Goal: Task Accomplishment & Management: Use online tool/utility

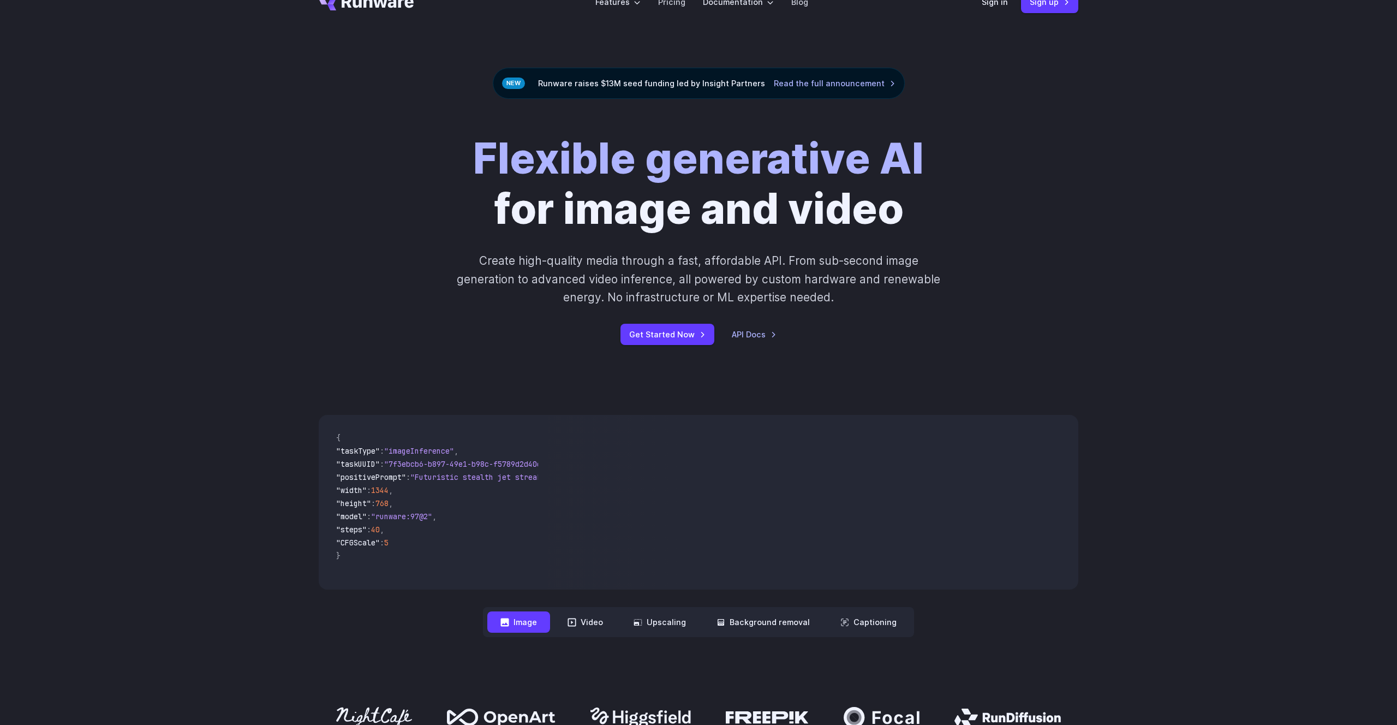
scroll to position [31, 0]
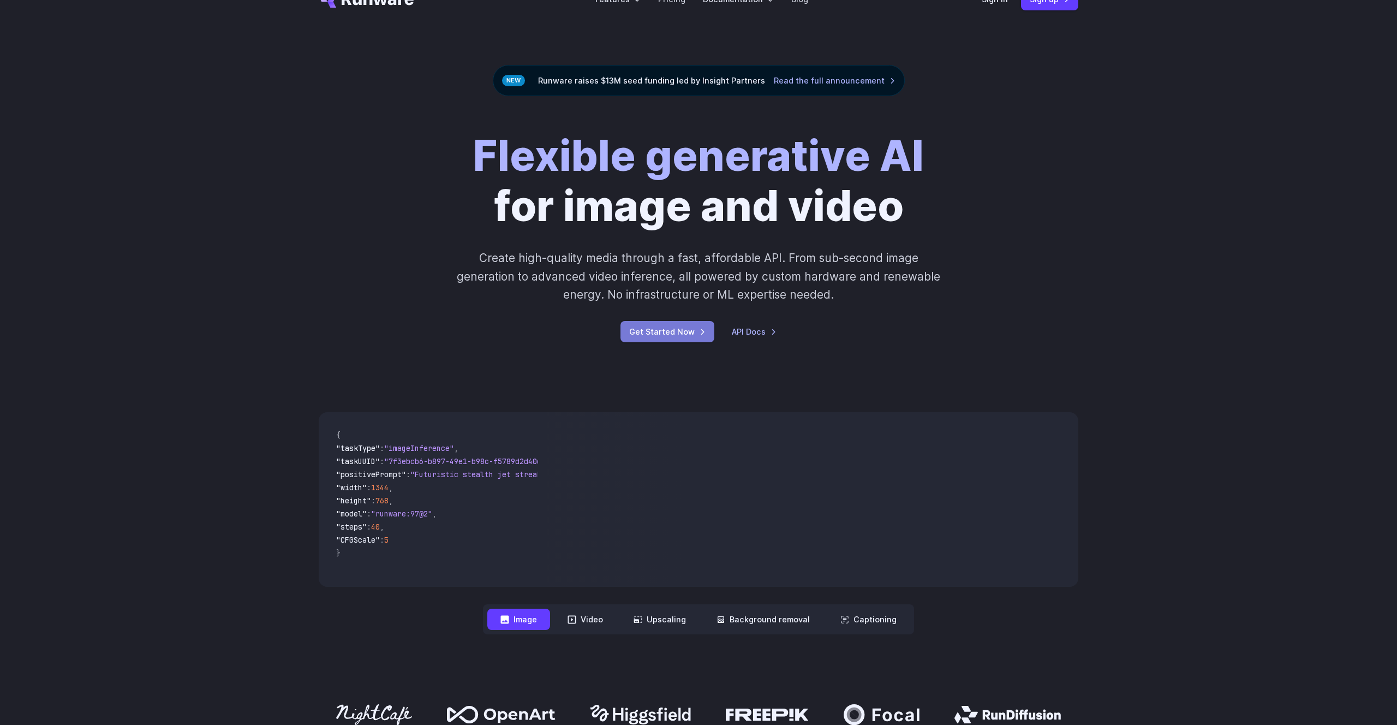
click at [682, 335] on link "Get Started Now" at bounding box center [668, 331] width 94 height 21
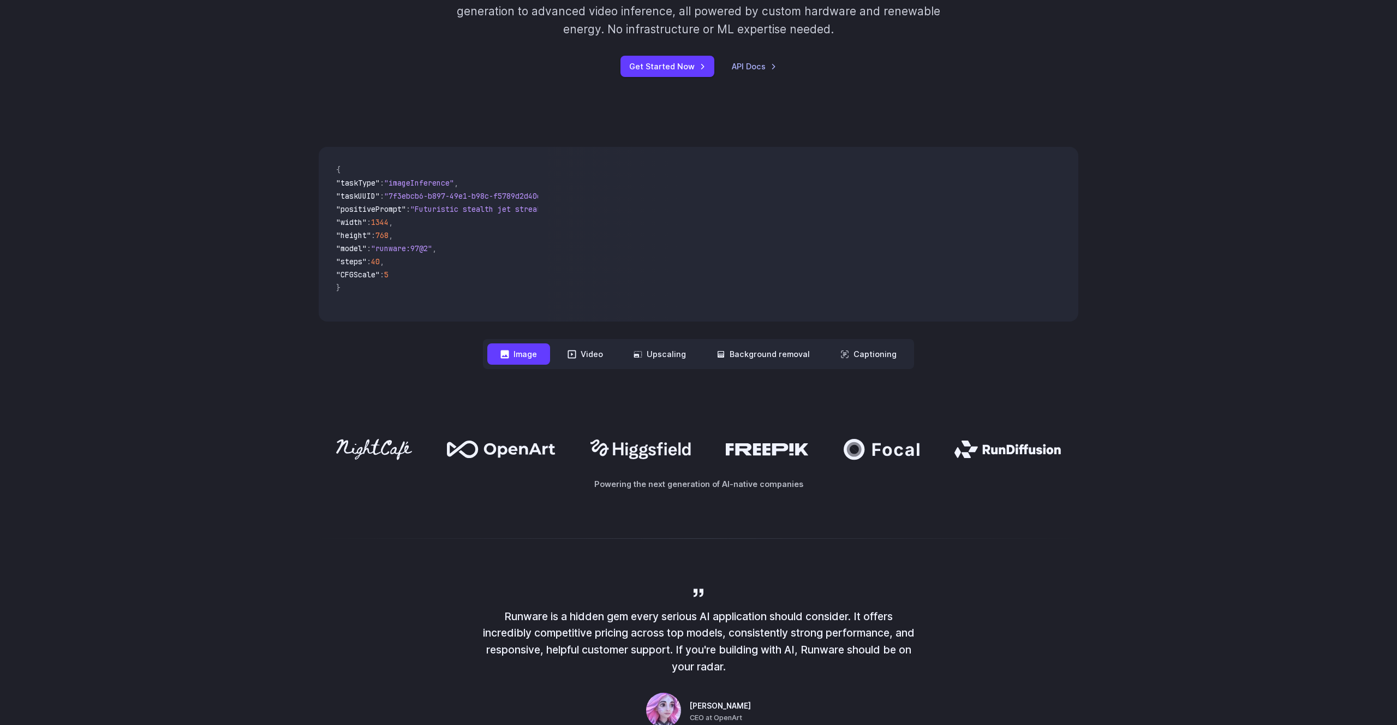
scroll to position [290, 0]
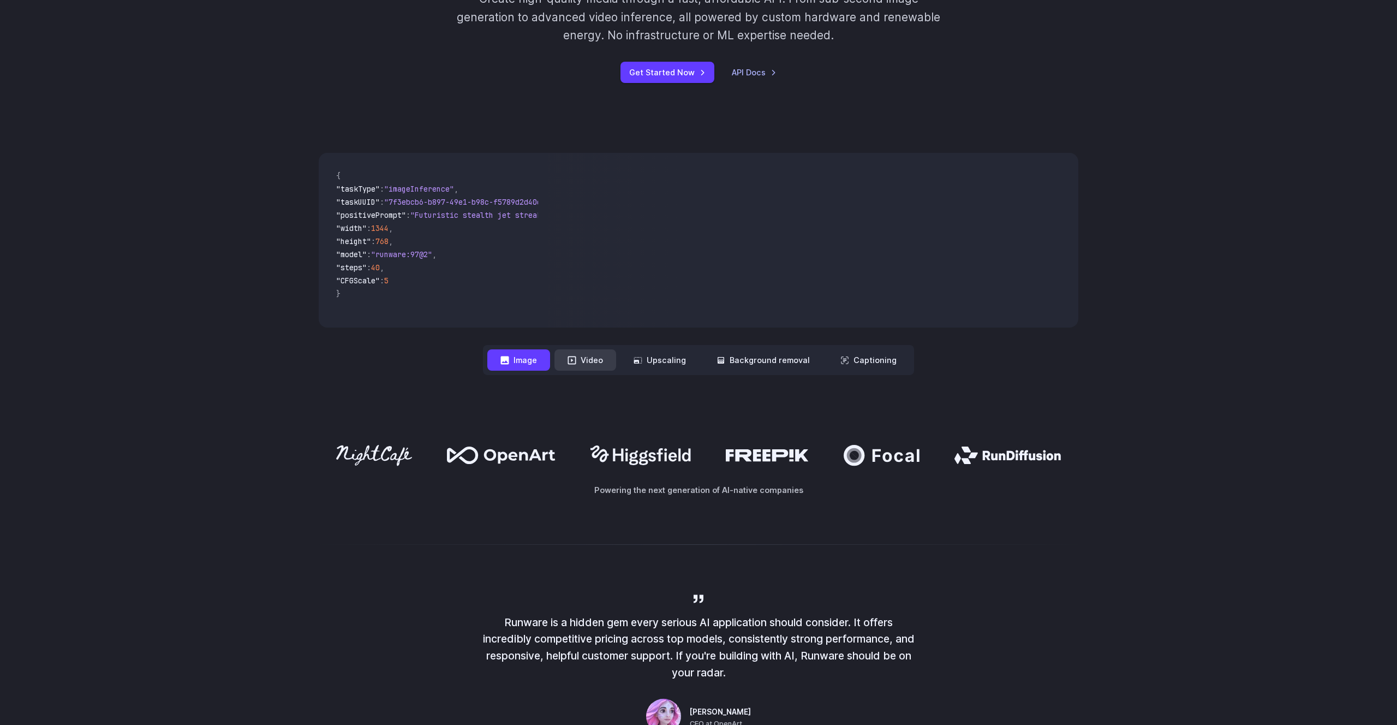
click at [599, 366] on button "Video" at bounding box center [585, 359] width 62 height 21
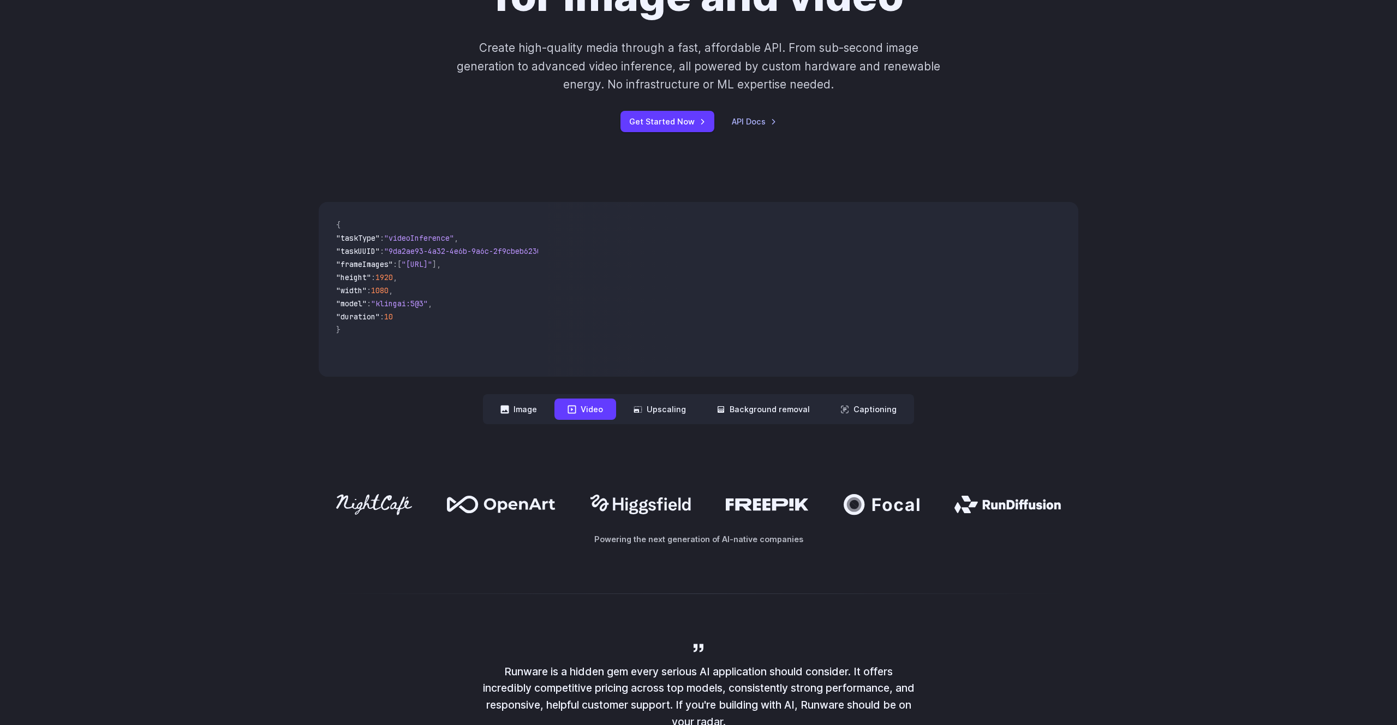
scroll to position [237, 0]
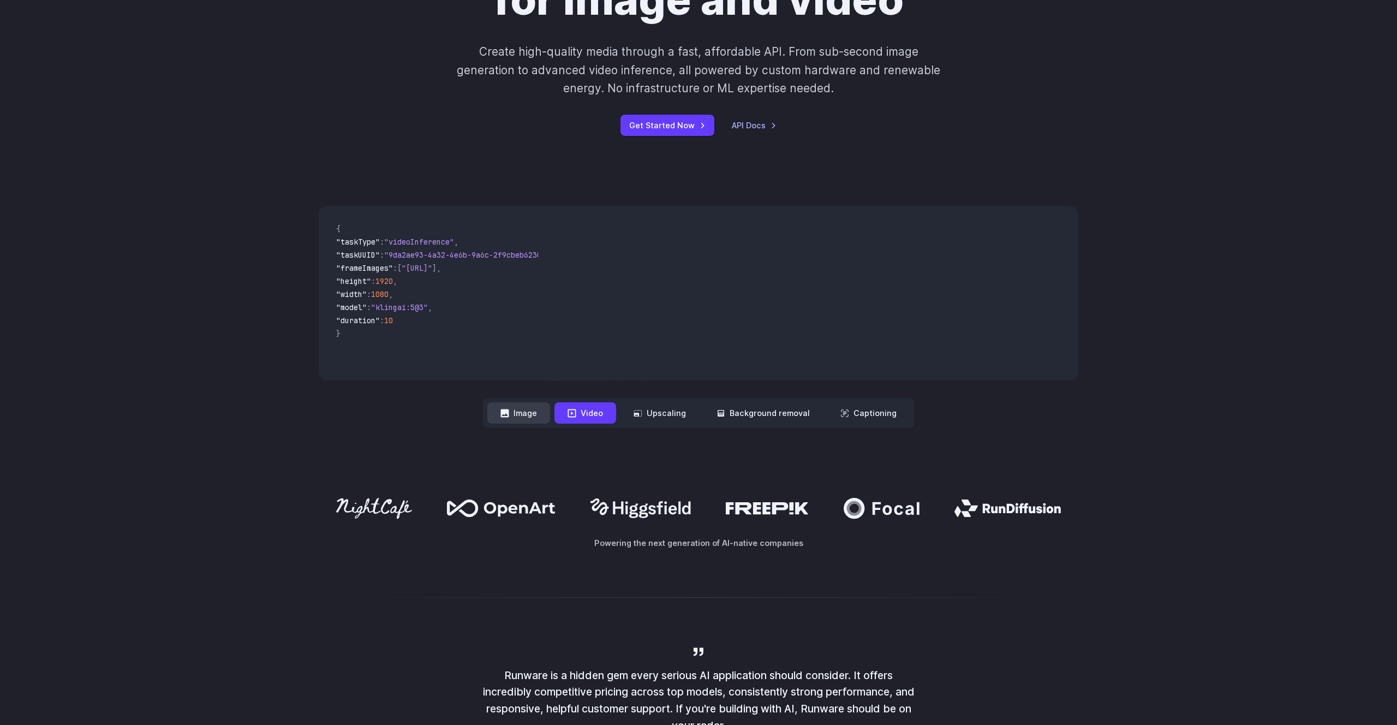
click at [536, 404] on button "Image" at bounding box center [518, 412] width 63 height 21
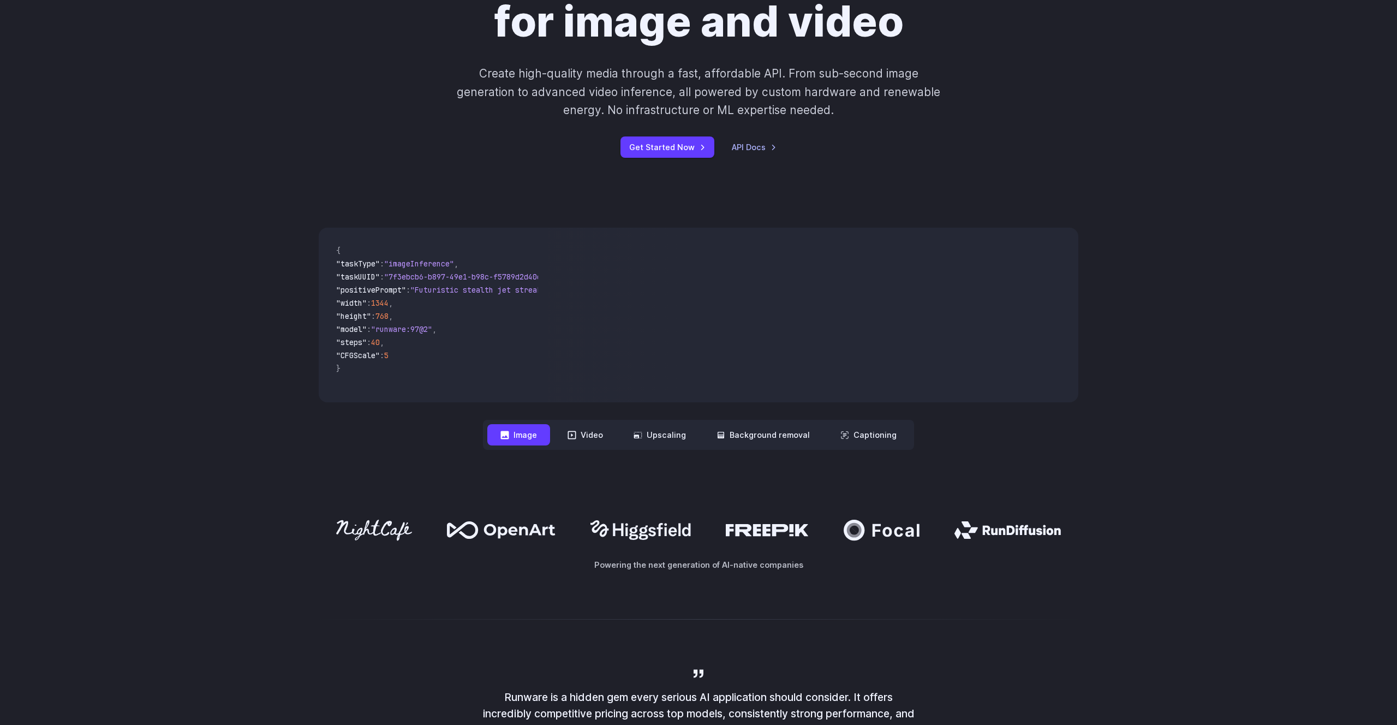
scroll to position [213, 0]
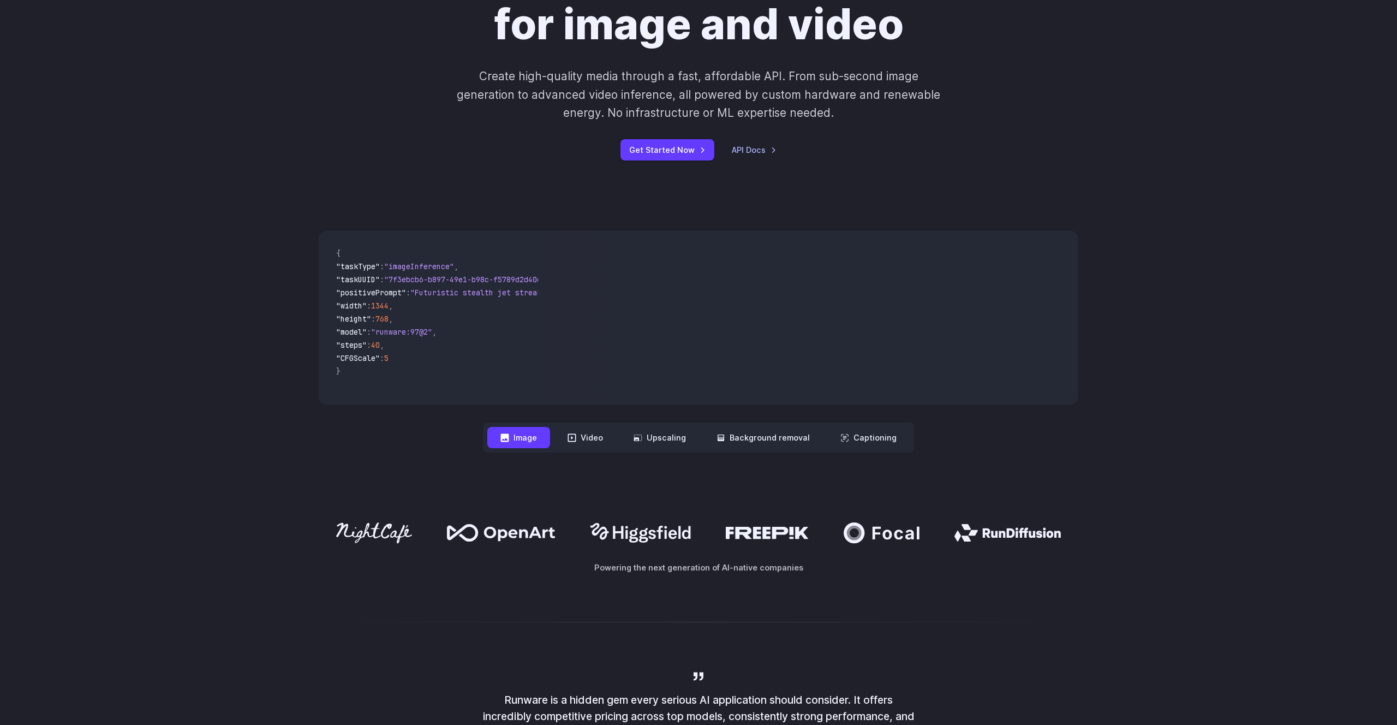
click at [521, 489] on div "Powering the next generation of AI-native companies" at bounding box center [698, 547] width 1397 height 121
click at [791, 437] on button "Background removal" at bounding box center [763, 437] width 120 height 21
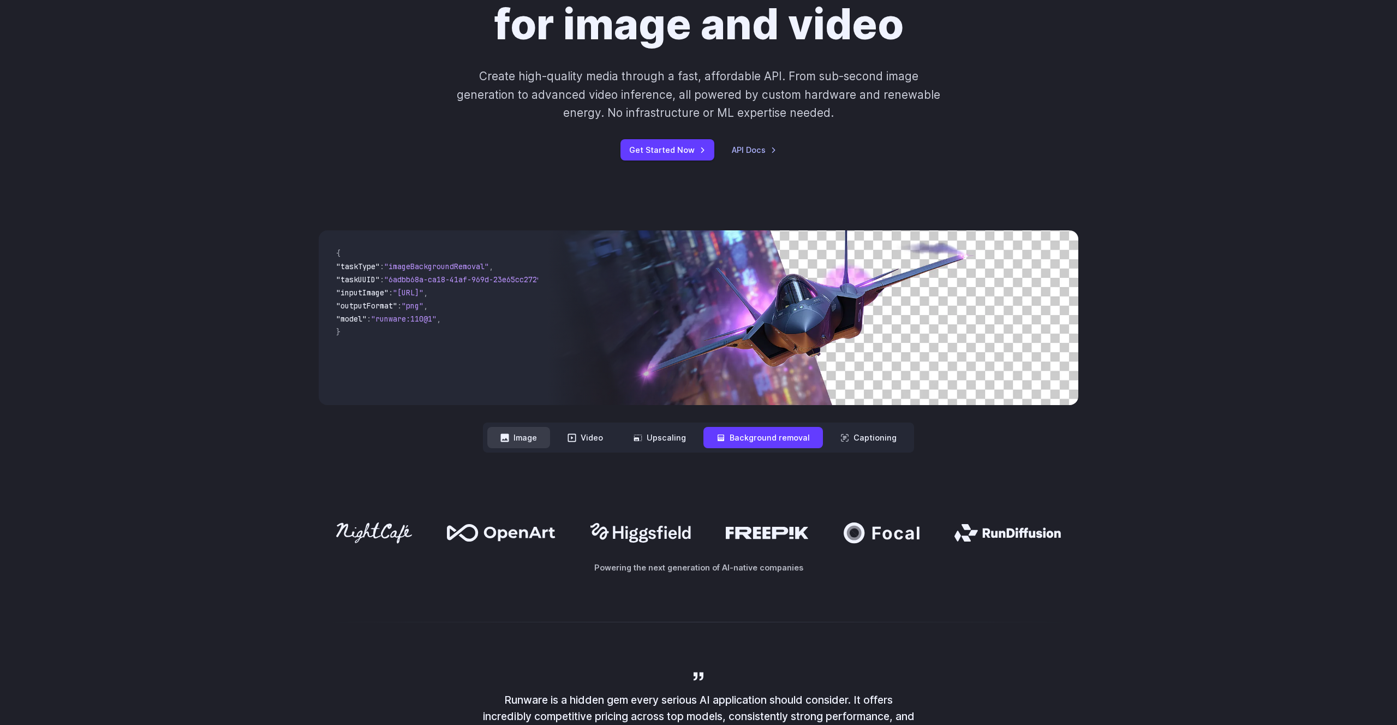
click at [516, 442] on button "Image" at bounding box center [518, 437] width 63 height 21
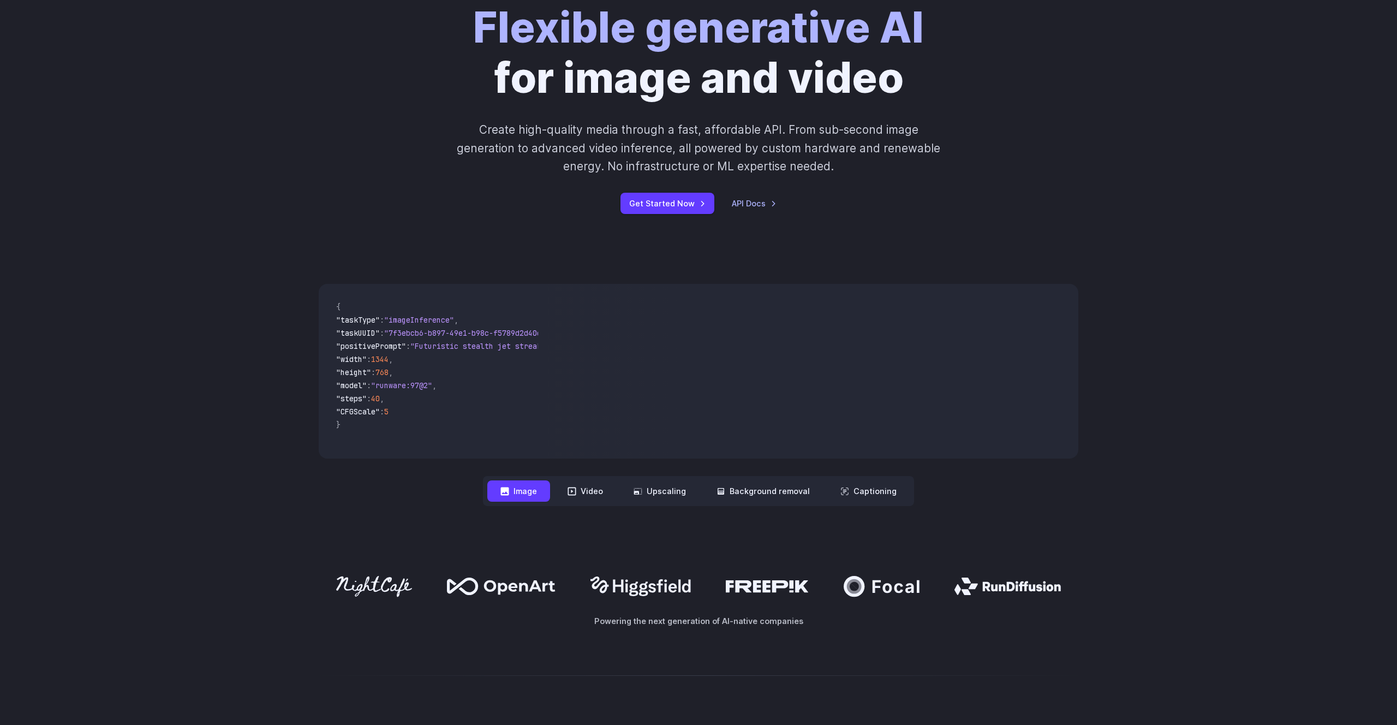
scroll to position [146, 0]
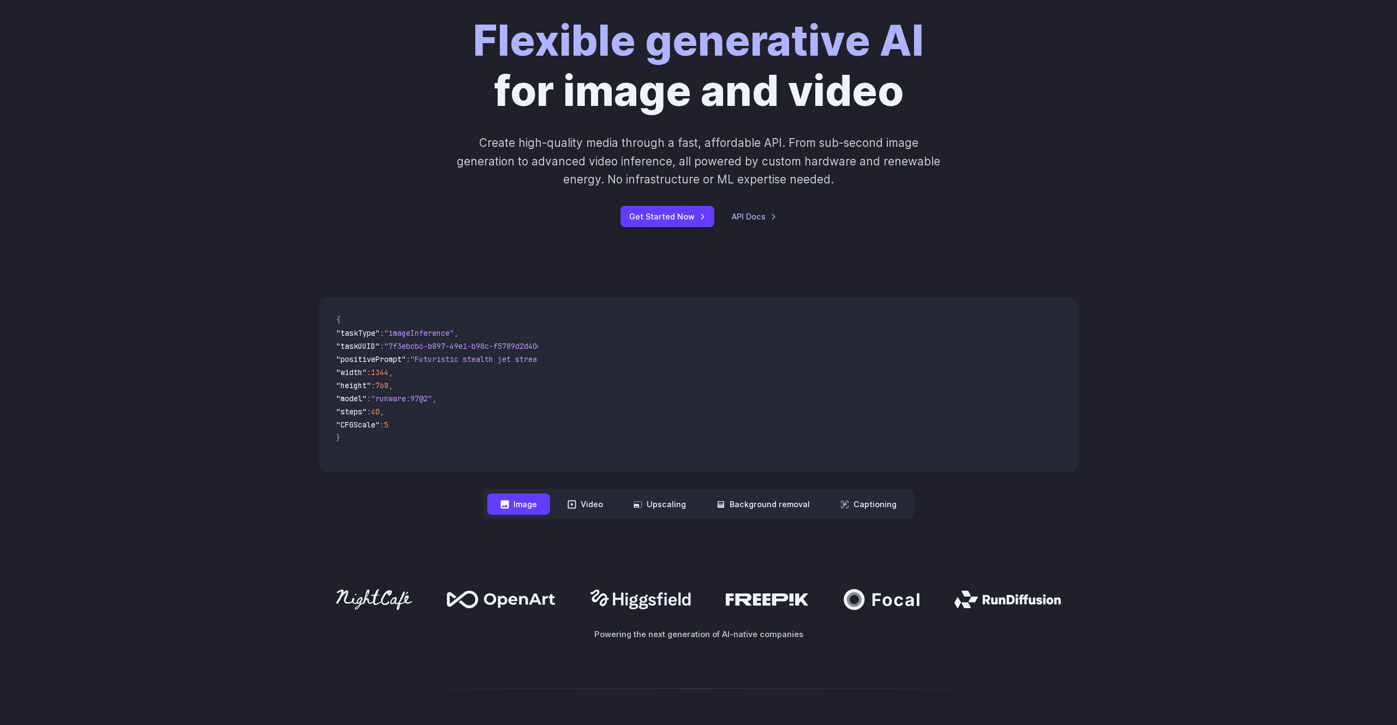
drag, startPoint x: 624, startPoint y: 139, endPoint x: 727, endPoint y: 165, distance: 105.9
click at [727, 165] on p "Create high-quality media through a fast, affordable API. From sub-second image…" at bounding box center [699, 161] width 486 height 55
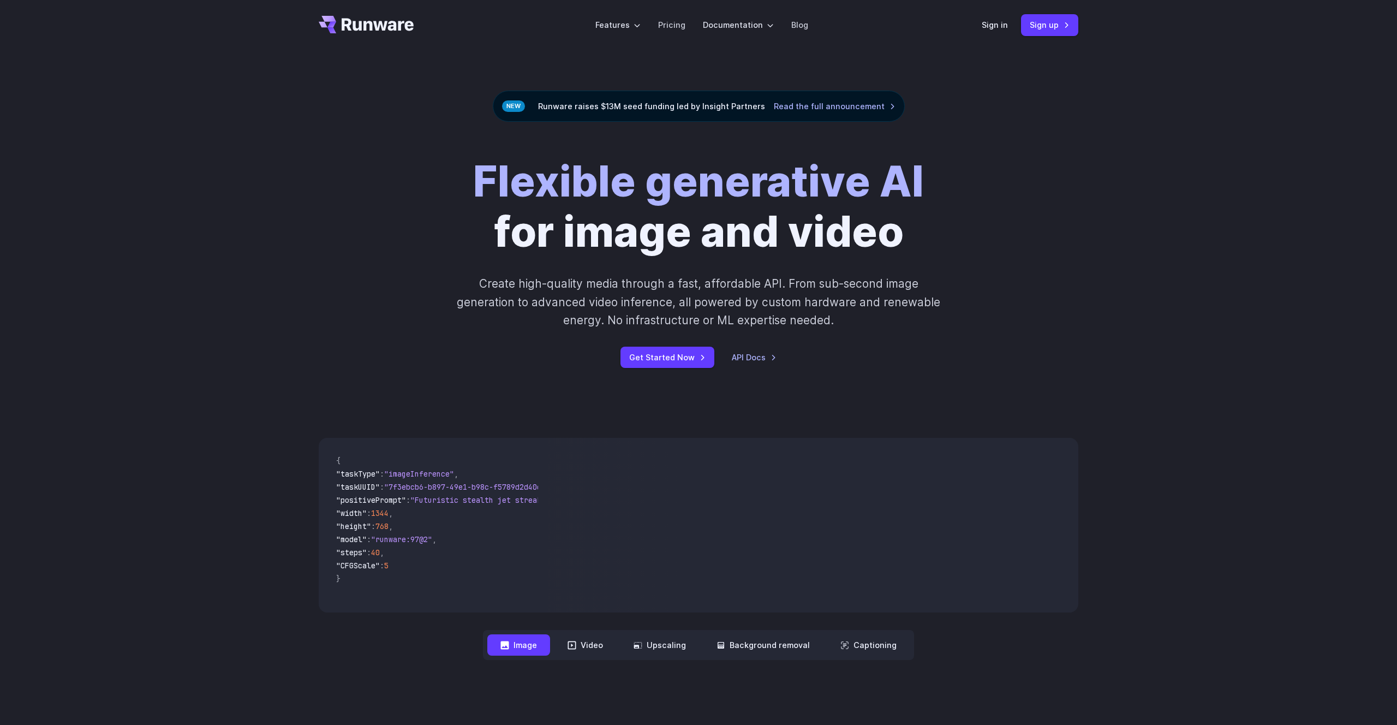
scroll to position [0, 0]
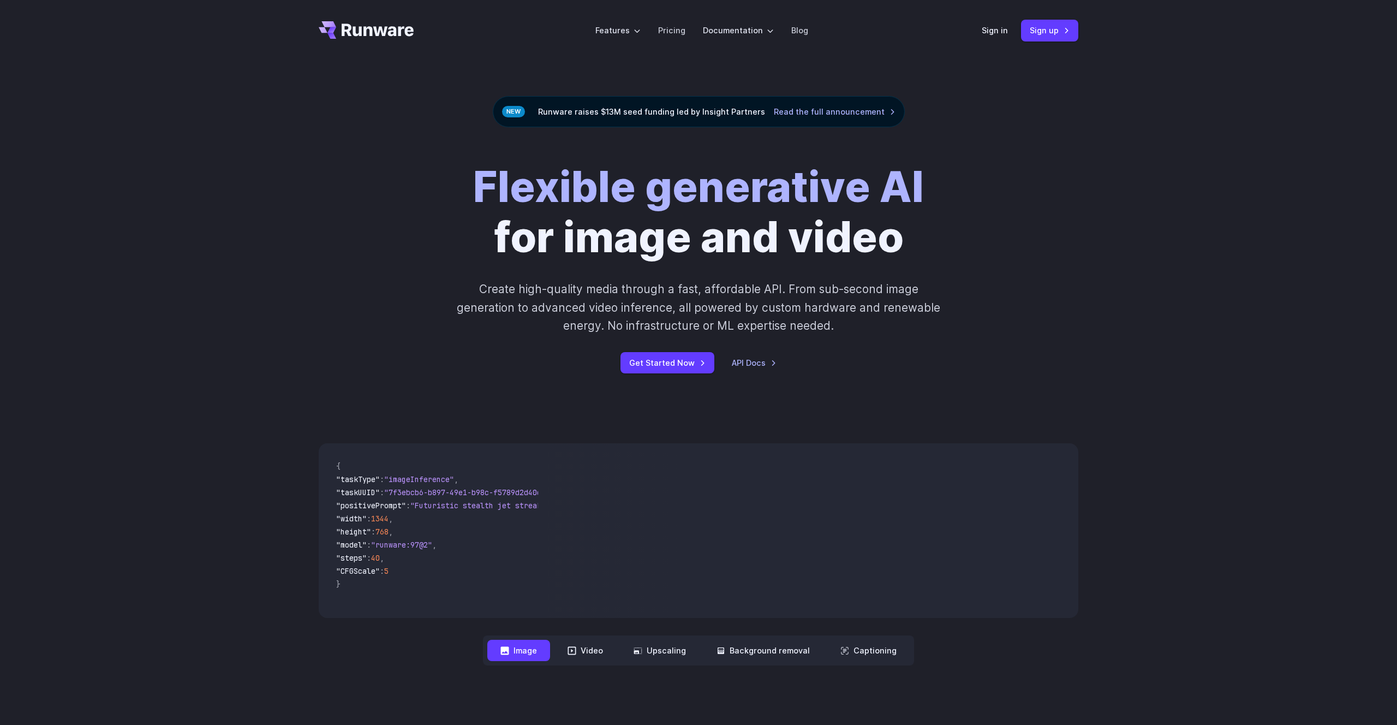
click at [1272, 213] on div "Flexible generative AI for image and video Create high-quality media through a …" at bounding box center [698, 267] width 1397 height 281
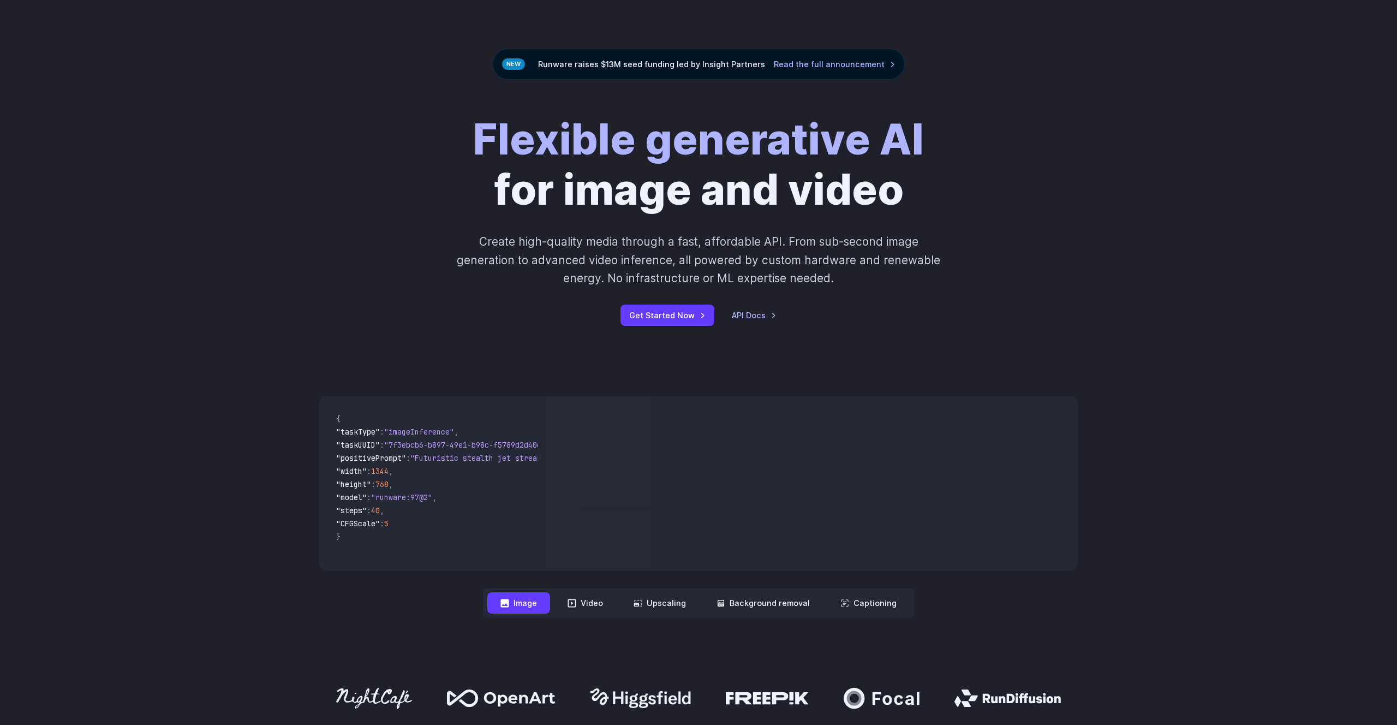
scroll to position [49, 0]
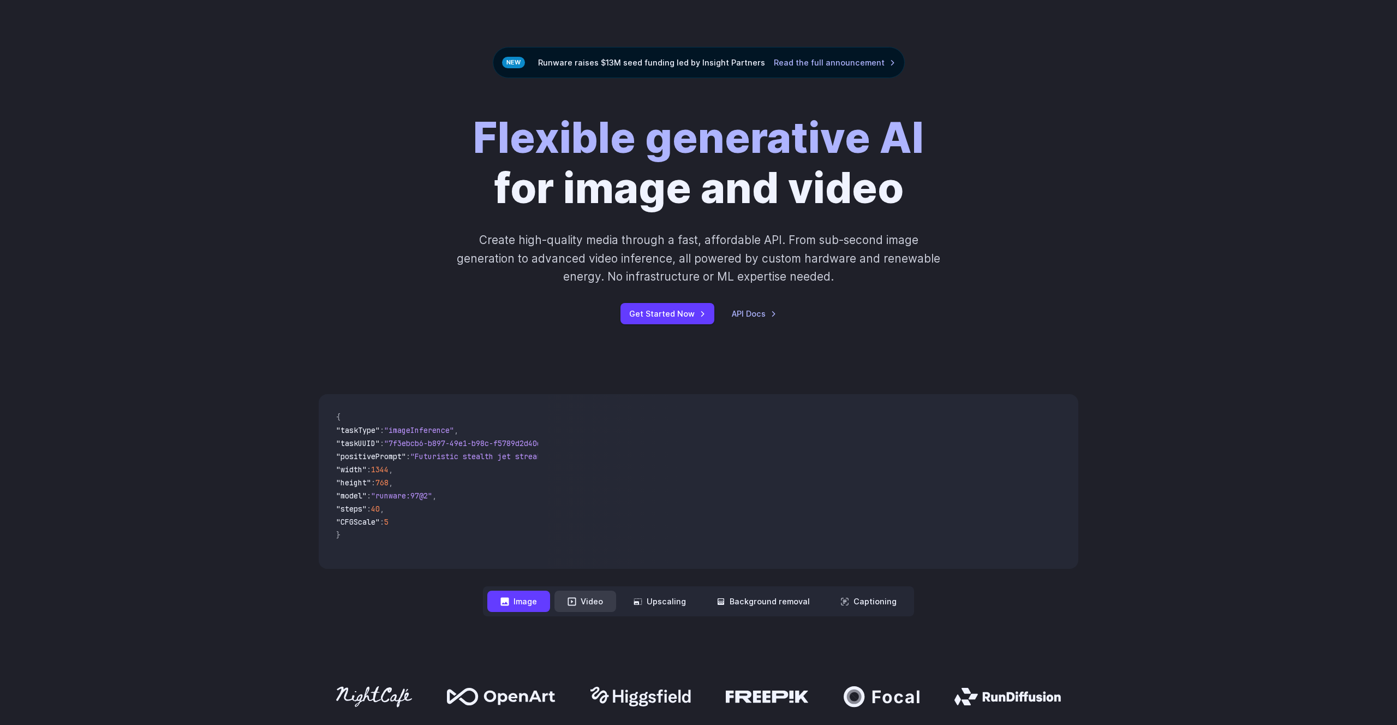
click at [593, 598] on button "Video" at bounding box center [585, 601] width 62 height 21
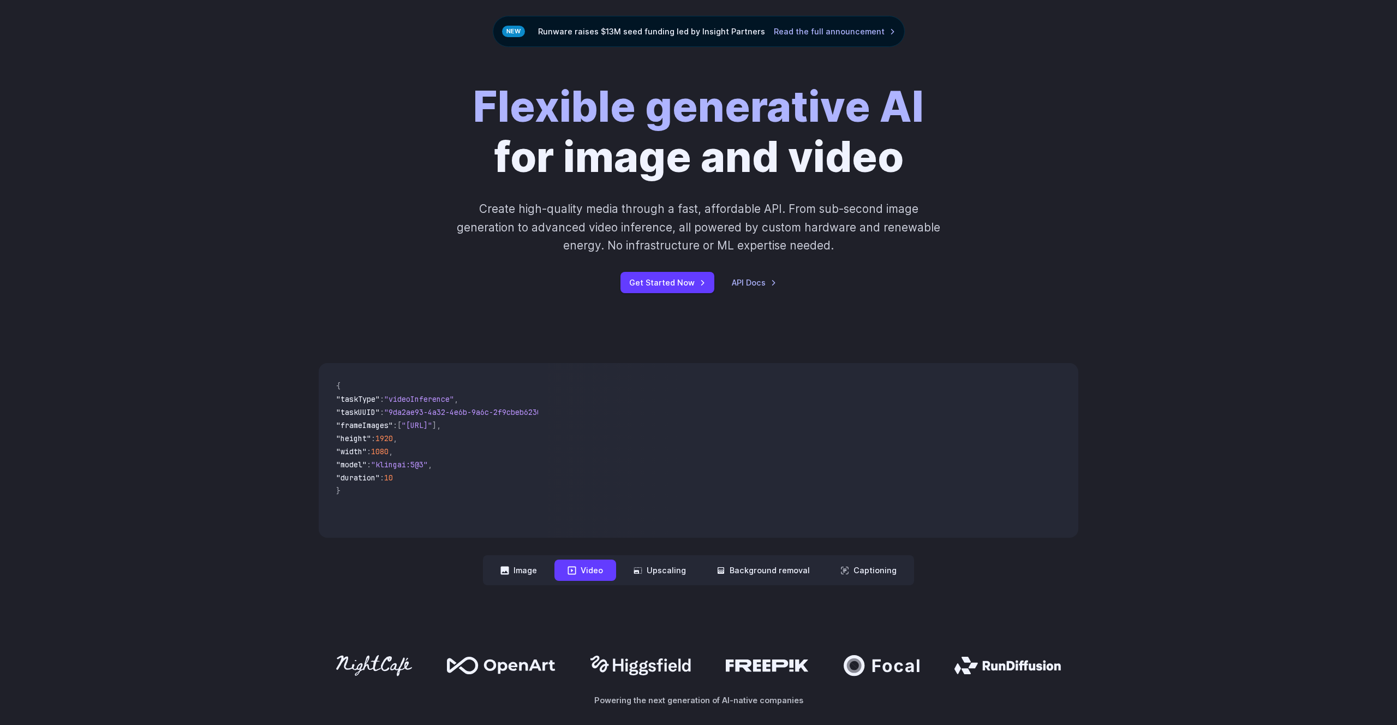
scroll to position [82, 0]
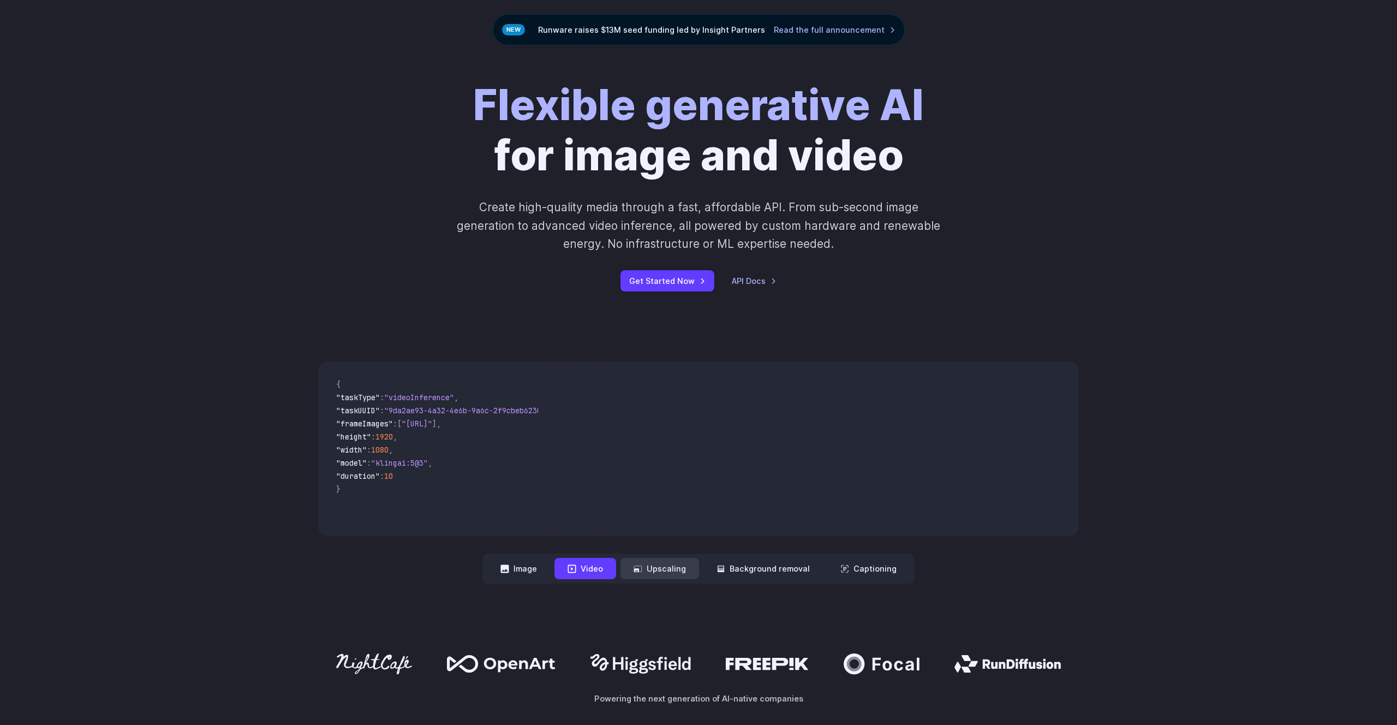
click at [666, 561] on button "Upscaling" at bounding box center [660, 568] width 79 height 21
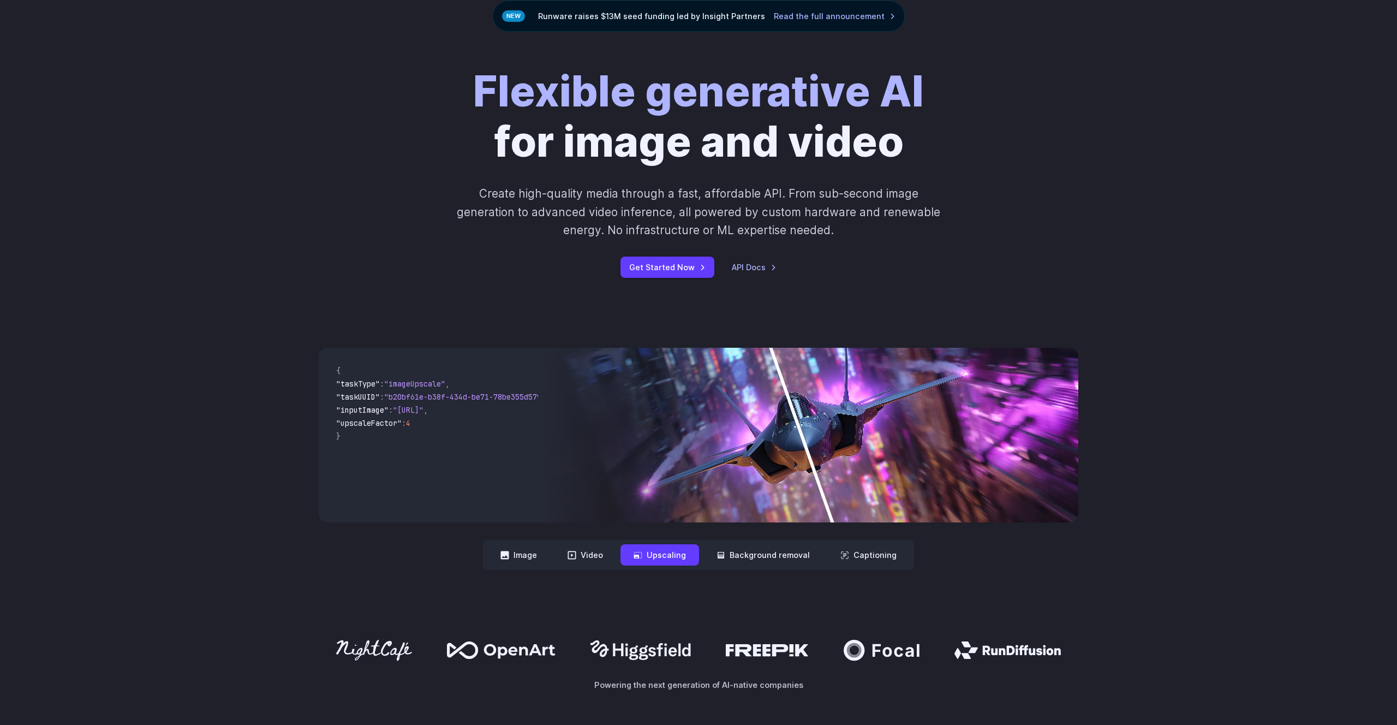
scroll to position [101, 0]
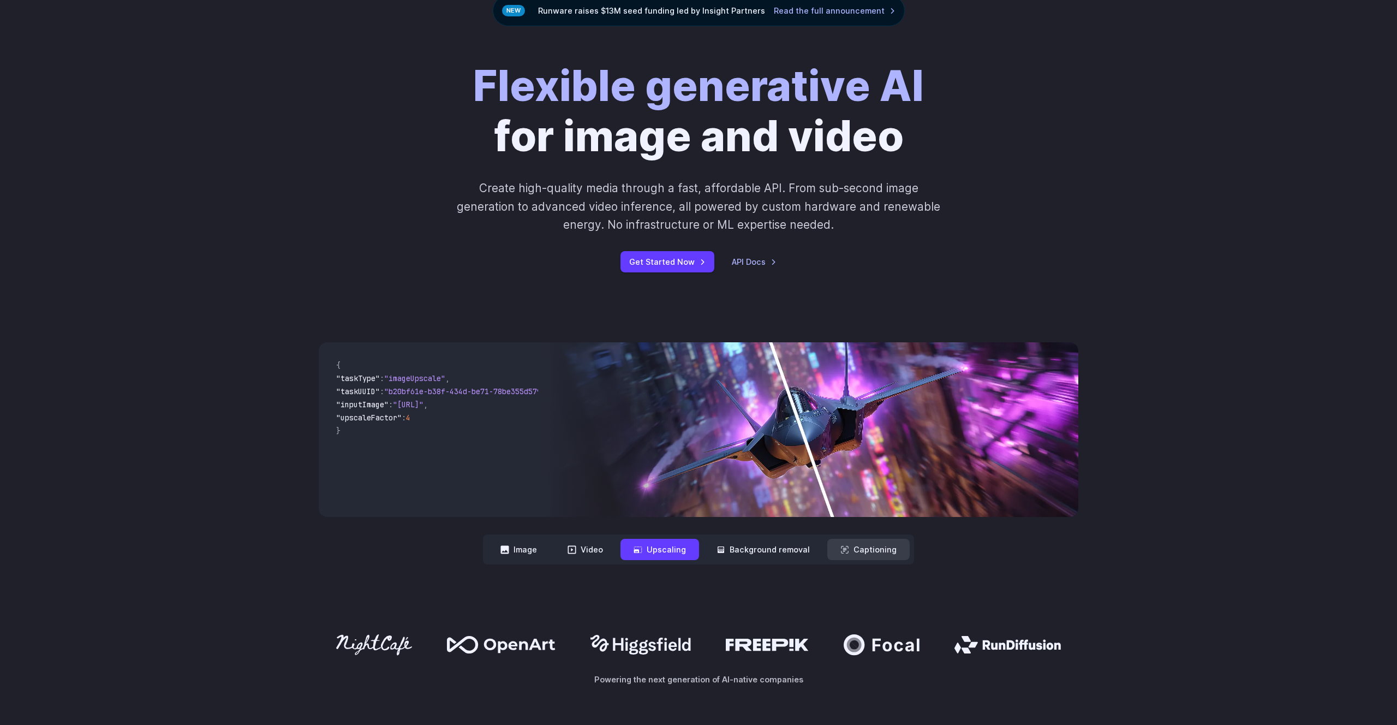
click at [879, 554] on button "Captioning" at bounding box center [868, 549] width 82 height 21
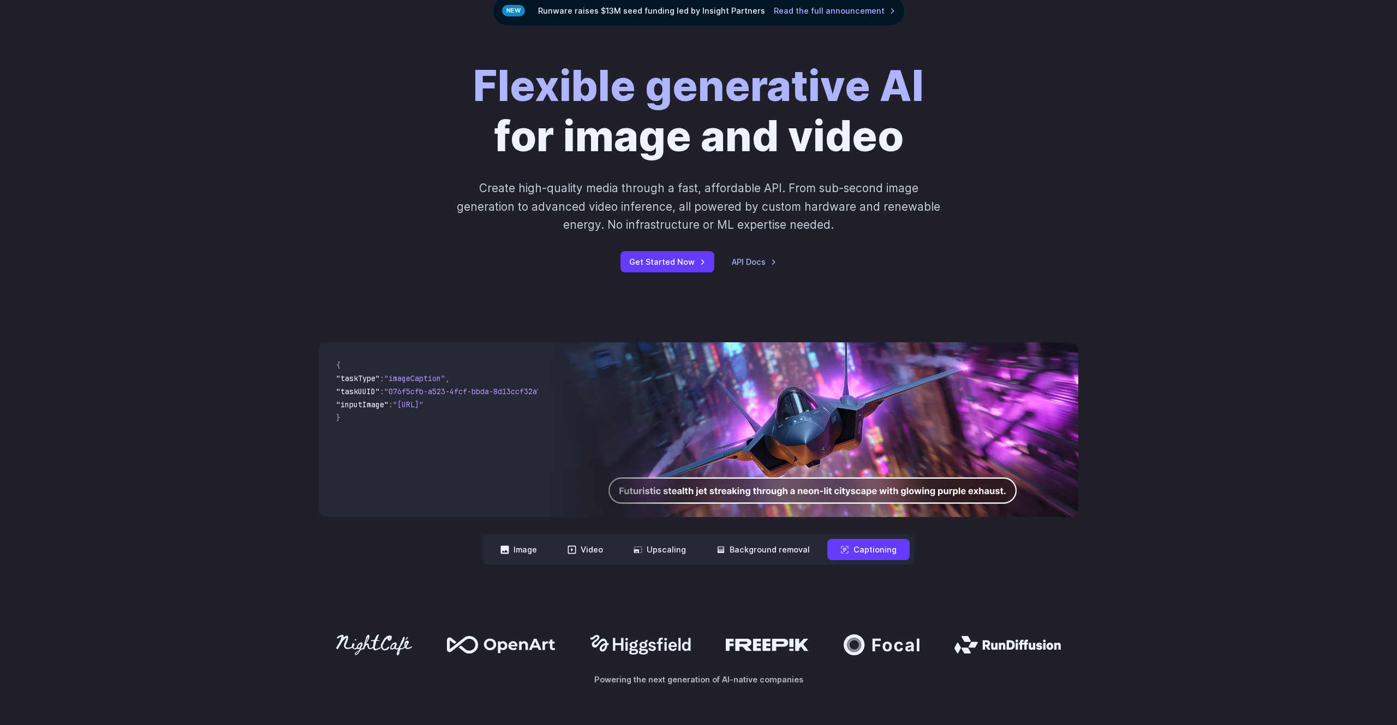
click at [813, 495] on img at bounding box center [813, 429] width 532 height 175
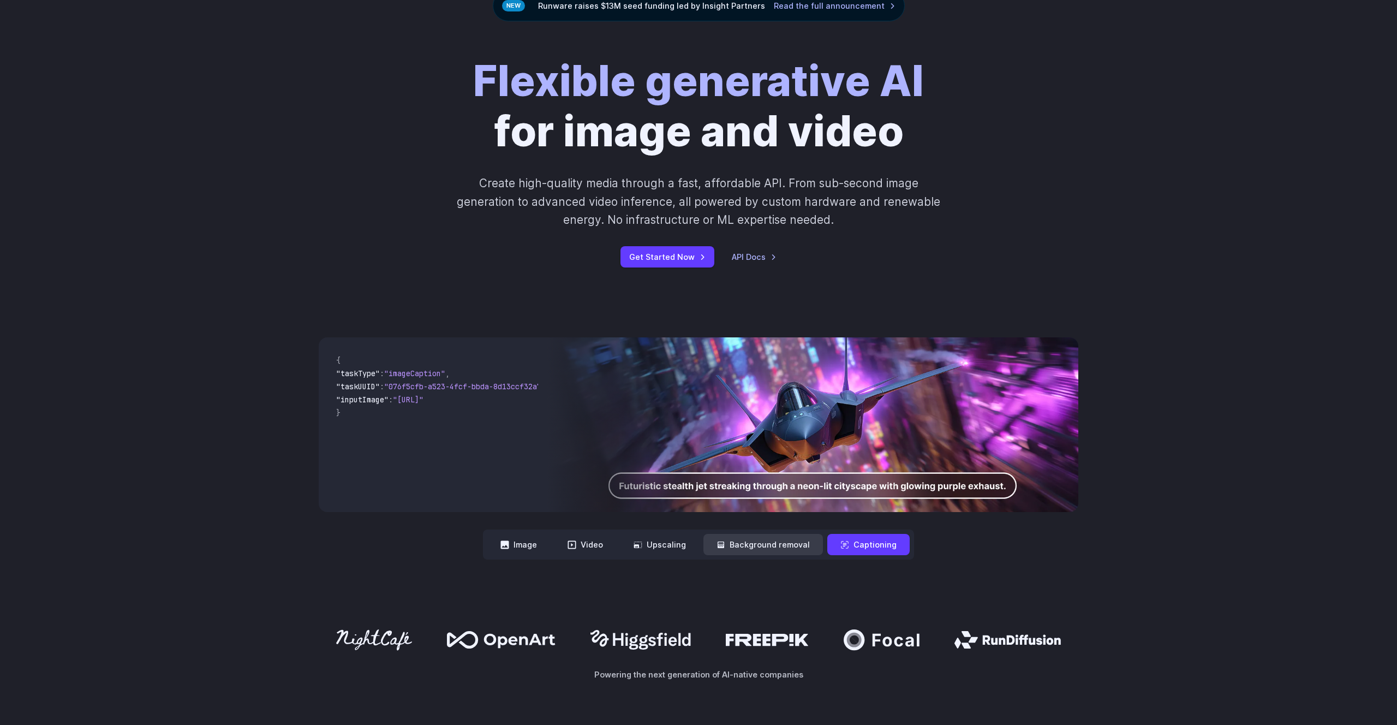
click at [784, 542] on button "Background removal" at bounding box center [763, 544] width 120 height 21
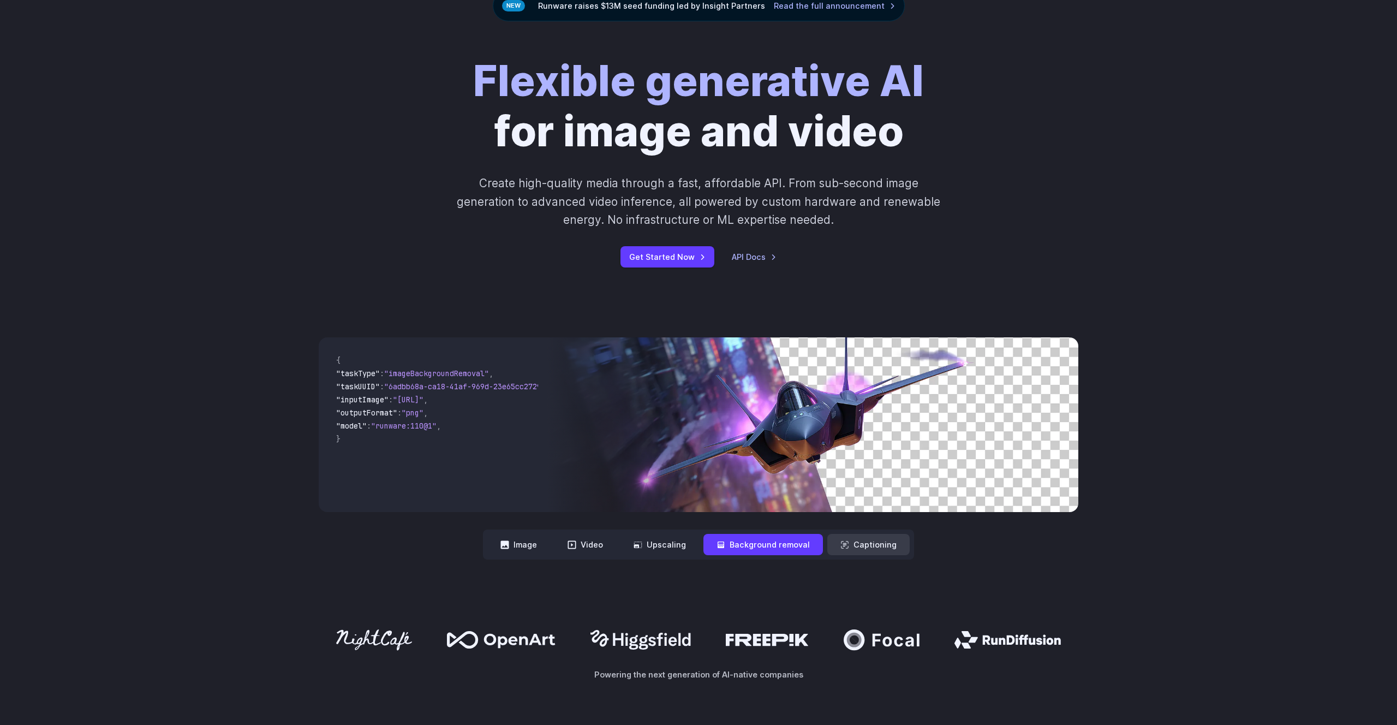
click at [853, 546] on button "Captioning" at bounding box center [868, 544] width 82 height 21
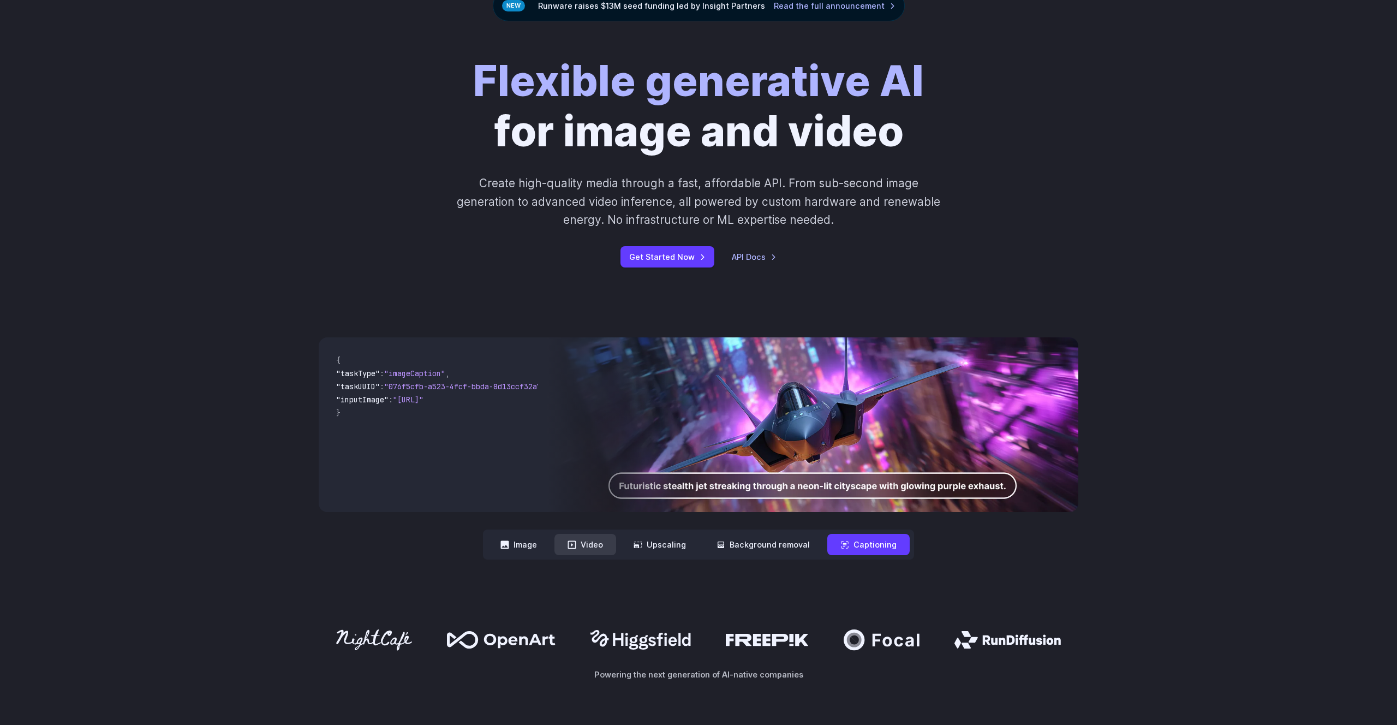
click at [587, 550] on button "Video" at bounding box center [585, 544] width 62 height 21
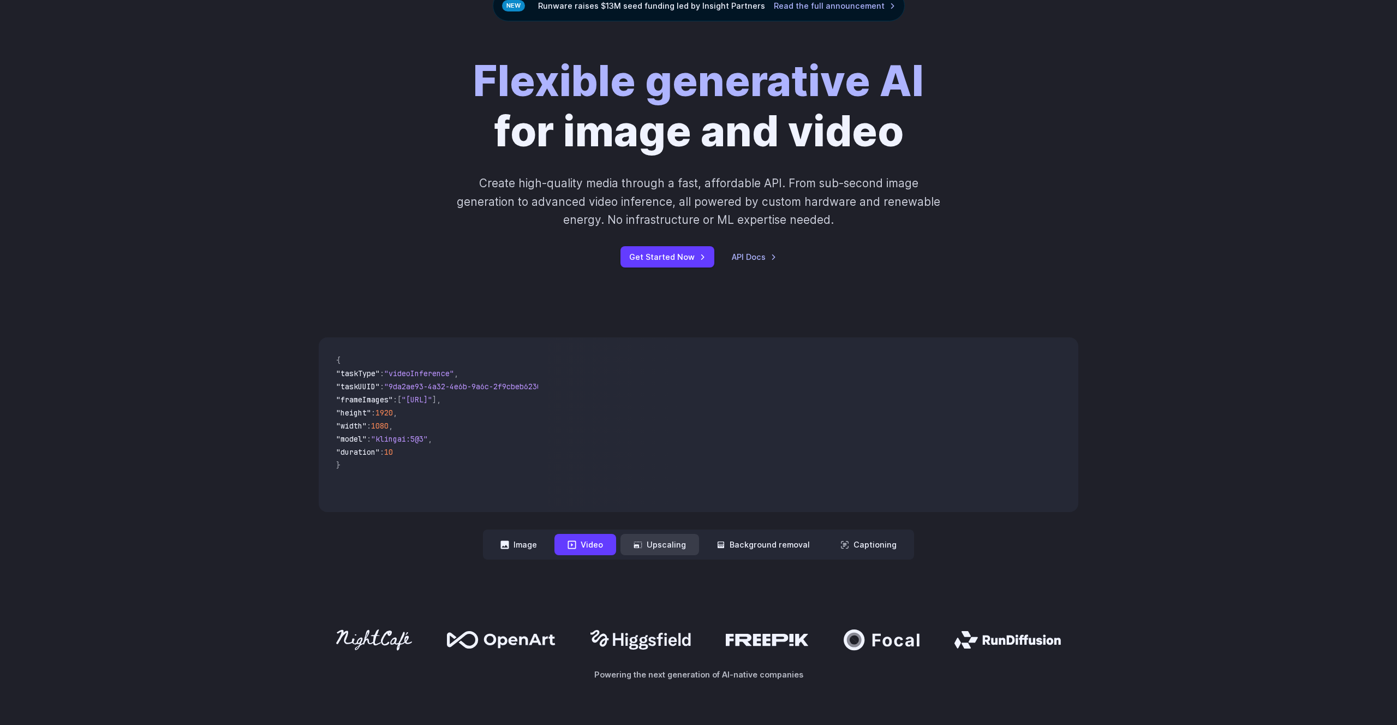
click at [664, 549] on button "Upscaling" at bounding box center [660, 544] width 79 height 21
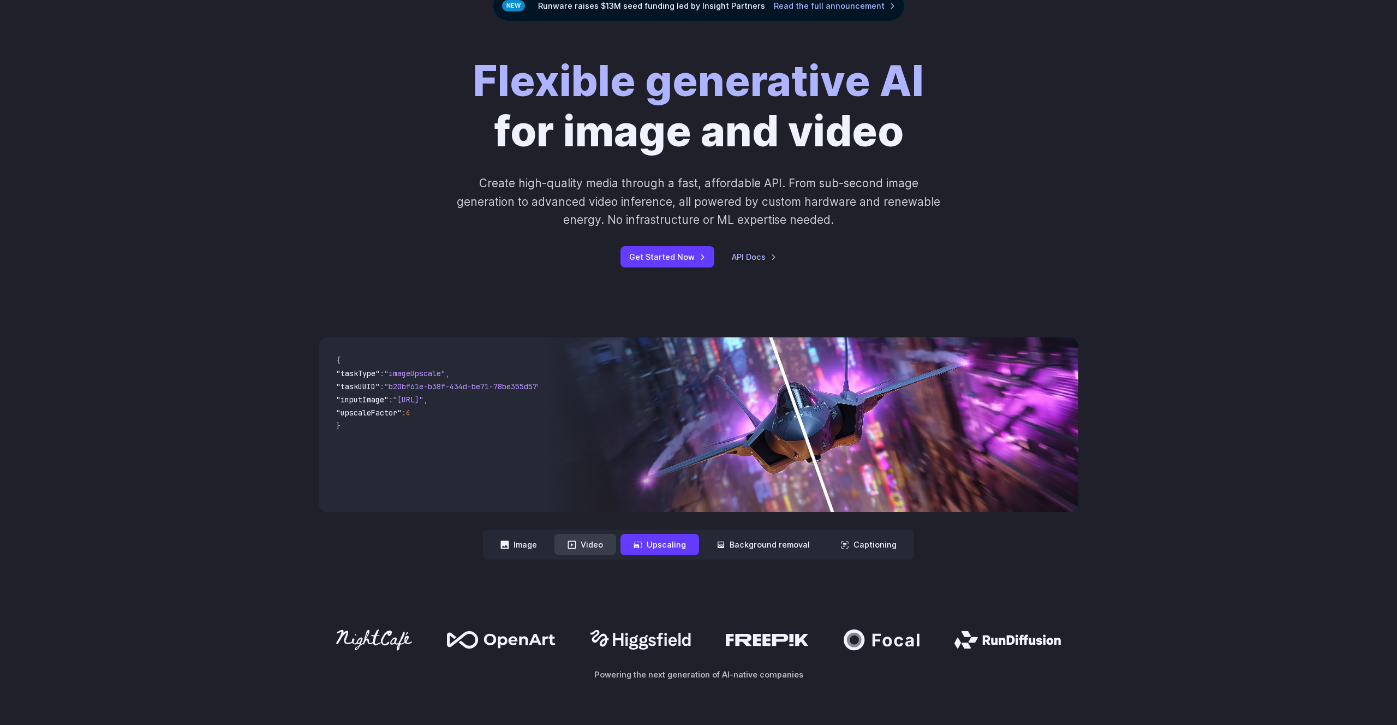
click at [578, 551] on button "Video" at bounding box center [585, 544] width 62 height 21
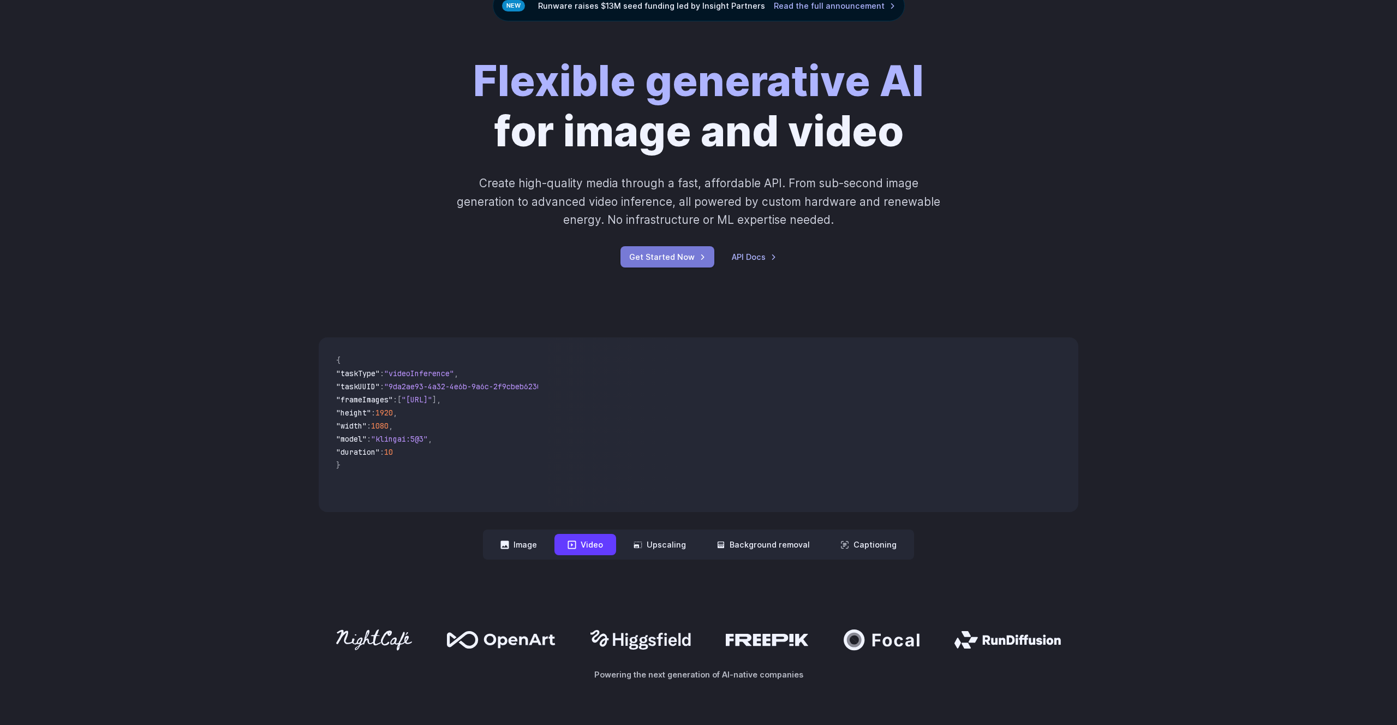
click at [699, 254] on link "Get Started Now" at bounding box center [668, 256] width 94 height 21
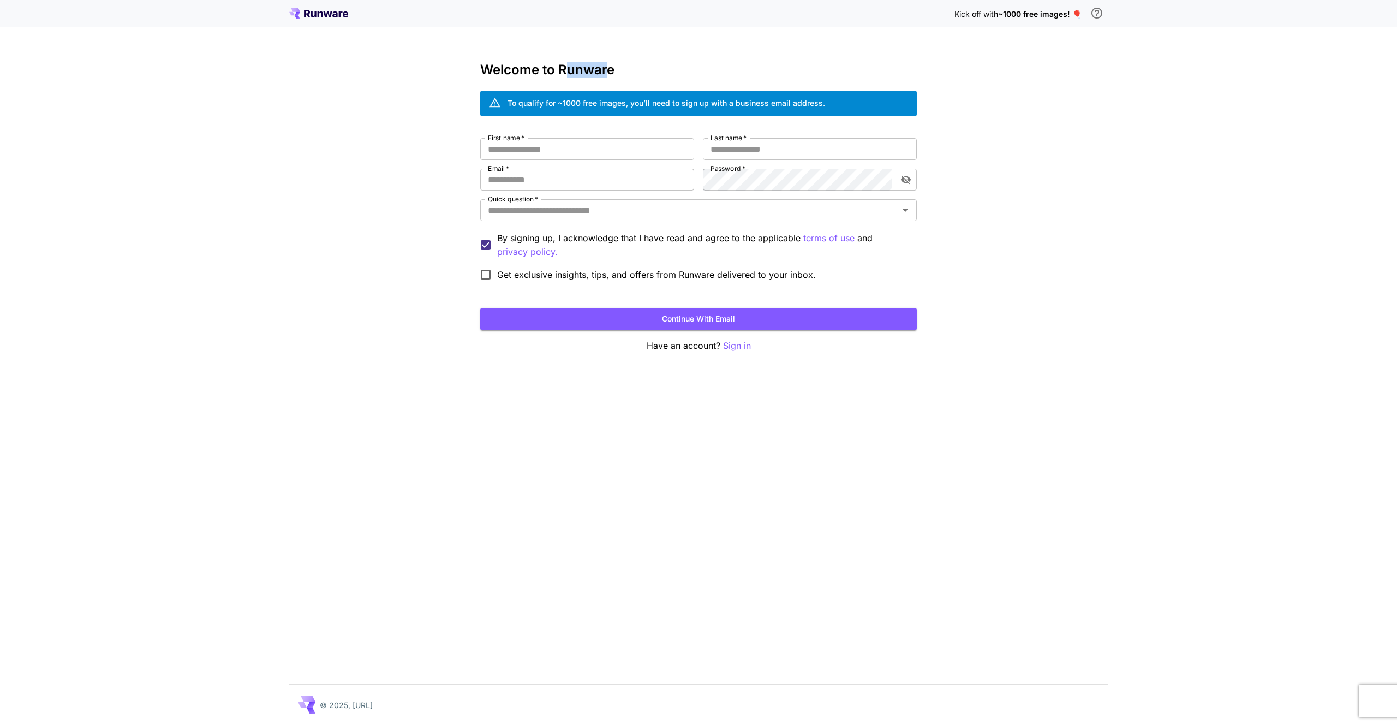
drag, startPoint x: 566, startPoint y: 67, endPoint x: 640, endPoint y: 67, distance: 73.1
click at [610, 67] on h3 "Welcome to Runware" at bounding box center [698, 69] width 437 height 15
click at [661, 70] on h3 "Welcome to Runware" at bounding box center [698, 69] width 437 height 15
click at [607, 147] on input "First name   *" at bounding box center [587, 149] width 214 height 22
type input "*"
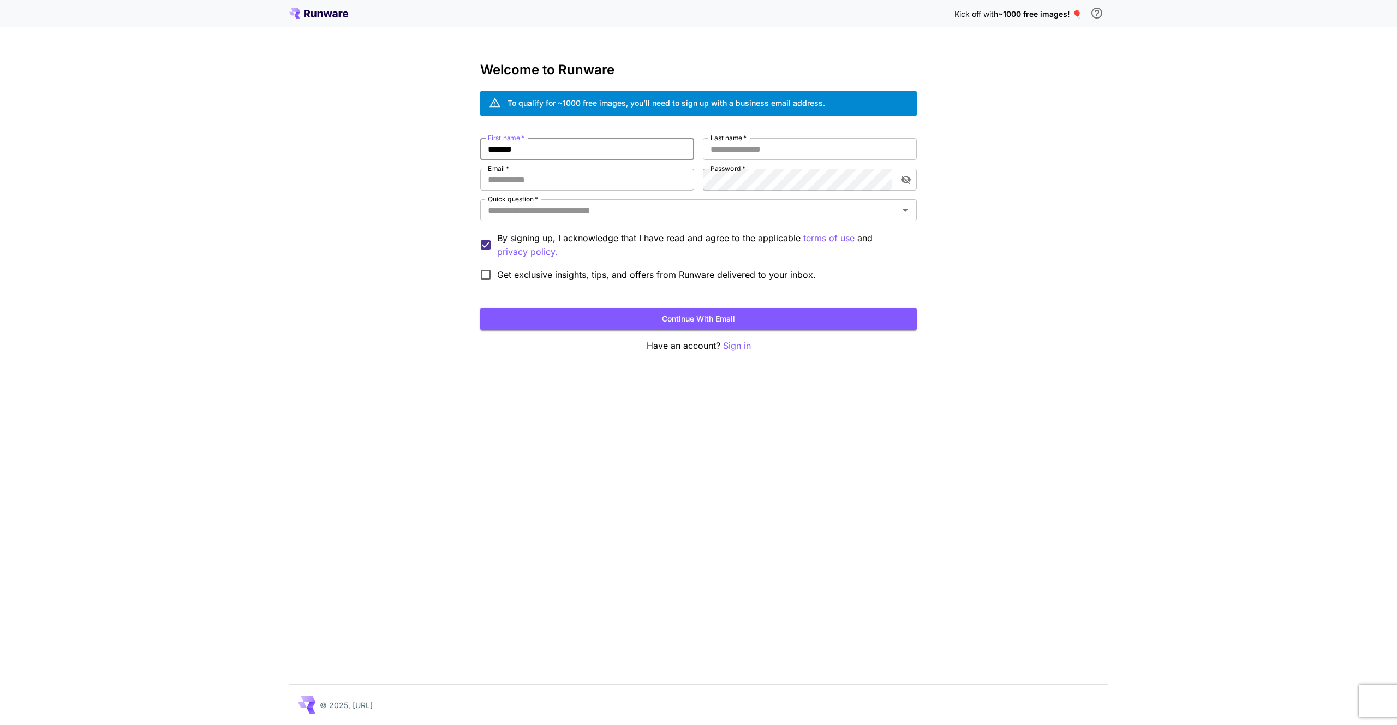
type input "*******"
type input "***"
type input "**********"
click at [607, 208] on input "Quick question   *" at bounding box center [690, 209] width 412 height 15
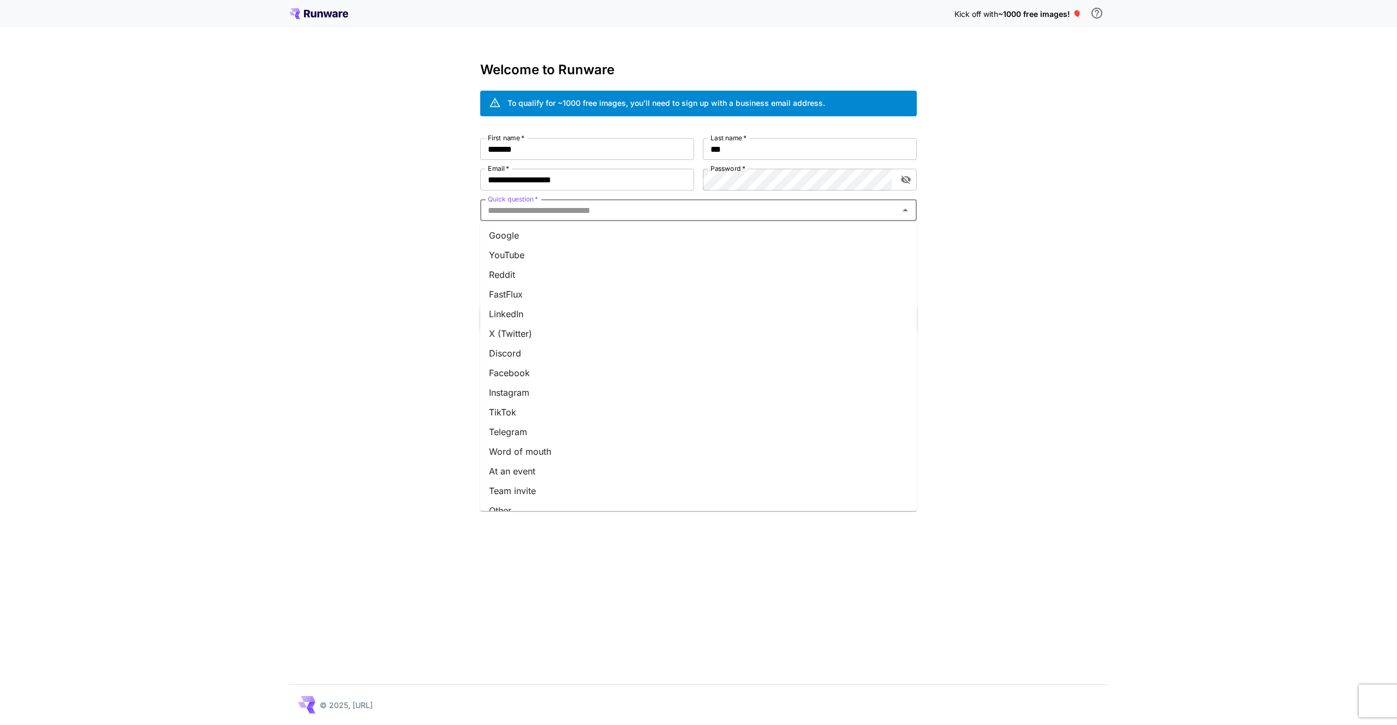
click at [615, 238] on li "Google" at bounding box center [698, 235] width 437 height 20
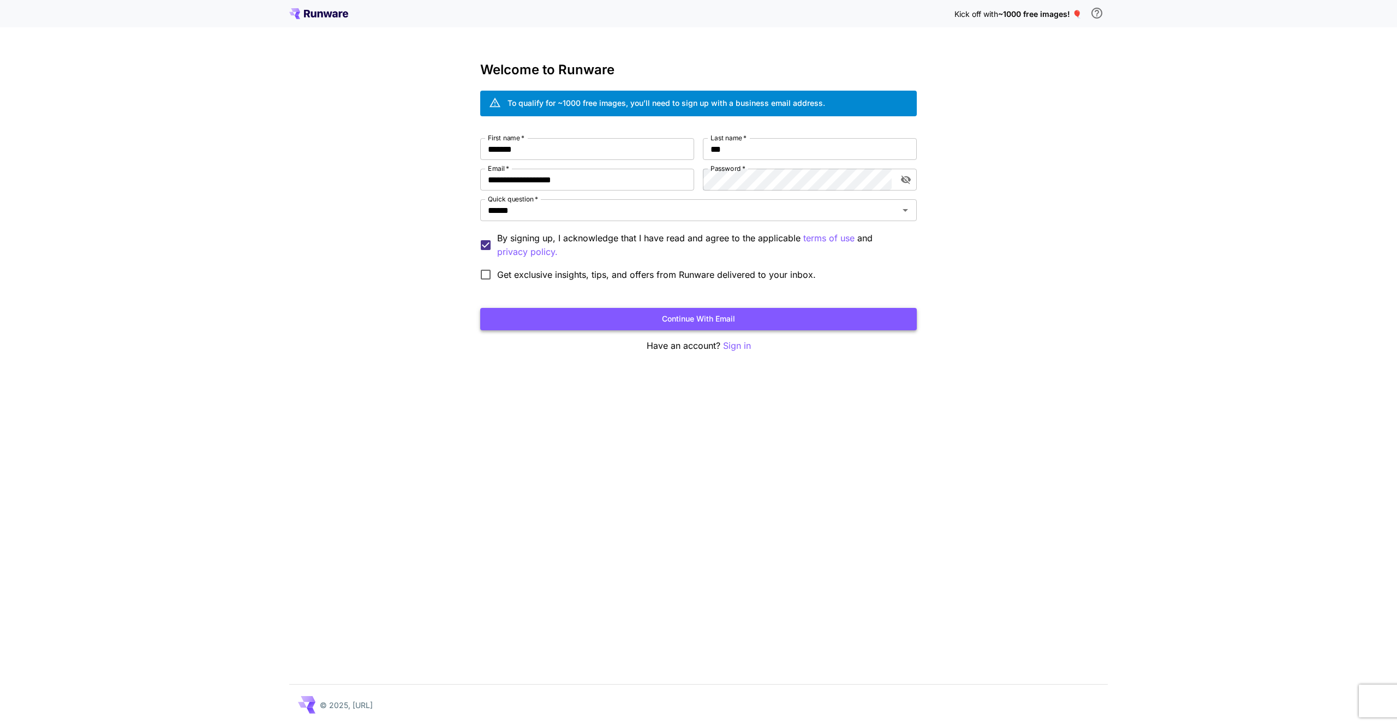
click at [765, 324] on button "Continue with email" at bounding box center [698, 319] width 437 height 22
click at [825, 320] on button "Continue with email" at bounding box center [698, 319] width 437 height 22
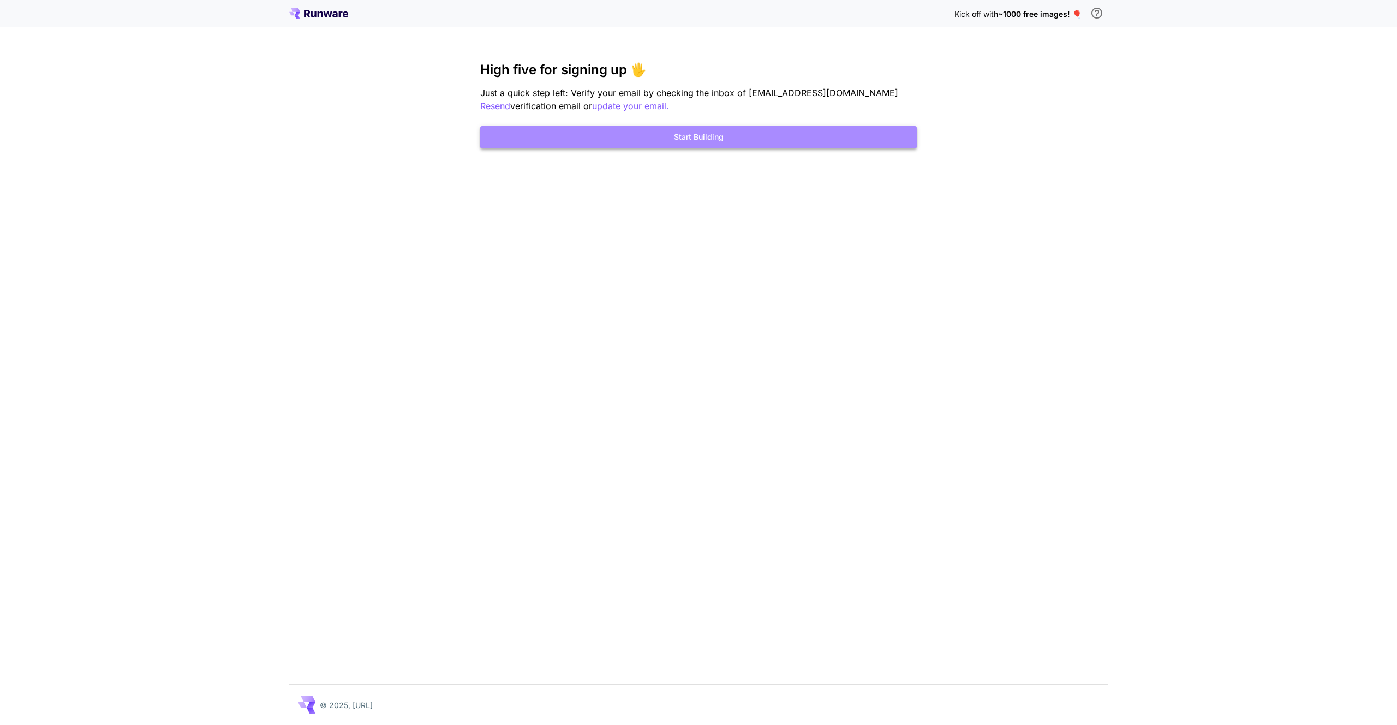
click at [765, 146] on button "Start Building" at bounding box center [698, 137] width 437 height 22
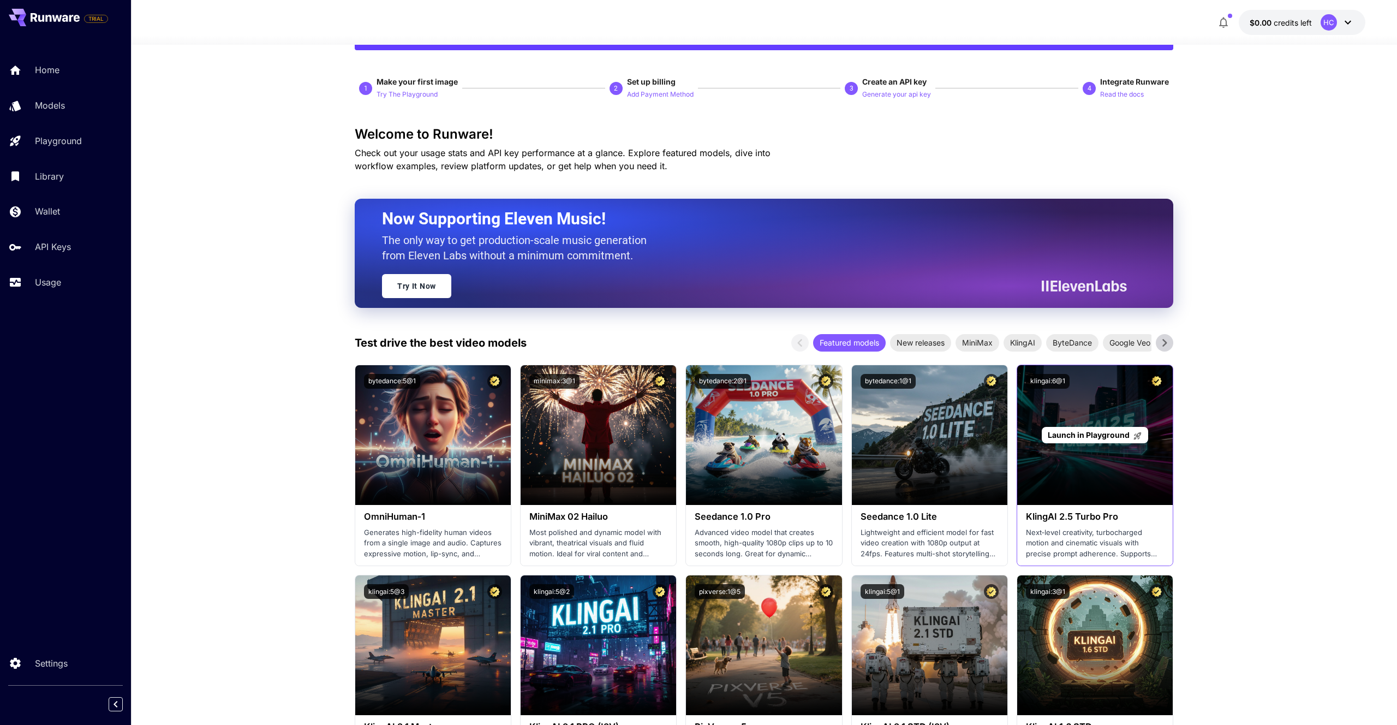
scroll to position [59, 0]
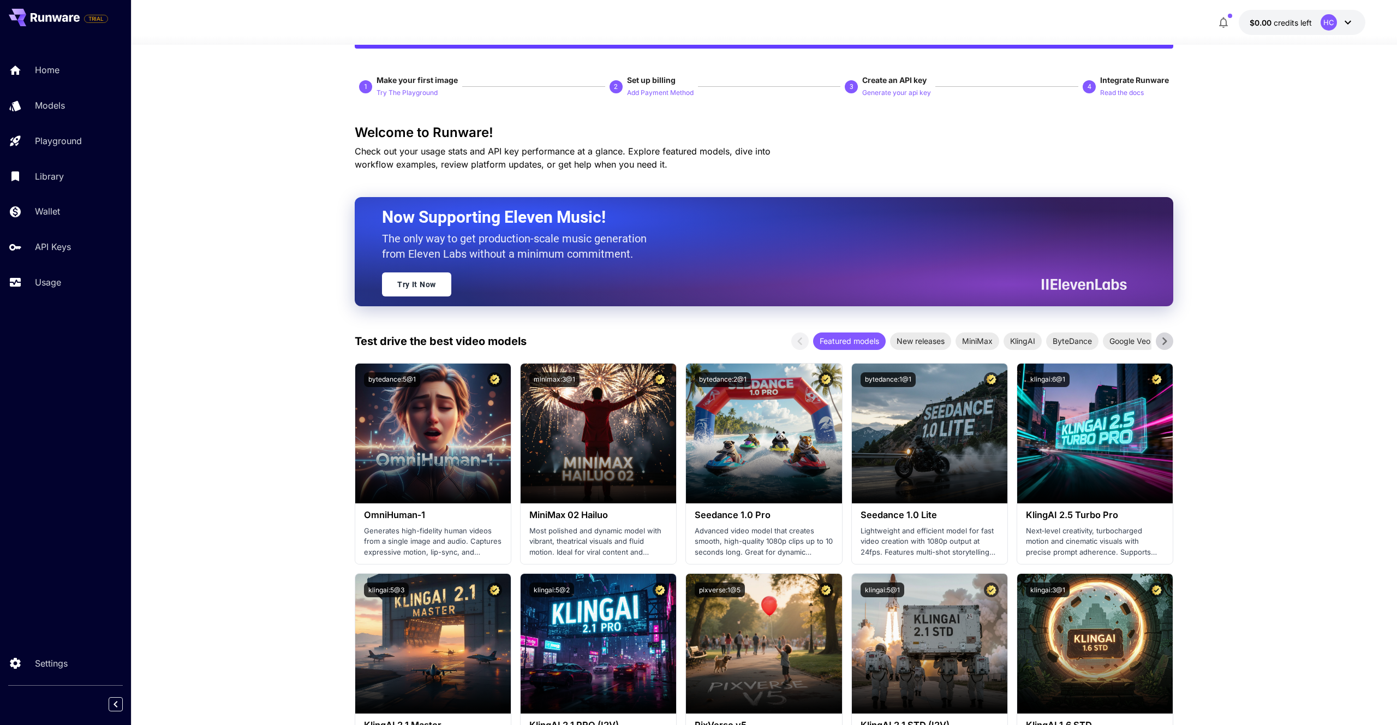
click at [1171, 345] on icon at bounding box center [1164, 341] width 16 height 16
click at [1163, 349] on icon at bounding box center [1164, 341] width 16 height 16
click at [83, 105] on div "Models" at bounding box center [79, 105] width 85 height 13
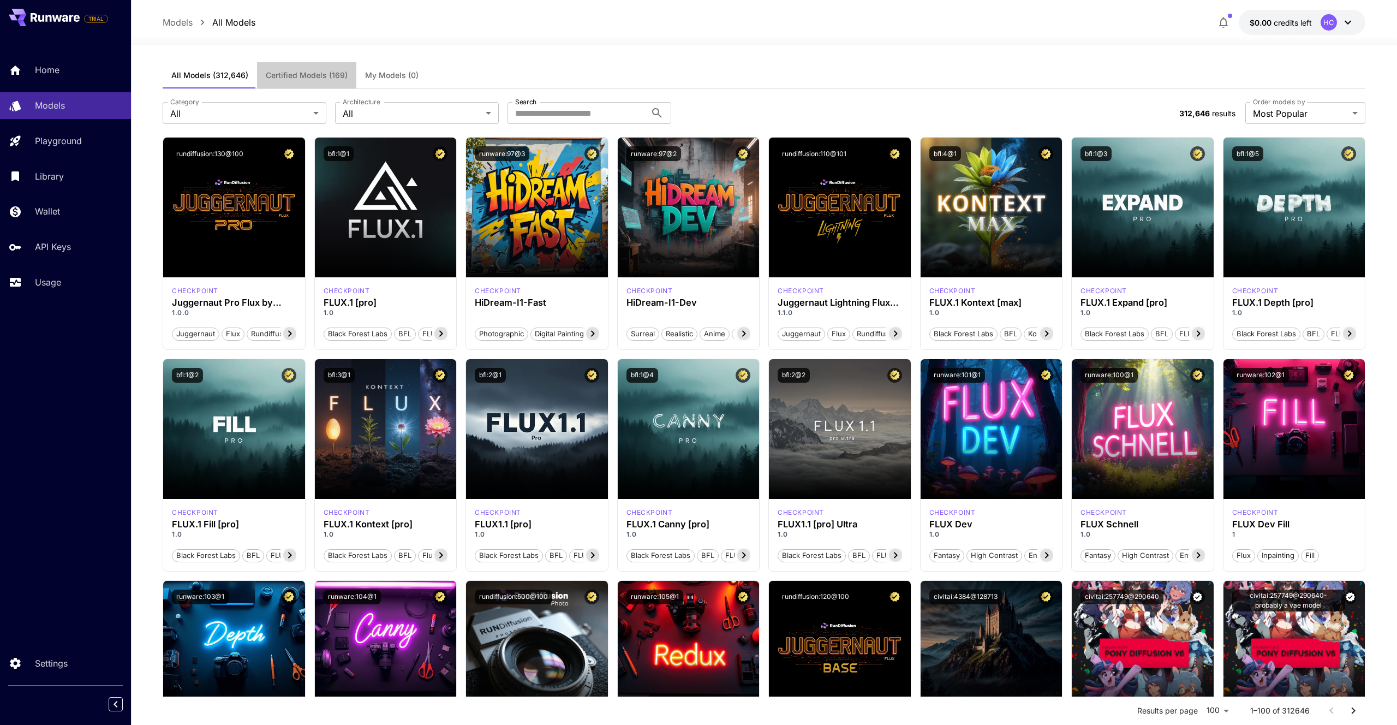
click at [313, 73] on span "Certified Models (169)" at bounding box center [307, 75] width 82 height 10
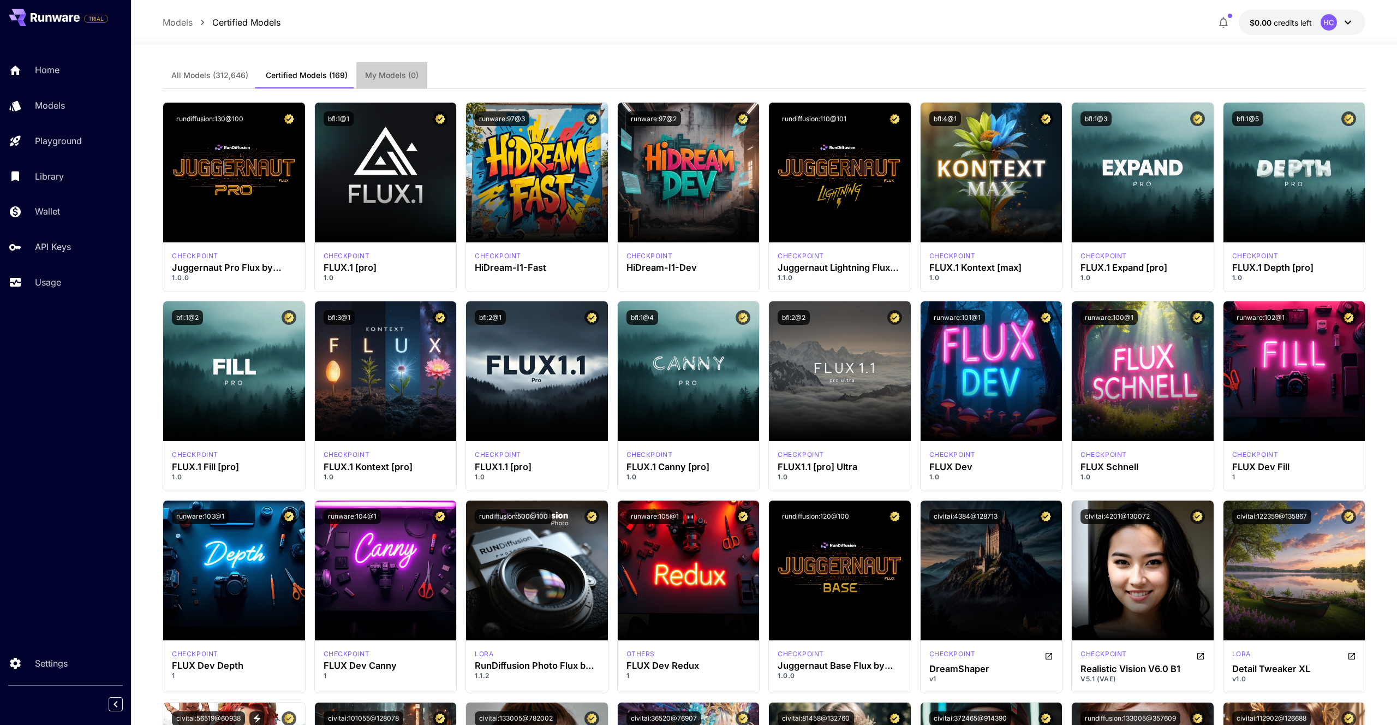
click at [396, 82] on button "My Models (0)" at bounding box center [391, 75] width 71 height 26
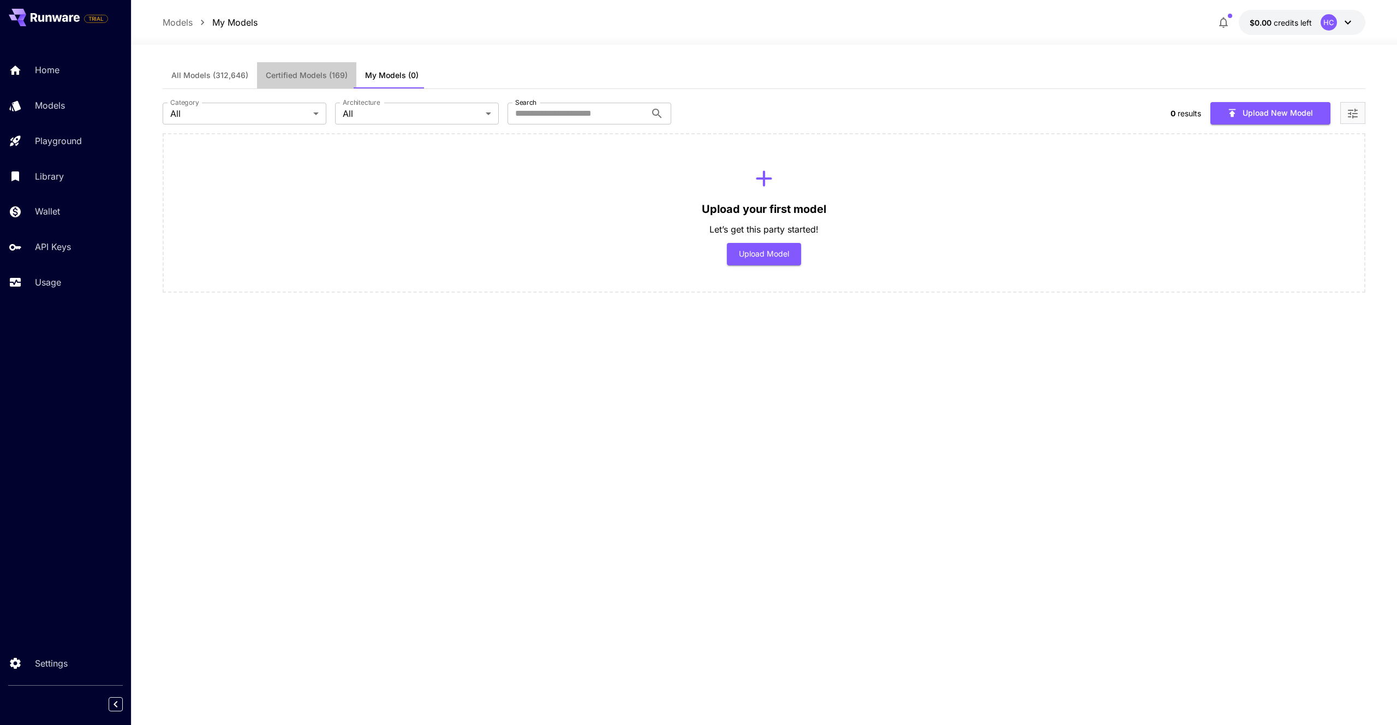
click at [289, 81] on button "Certified Models (169)" at bounding box center [306, 75] width 99 height 26
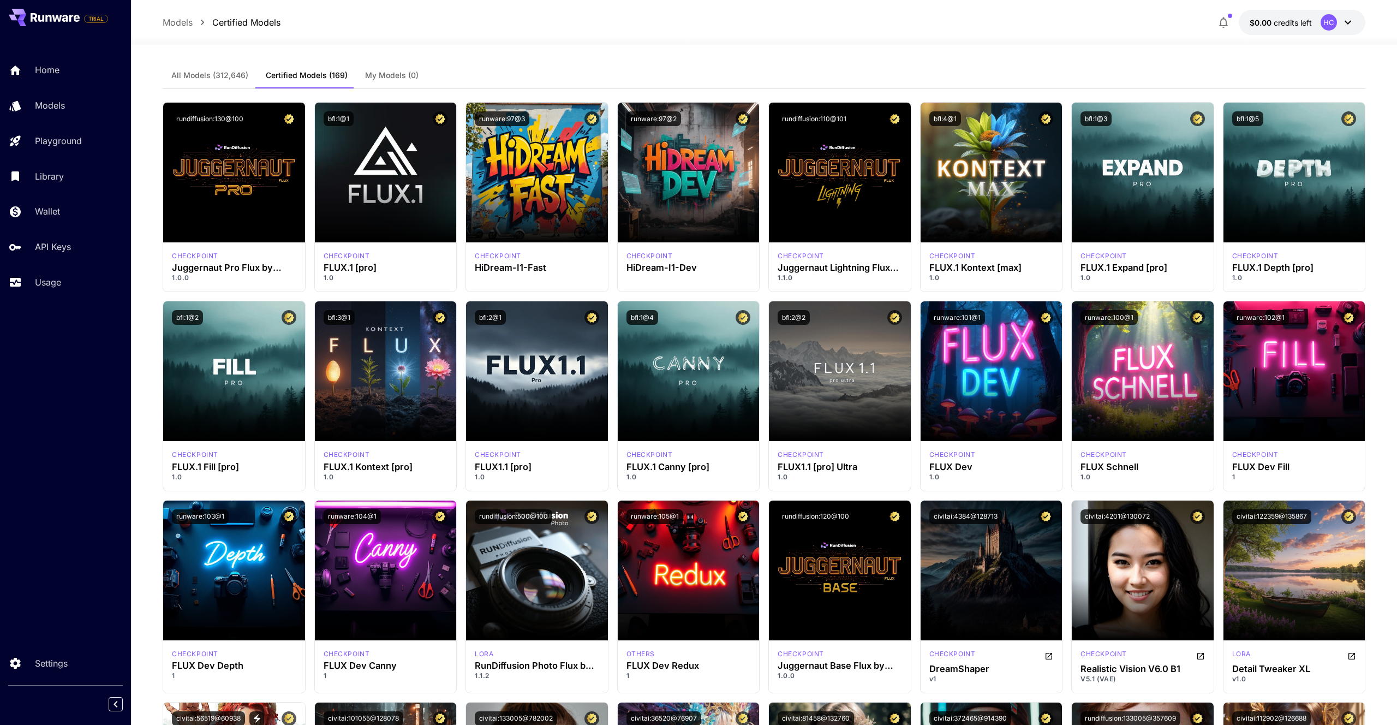
click at [200, 81] on button "All Models (312,646)" at bounding box center [210, 75] width 94 height 26
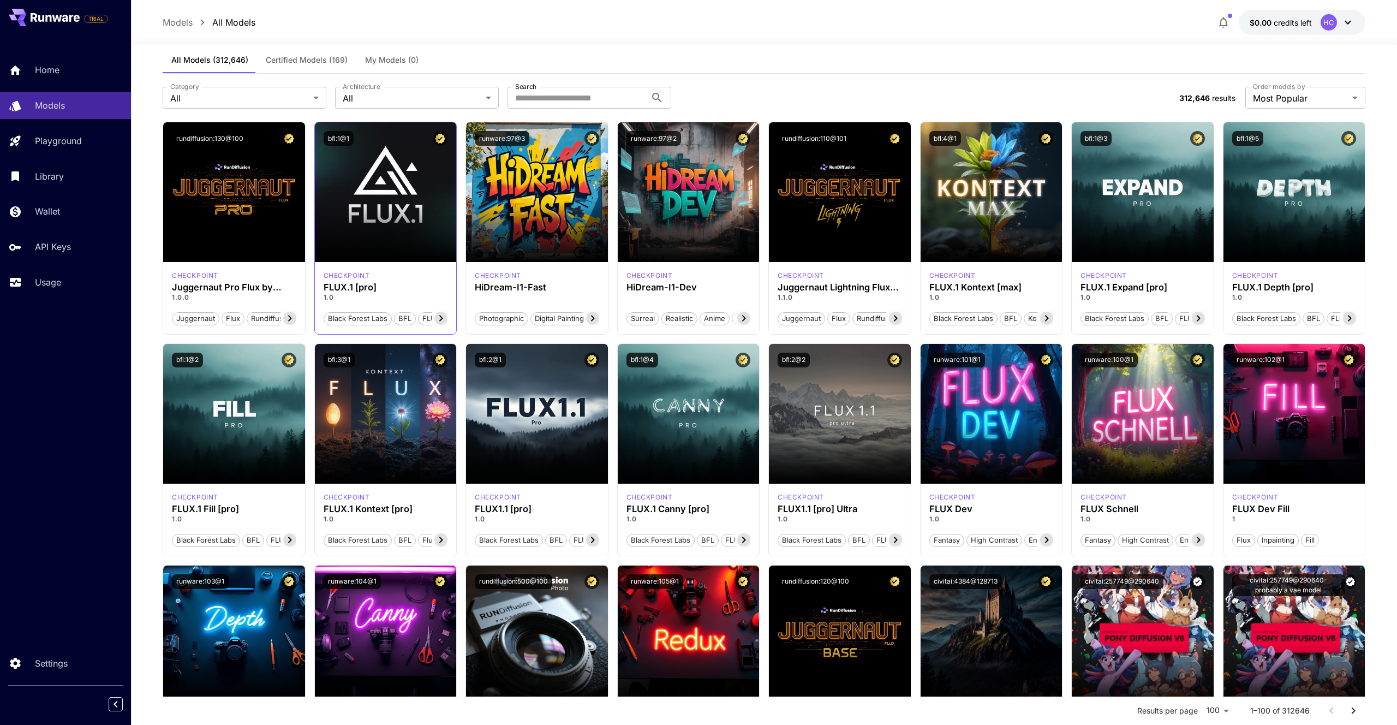
scroll to position [13, 0]
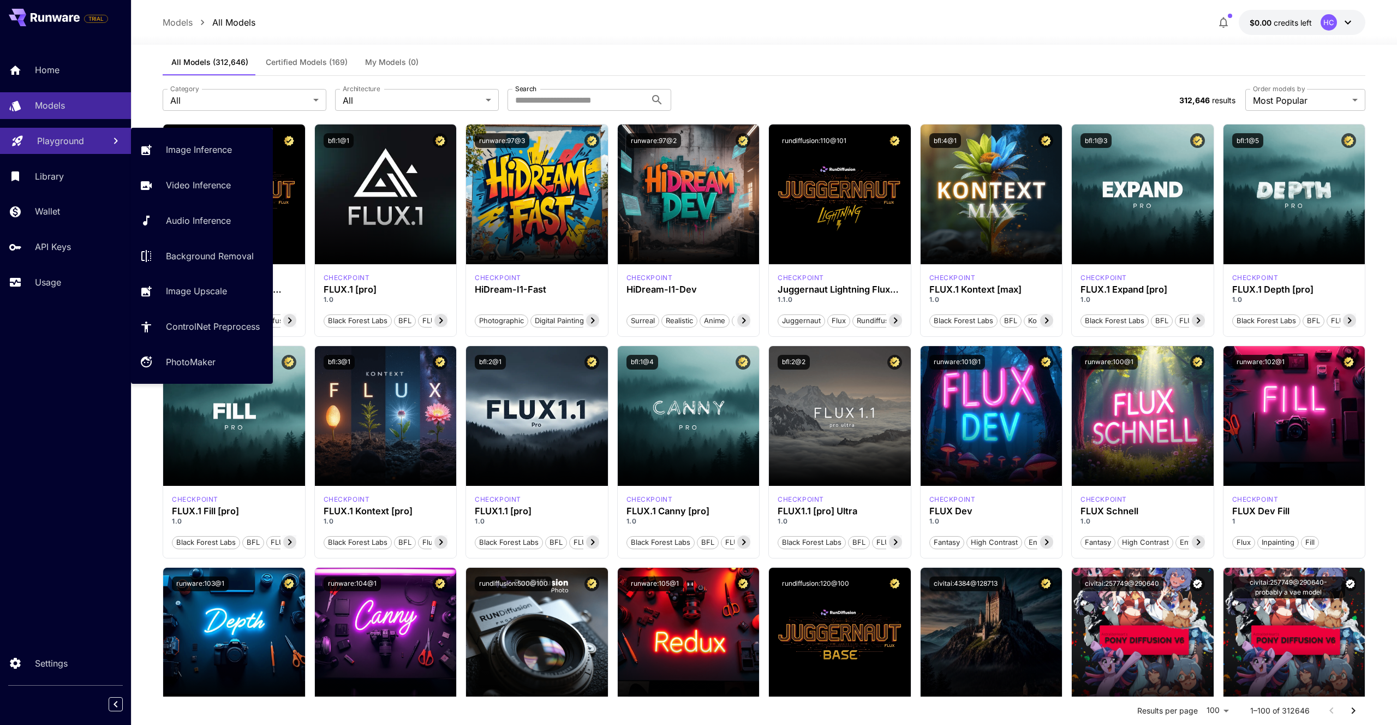
click at [63, 140] on p "Playground" at bounding box center [60, 140] width 47 height 13
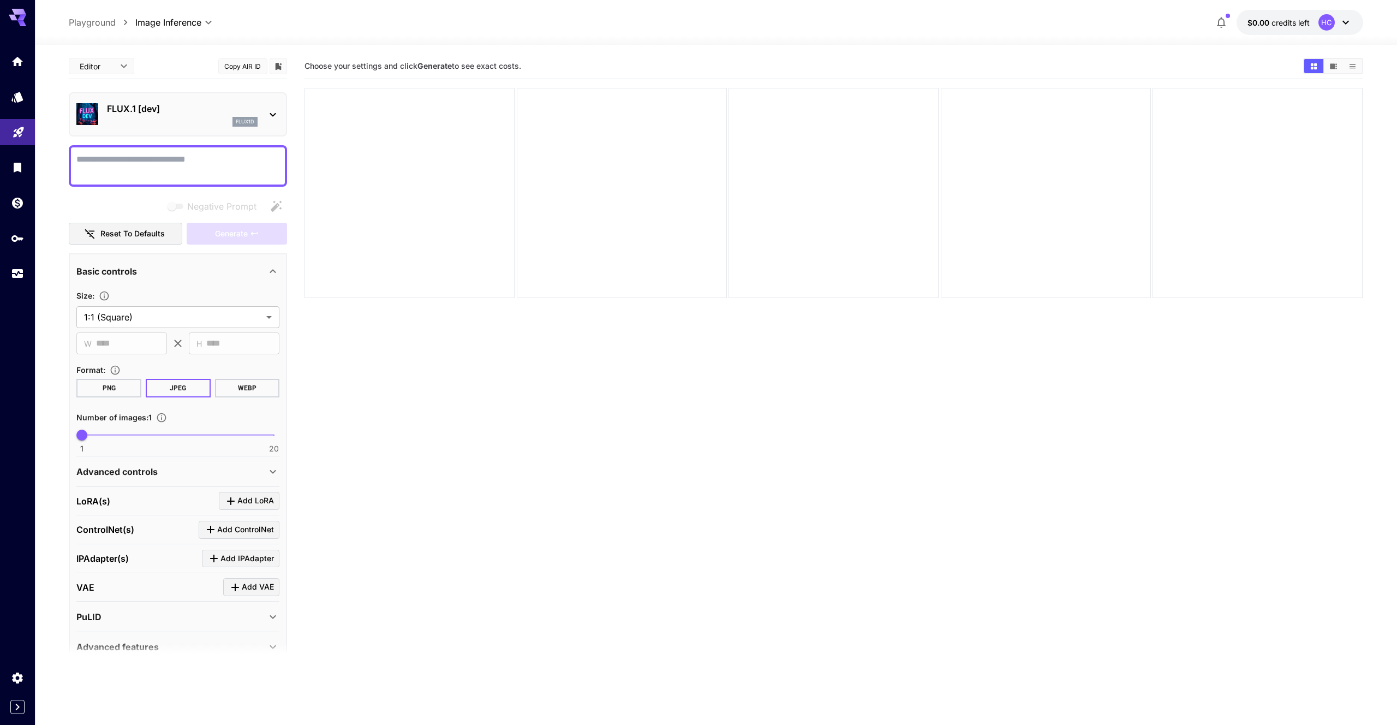
click at [133, 103] on p "FLUX.1 [dev]" at bounding box center [182, 108] width 151 height 13
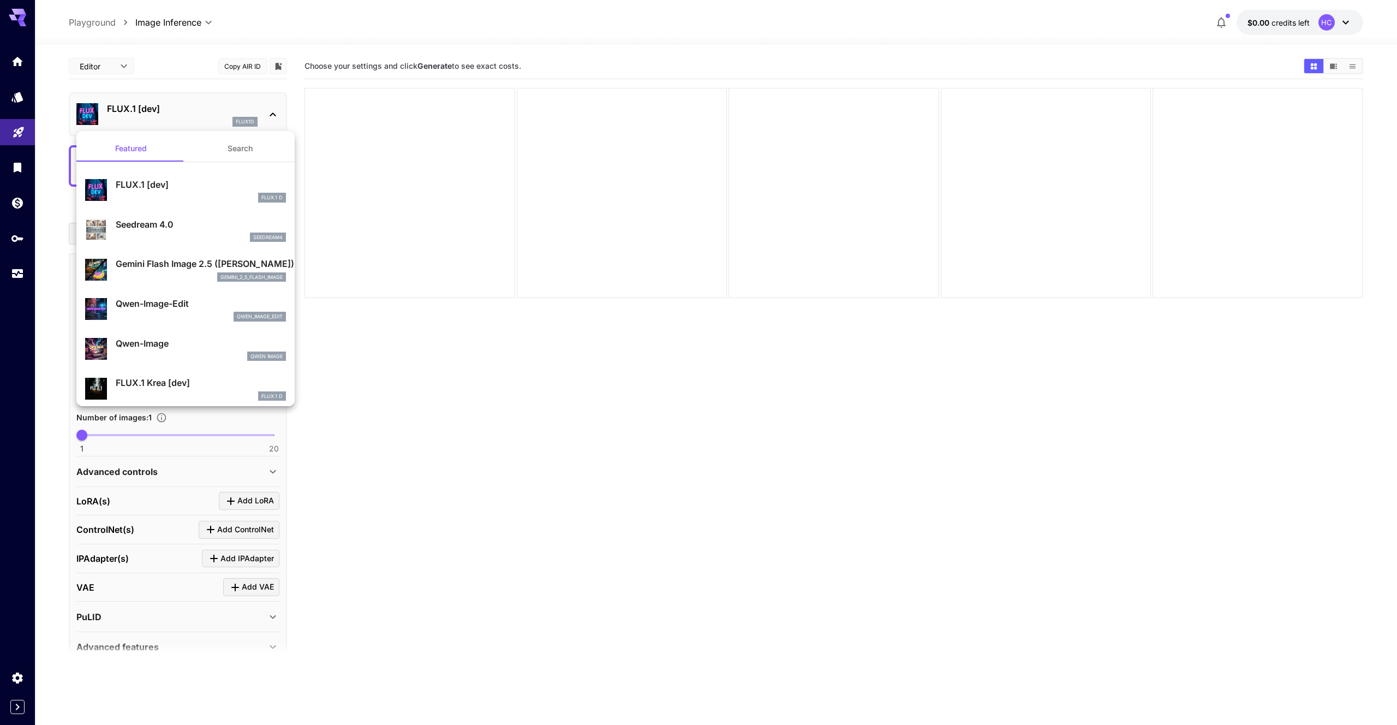
click at [374, 439] on div at bounding box center [698, 362] width 1397 height 725
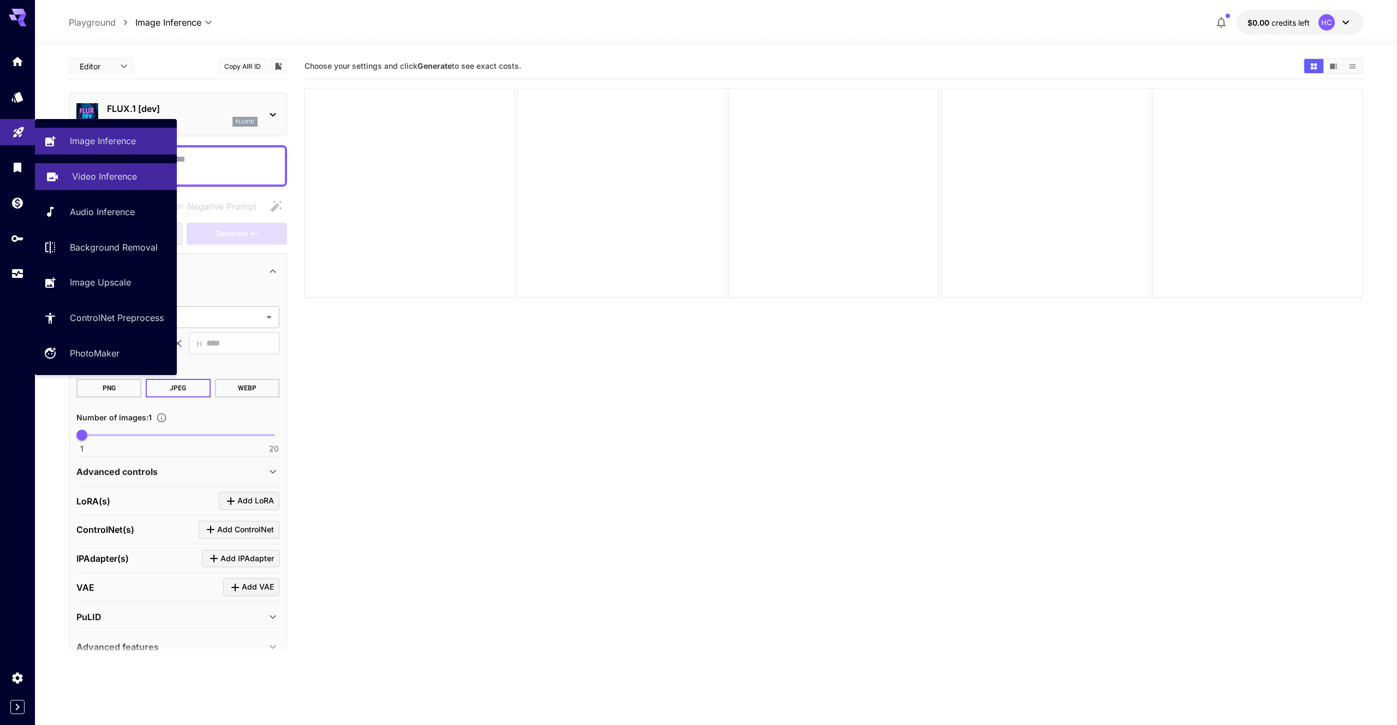
click at [135, 182] on p "Video Inference" at bounding box center [104, 176] width 65 height 13
type input "**********"
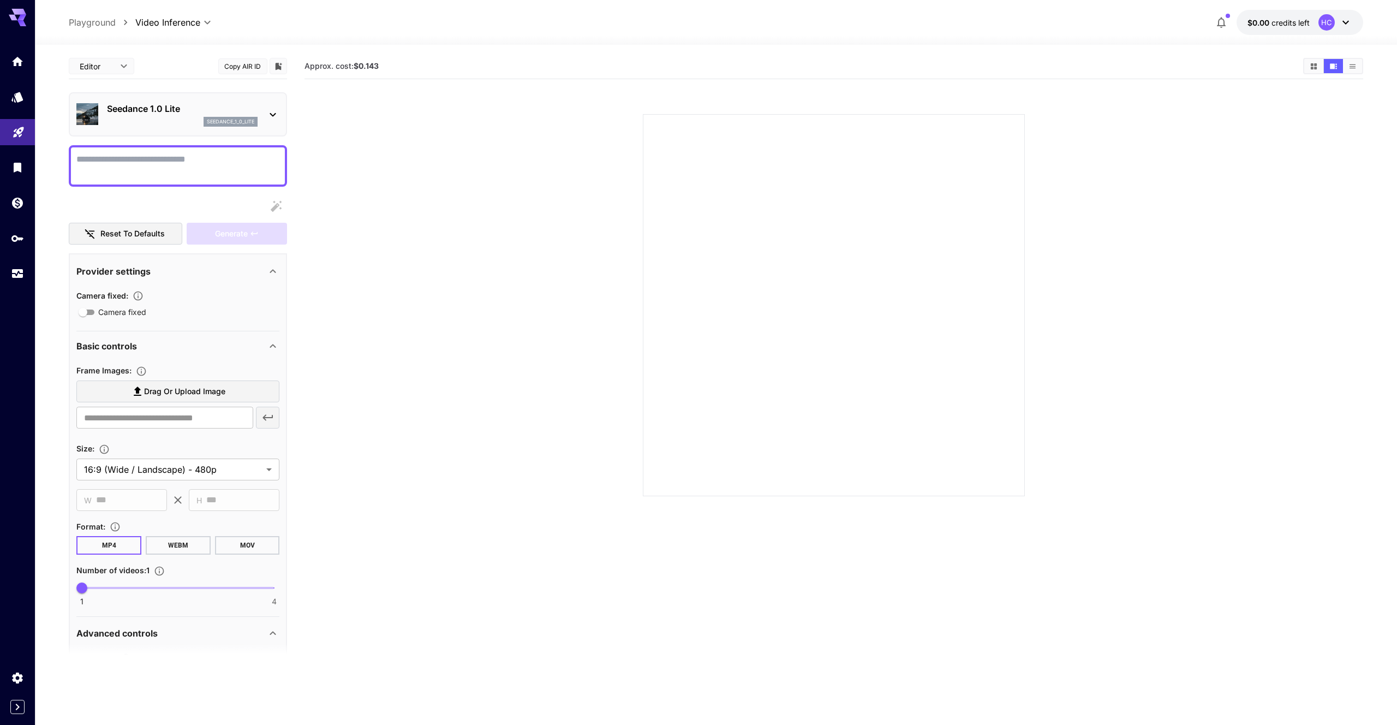
click at [264, 115] on div "Seedance 1.0 Lite seedance_1_0_lite" at bounding box center [177, 114] width 203 height 33
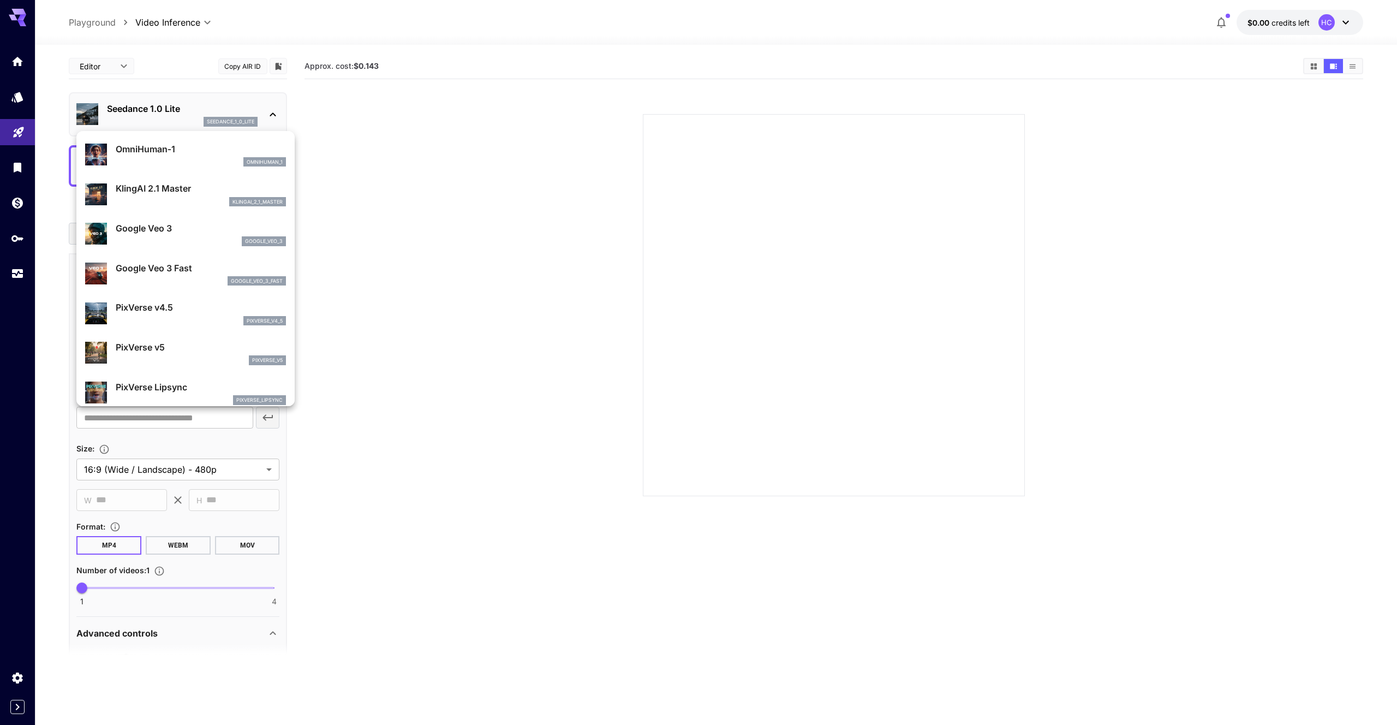
scroll to position [172, 0]
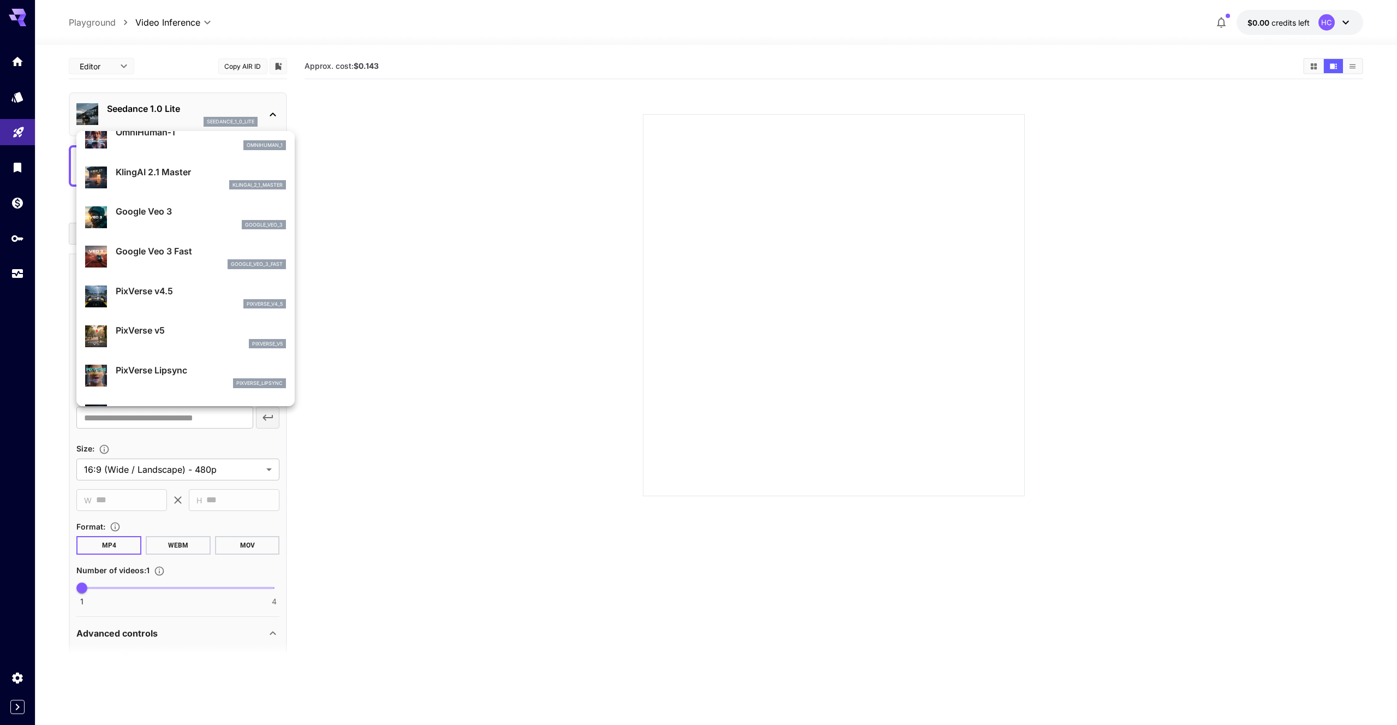
click at [215, 259] on div "google_veo_3_fast" at bounding box center [201, 264] width 170 height 10
type input "**********"
type input "****"
type input "***"
type input "*"
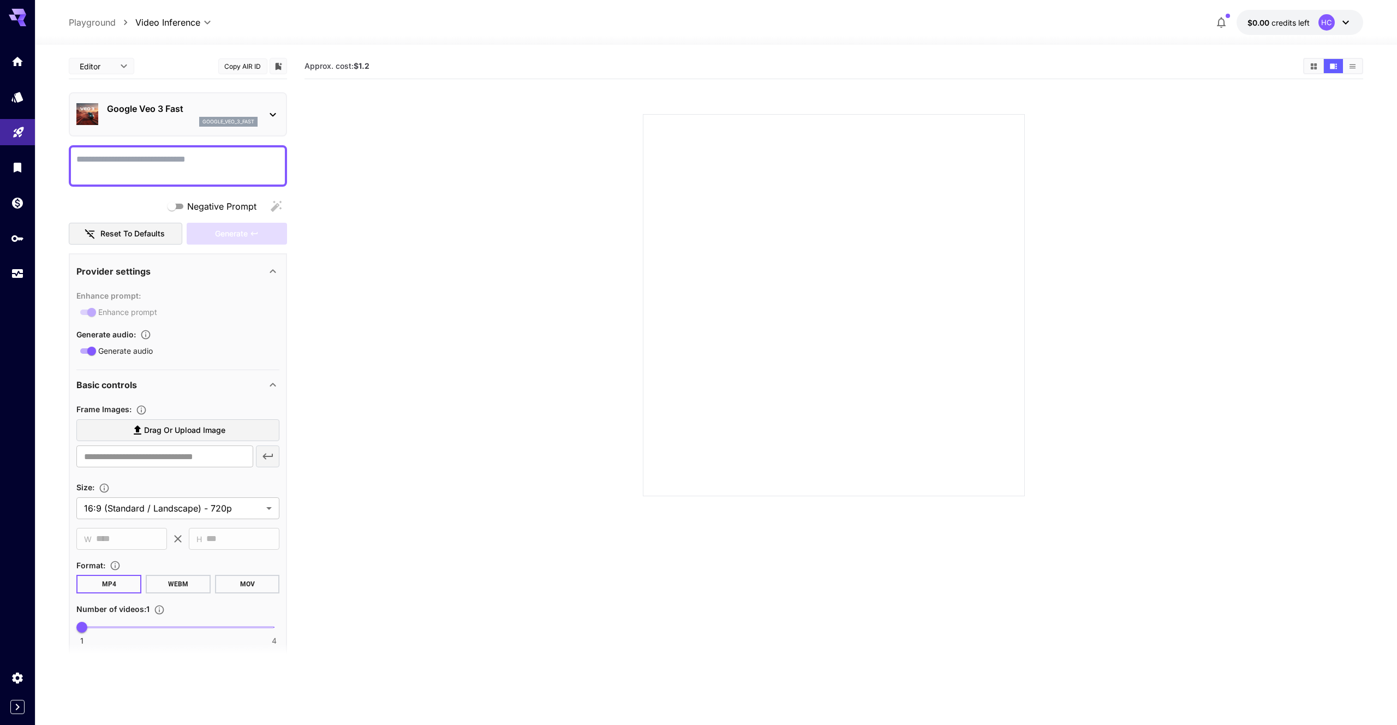
click at [211, 165] on textarea "Negative Prompt" at bounding box center [177, 166] width 203 height 26
click at [233, 500] on body "**********" at bounding box center [698, 405] width 1397 height 811
click at [233, 500] on div at bounding box center [698, 362] width 1397 height 725
click at [224, 503] on body "**********" at bounding box center [698, 405] width 1397 height 811
click at [435, 529] on div at bounding box center [698, 362] width 1397 height 725
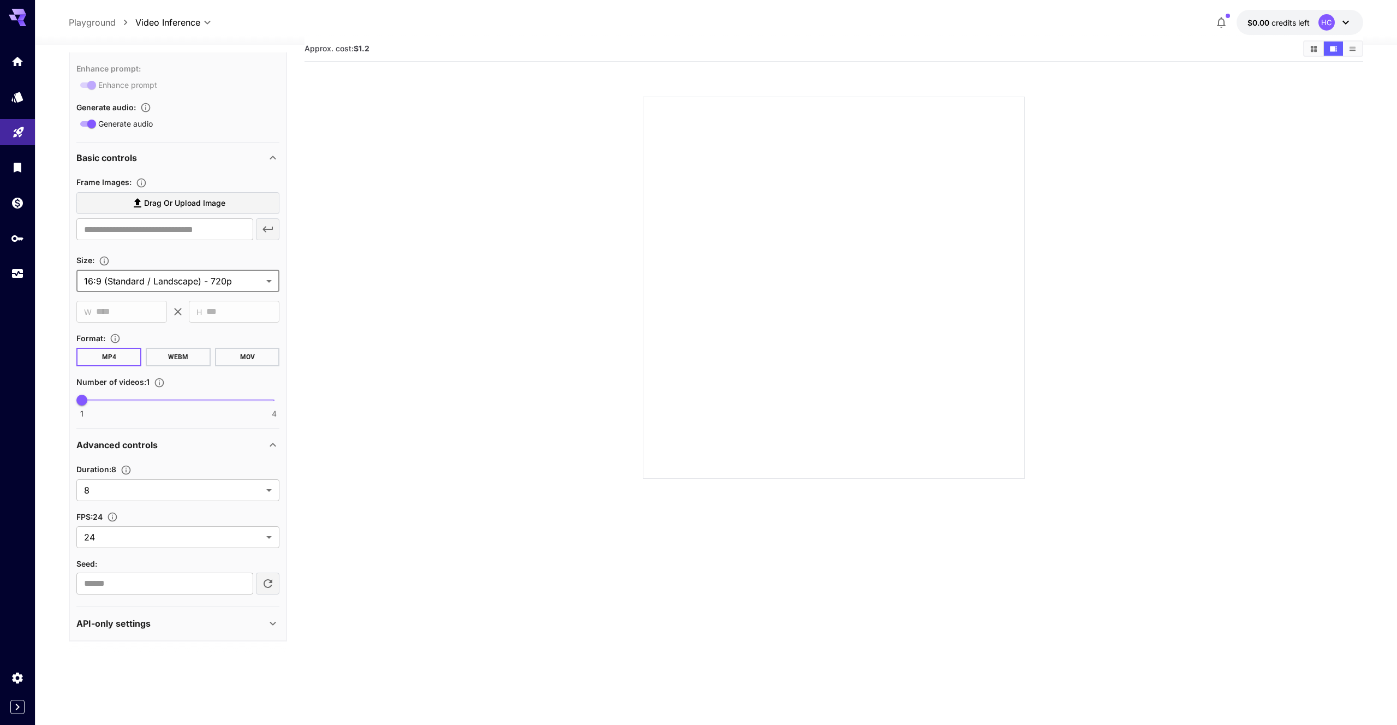
scroll to position [21, 0]
click at [258, 621] on div "API-only settings" at bounding box center [171, 623] width 190 height 13
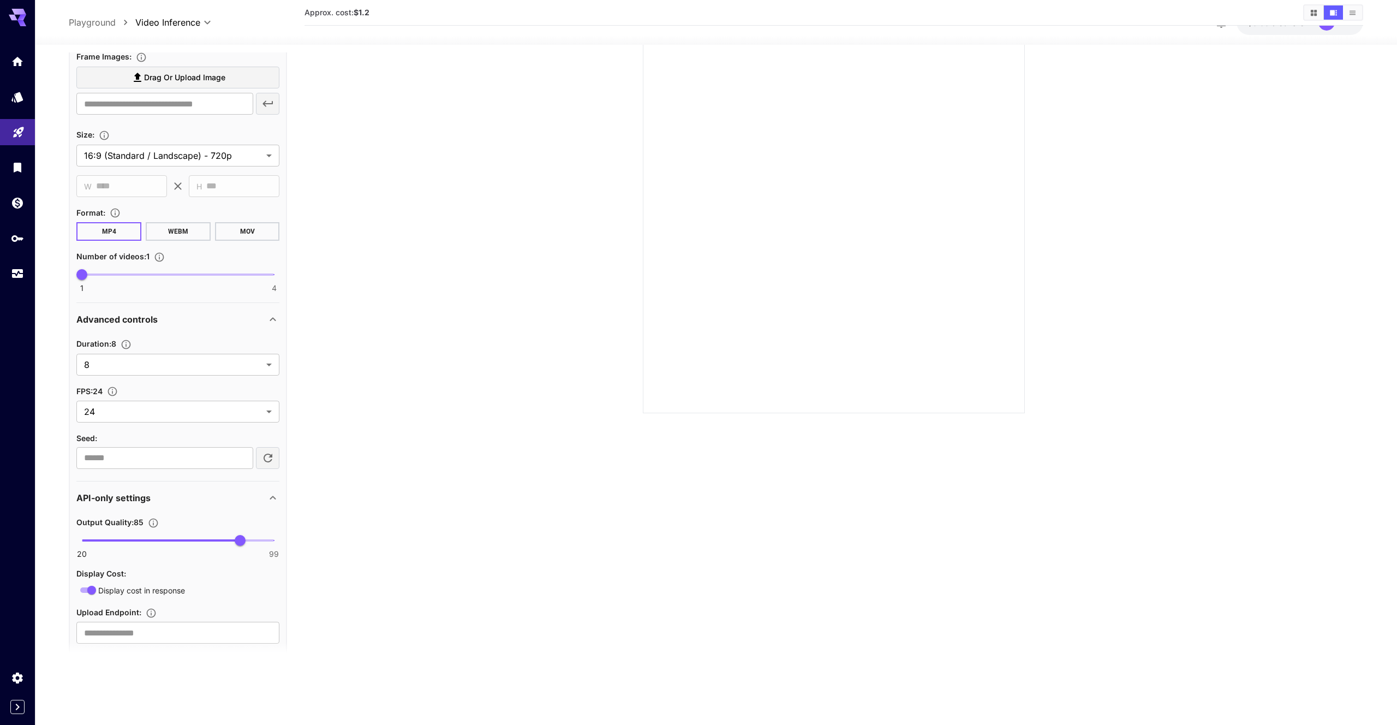
scroll to position [321, 0]
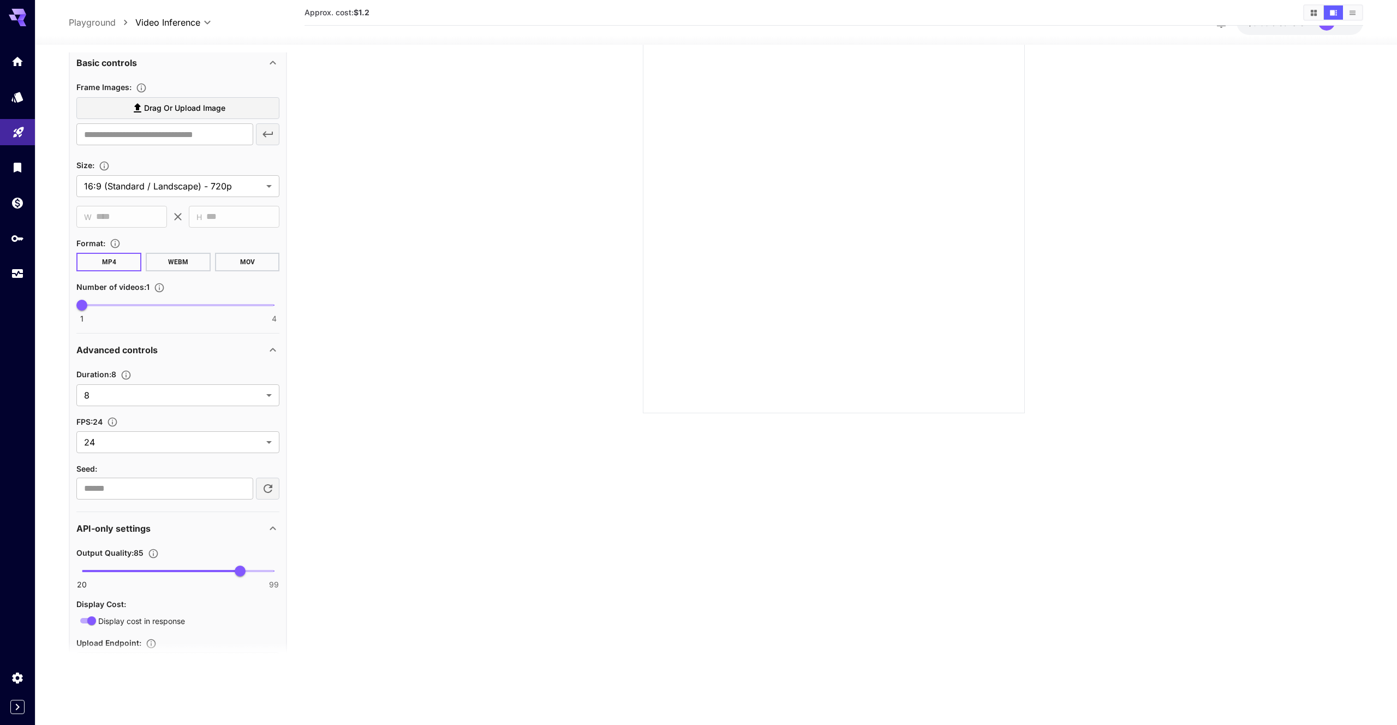
click at [273, 531] on icon at bounding box center [272, 528] width 13 height 13
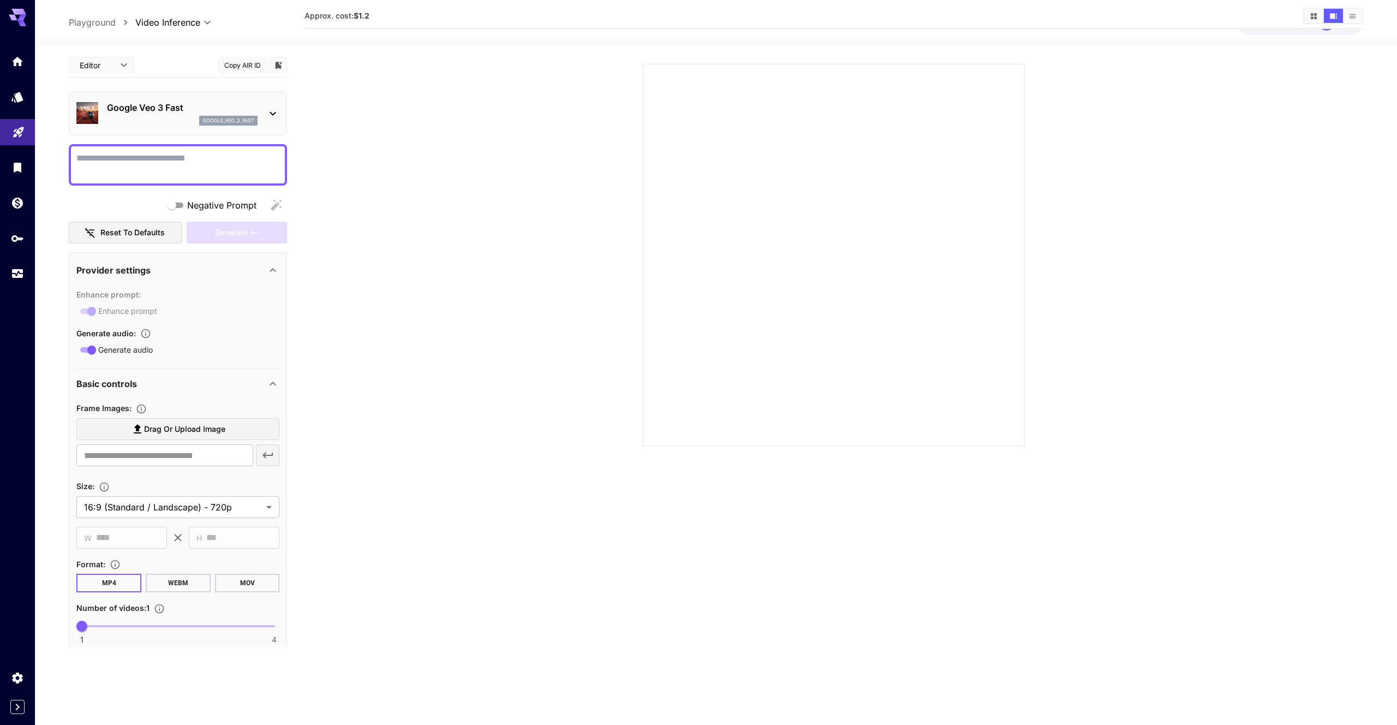
scroll to position [0, 0]
click at [153, 162] on textarea "Negative Prompt" at bounding box center [177, 166] width 203 height 26
click at [1225, 21] on icon "button" at bounding box center [1221, 22] width 13 height 13
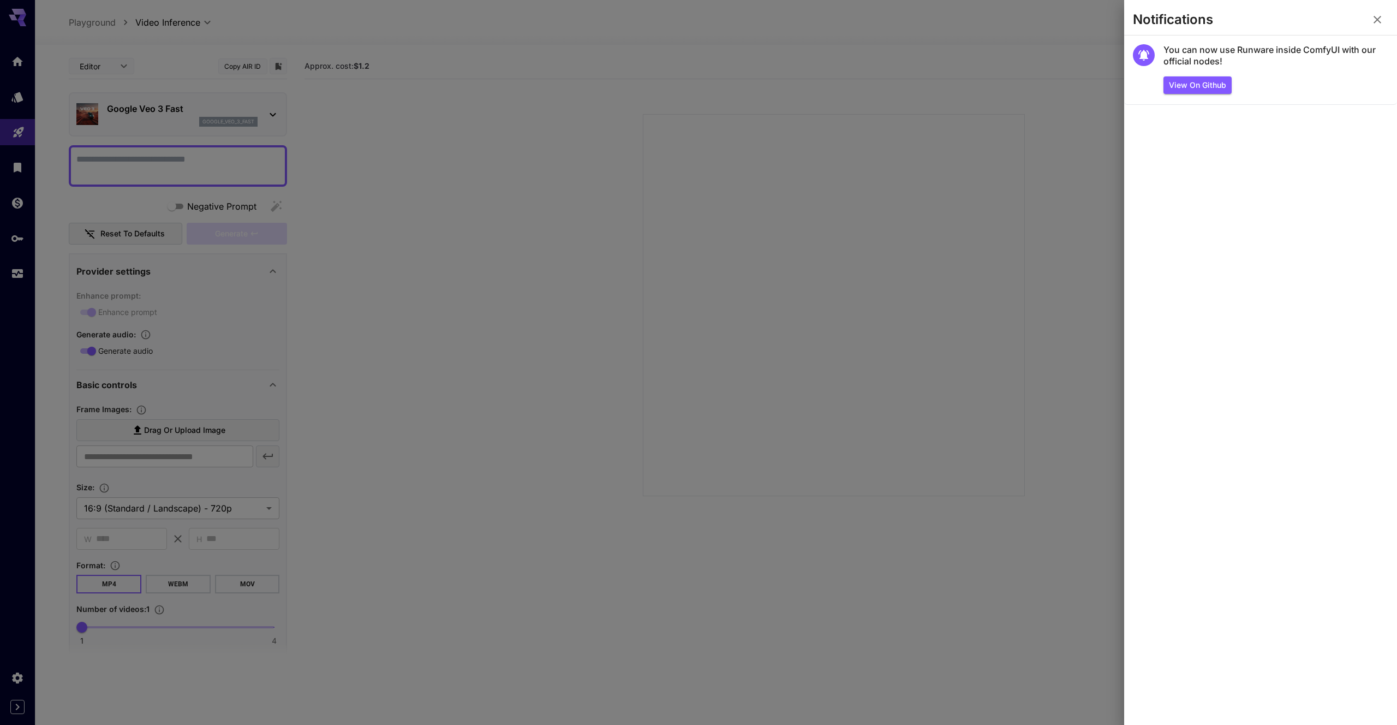
click at [1374, 23] on icon "button" at bounding box center [1377, 19] width 13 height 13
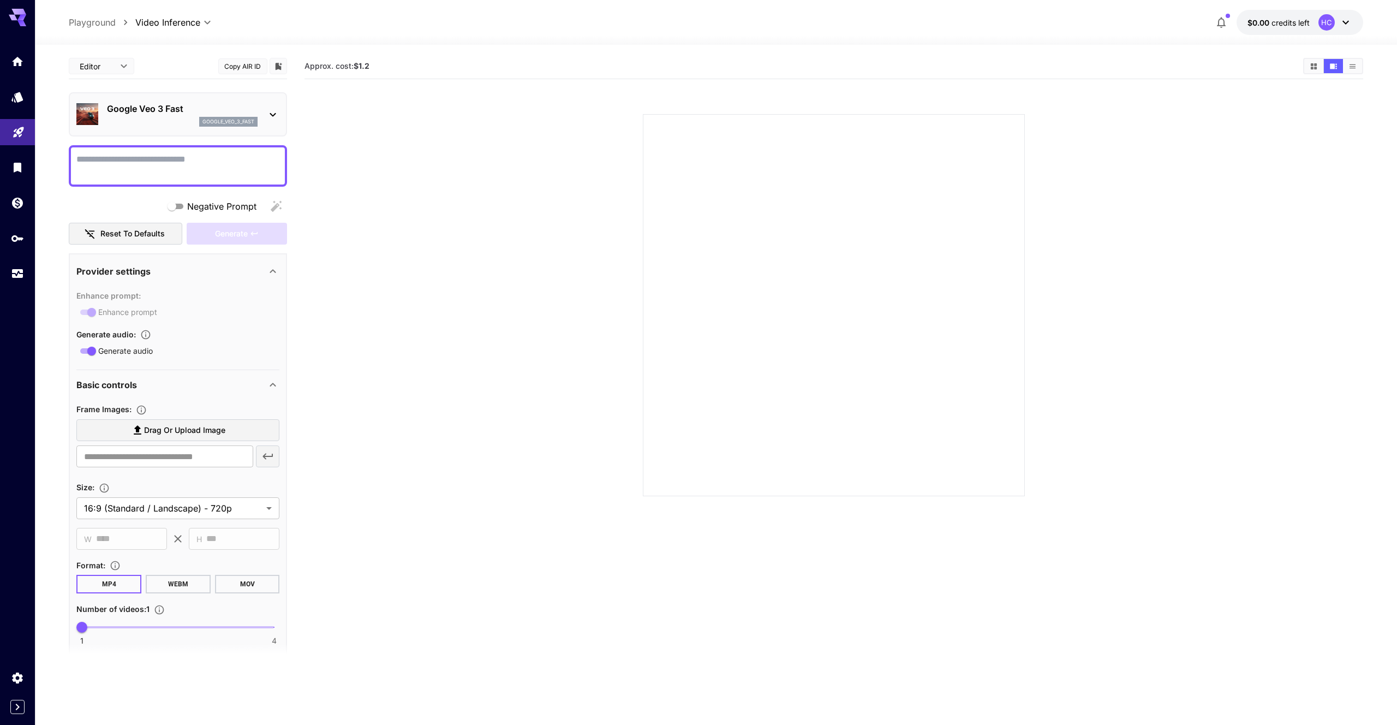
click at [158, 153] on textarea "Negative Prompt" at bounding box center [177, 166] width 203 height 26
type textarea "*"
type textarea "**********"
click at [251, 238] on div "Generate" at bounding box center [237, 234] width 100 height 22
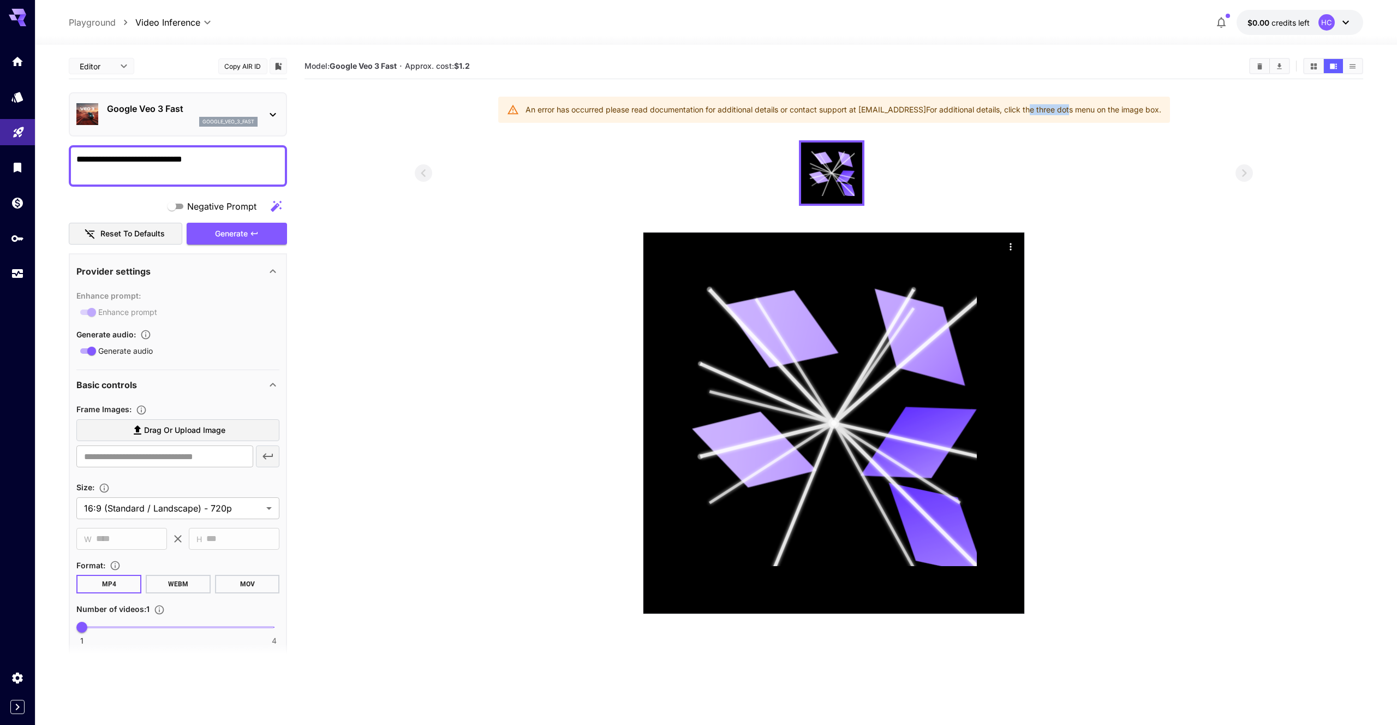
drag, startPoint x: 1029, startPoint y: 113, endPoint x: 1131, endPoint y: 113, distance: 102.1
click at [1105, 113] on div "An error has occurred please read documentation for additional details or conta…" at bounding box center [844, 110] width 636 height 20
click at [1139, 113] on div "An error has occurred please read documentation for additional details or conta…" at bounding box center [844, 110] width 636 height 20
drag, startPoint x: 522, startPoint y: 108, endPoint x: 640, endPoint y: 109, distance: 117.9
click at [641, 109] on div "An error has occurred please read documentation for additional details or conta…" at bounding box center [844, 110] width 636 height 20
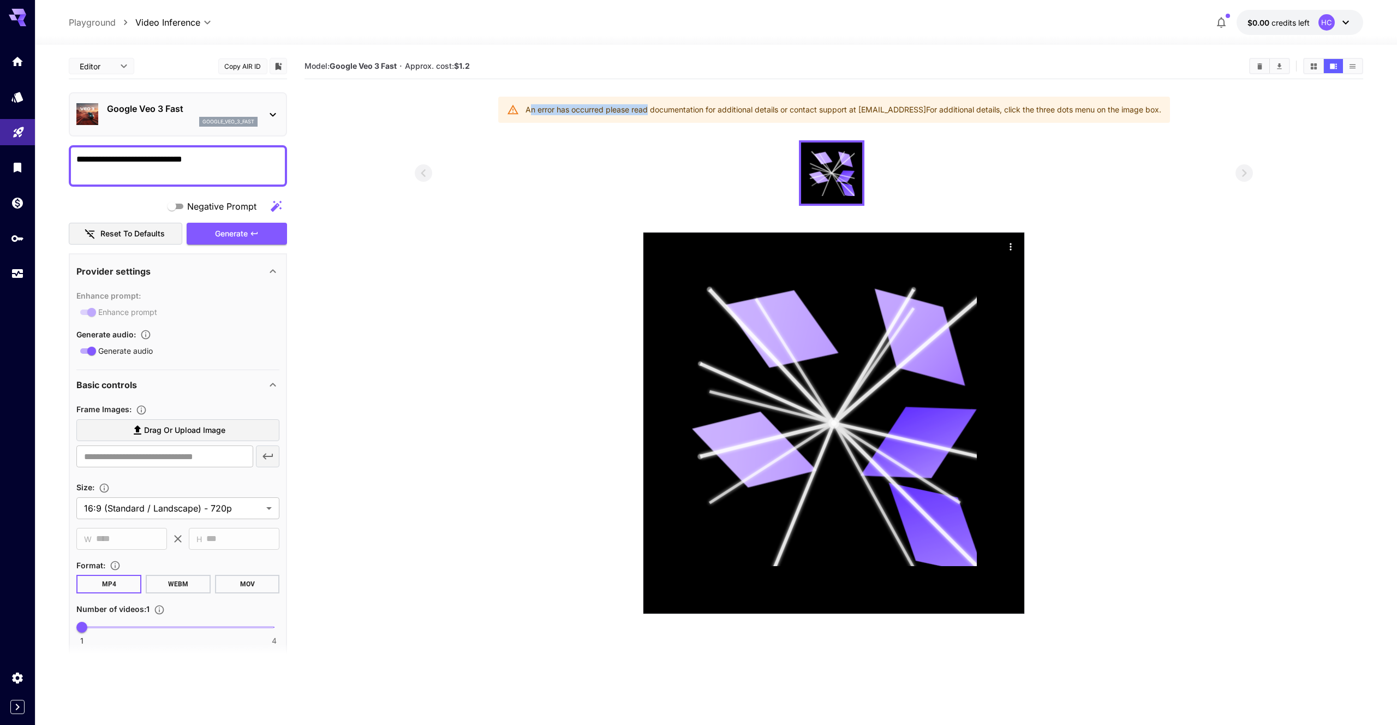
click at [640, 109] on div "An error has occurred please read documentation for additional details or conta…" at bounding box center [844, 110] width 636 height 20
drag, startPoint x: 640, startPoint y: 109, endPoint x: 671, endPoint y: 112, distance: 30.7
click at [671, 112] on div "An error has occurred please read documentation for additional details or conta…" at bounding box center [844, 110] width 636 height 20
drag, startPoint x: 864, startPoint y: 108, endPoint x: 928, endPoint y: 104, distance: 64.0
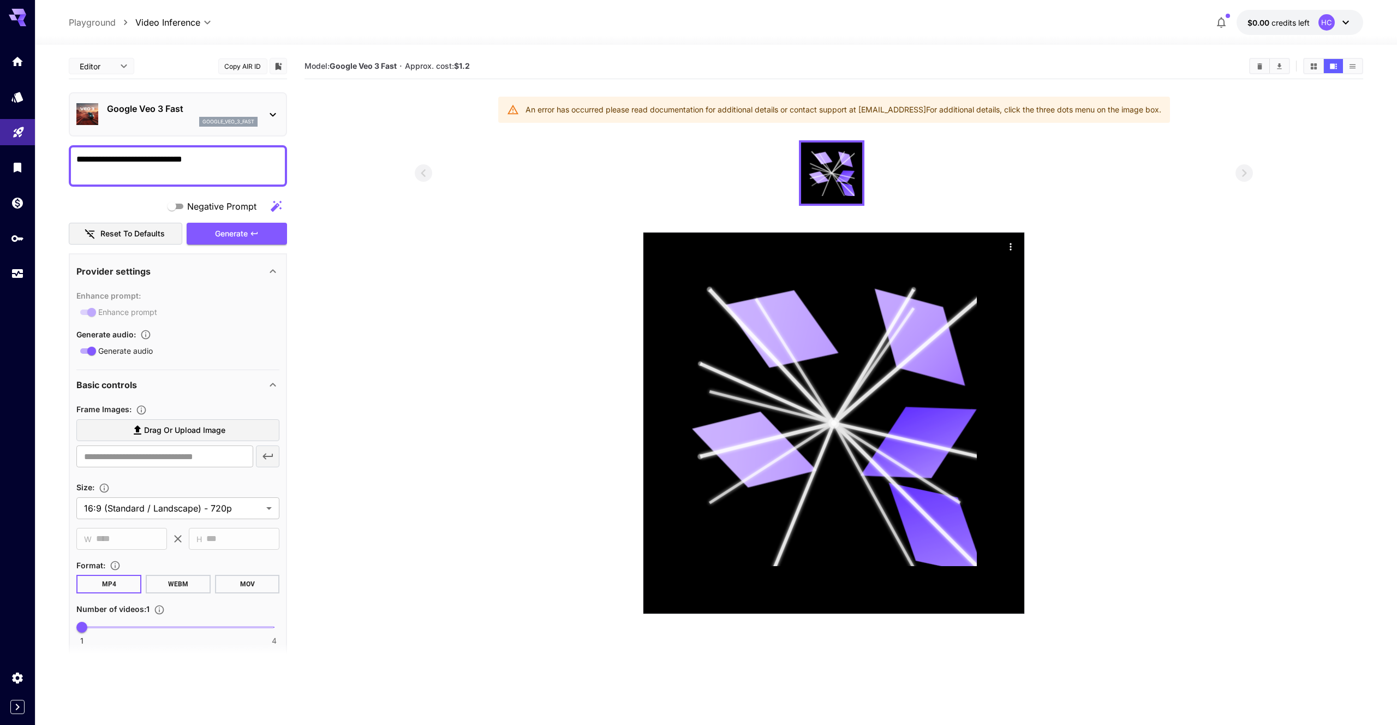
click at [928, 106] on div "An error has occurred please read documentation for additional details or conta…" at bounding box center [844, 110] width 636 height 20
click at [928, 104] on div "An error has occurred please read documentation for additional details or conta…" at bounding box center [844, 110] width 636 height 20
click at [956, 103] on div "An error has occurred please read documentation for additional details or conta…" at bounding box center [844, 110] width 636 height 20
drag, startPoint x: 956, startPoint y: 103, endPoint x: 1010, endPoint y: 103, distance: 54.6
click at [1009, 103] on div "An error has occurred please read documentation for additional details or conta…" at bounding box center [844, 110] width 636 height 20
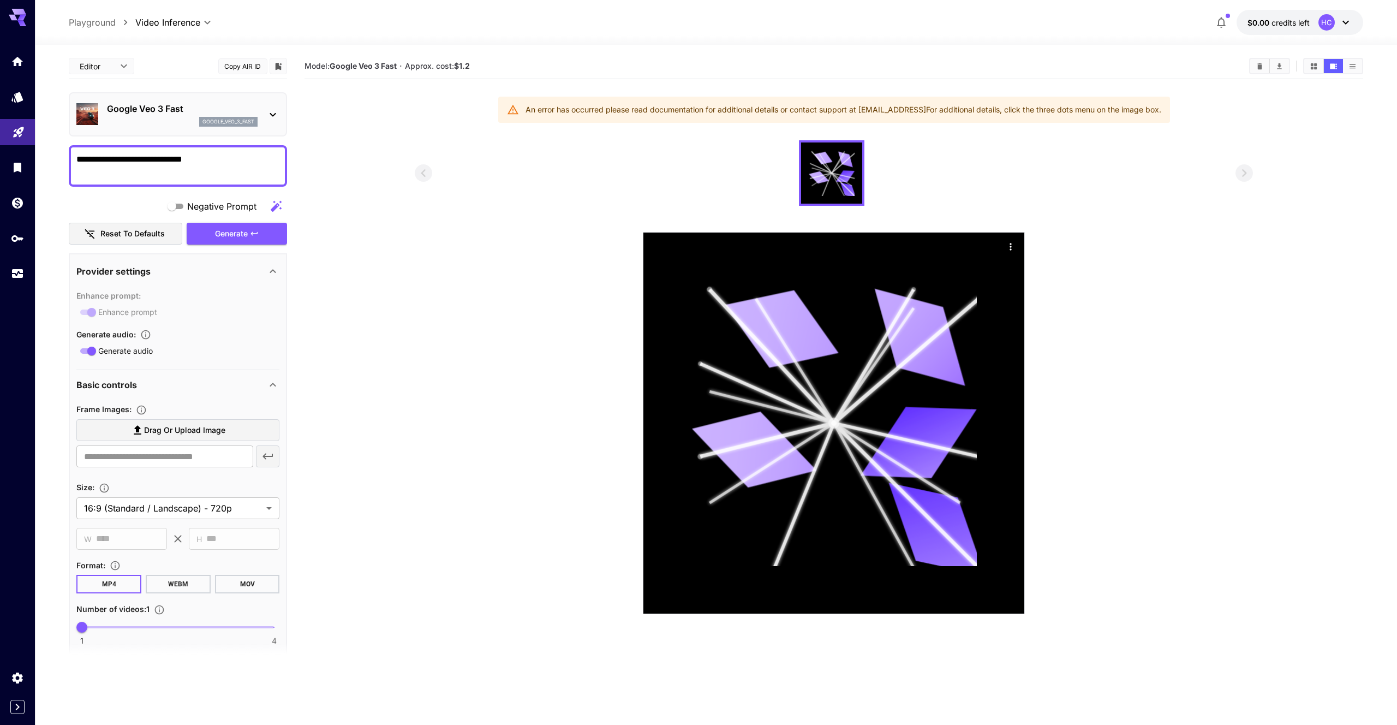
click at [1010, 103] on div "An error has occurred please read documentation for additional details or conta…" at bounding box center [844, 110] width 636 height 20
click at [1014, 246] on icon "Actions" at bounding box center [1010, 246] width 11 height 11
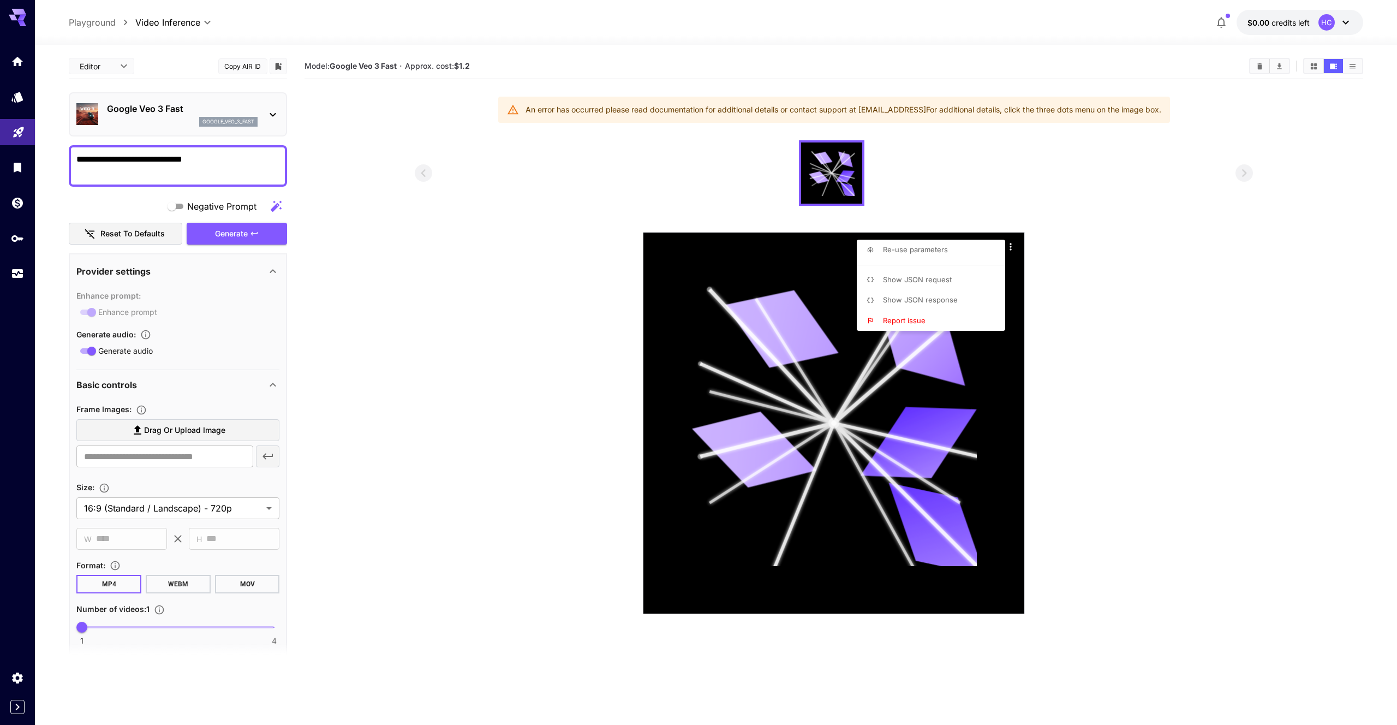
click at [1093, 313] on div at bounding box center [698, 362] width 1397 height 725
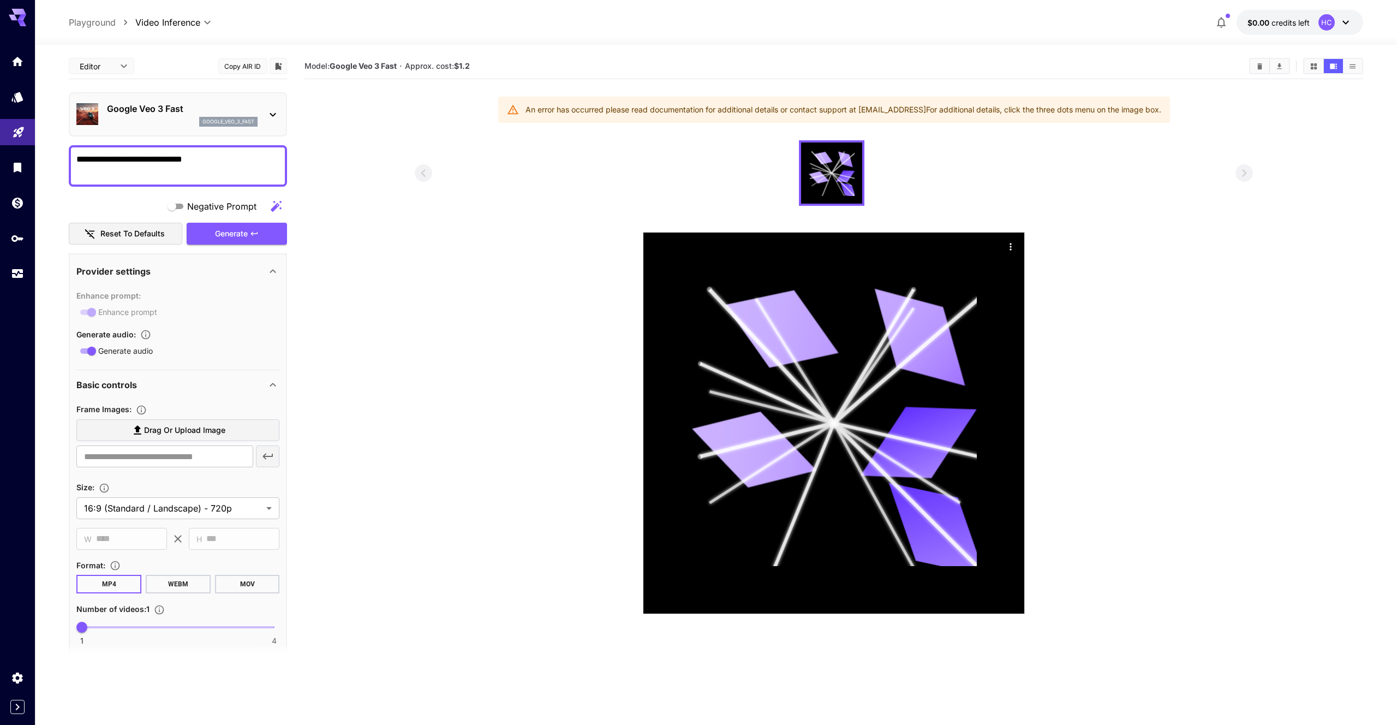
click at [274, 114] on icon at bounding box center [272, 114] width 13 height 13
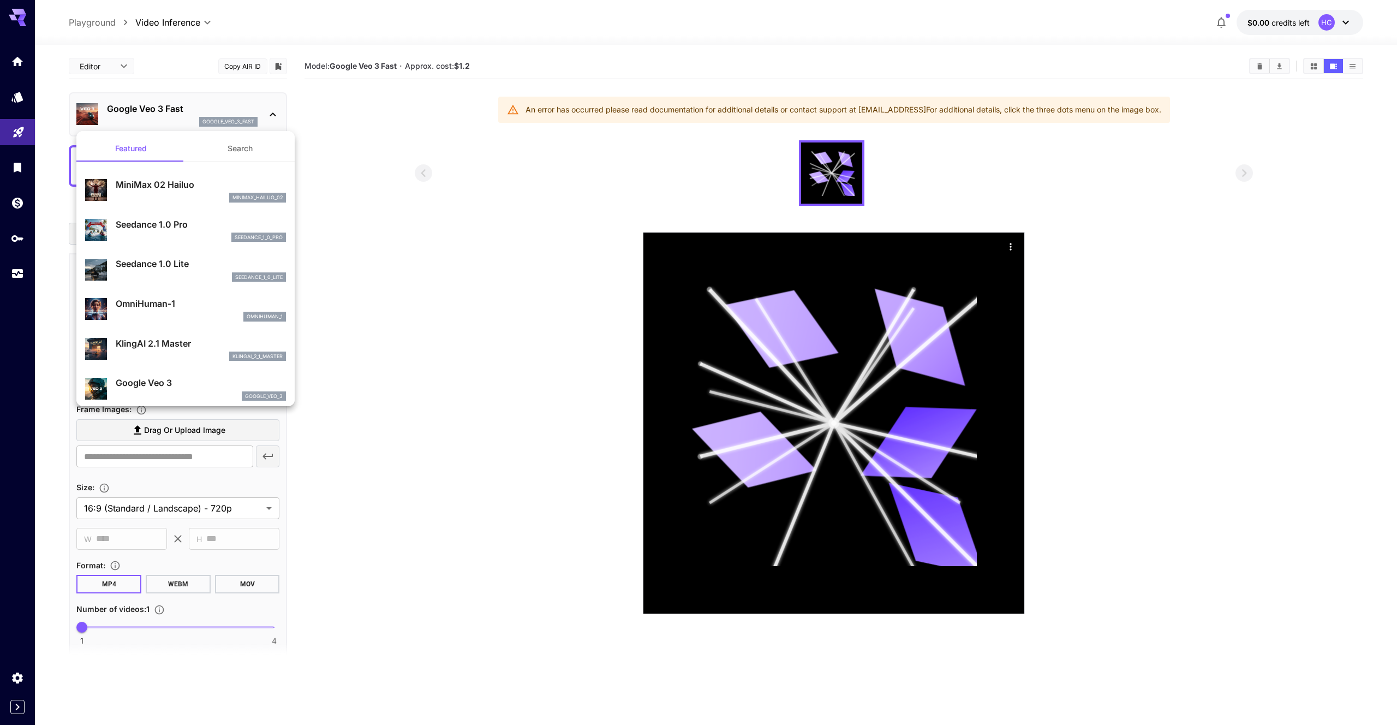
click at [200, 237] on div "seedance_1_0_pro" at bounding box center [201, 237] width 170 height 10
type input "**********"
type input "***"
type input "*"
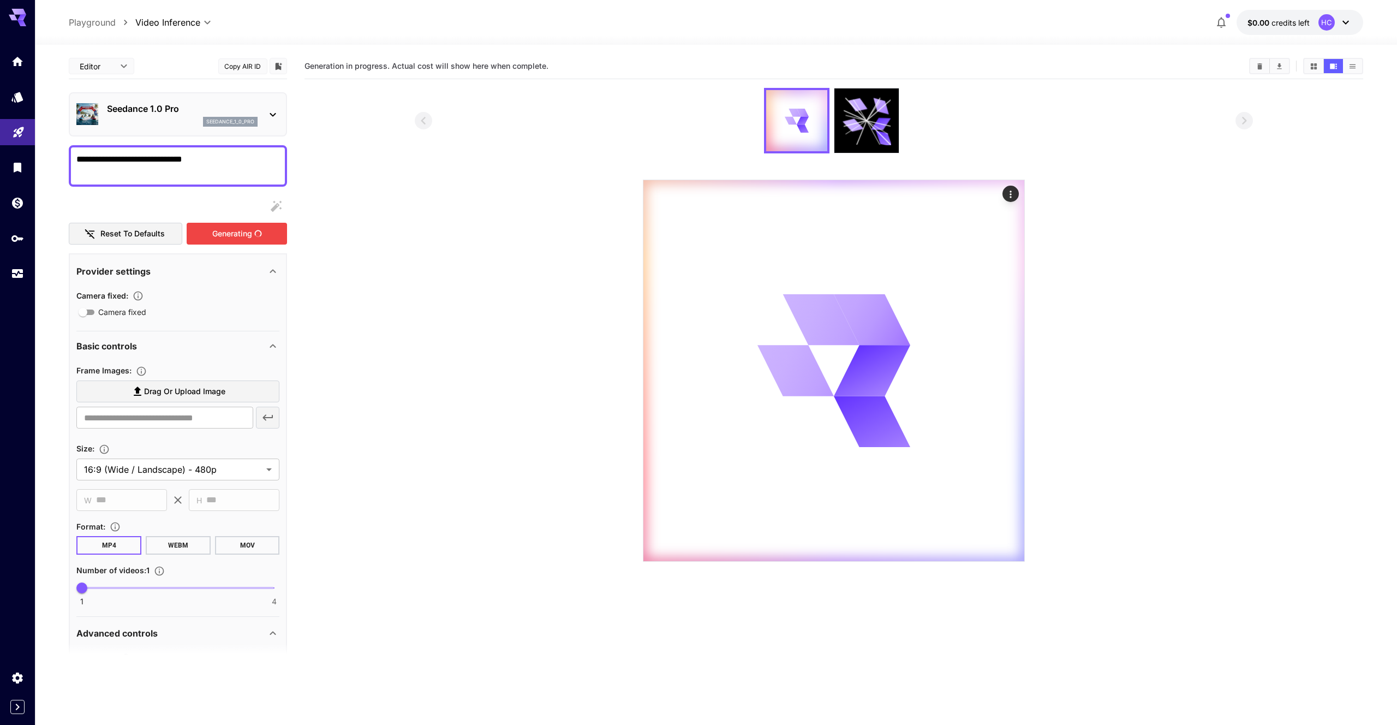
click at [263, 240] on div "Generating" at bounding box center [237, 234] width 100 height 22
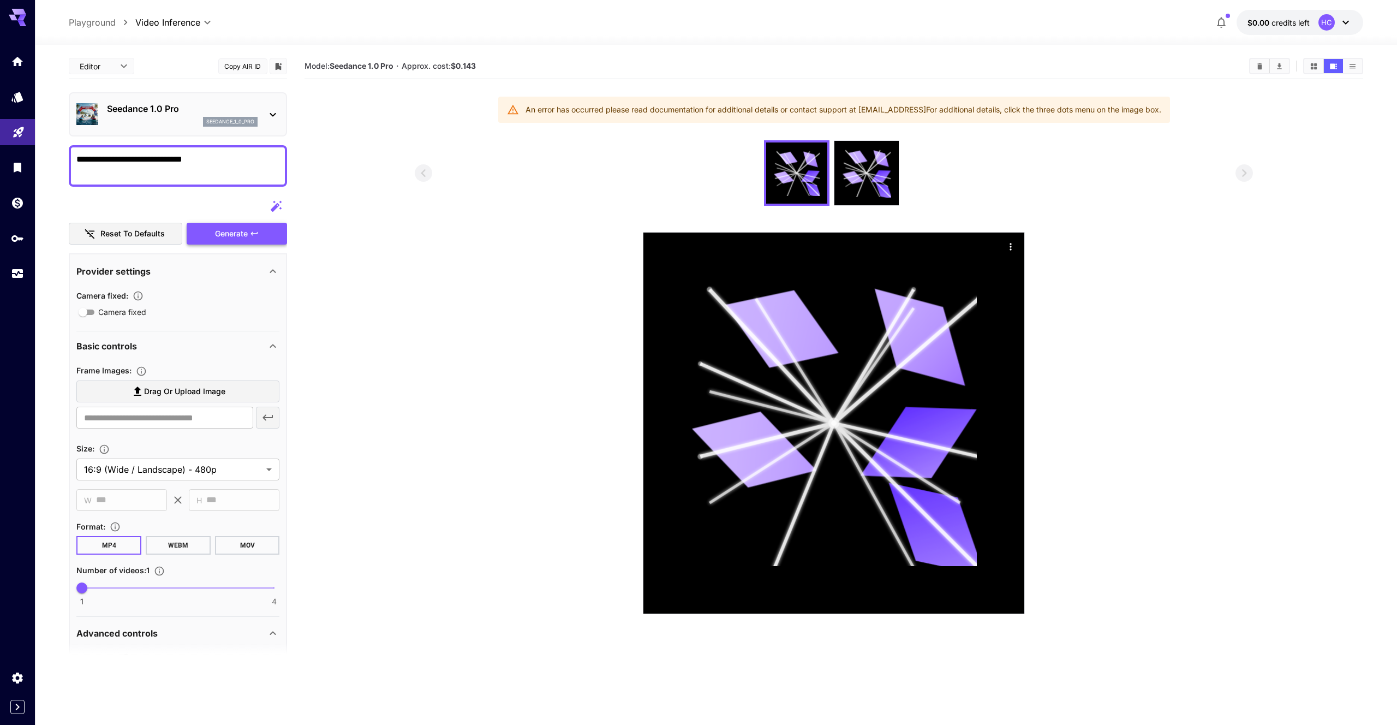
click at [263, 240] on div "Generate" at bounding box center [237, 234] width 100 height 22
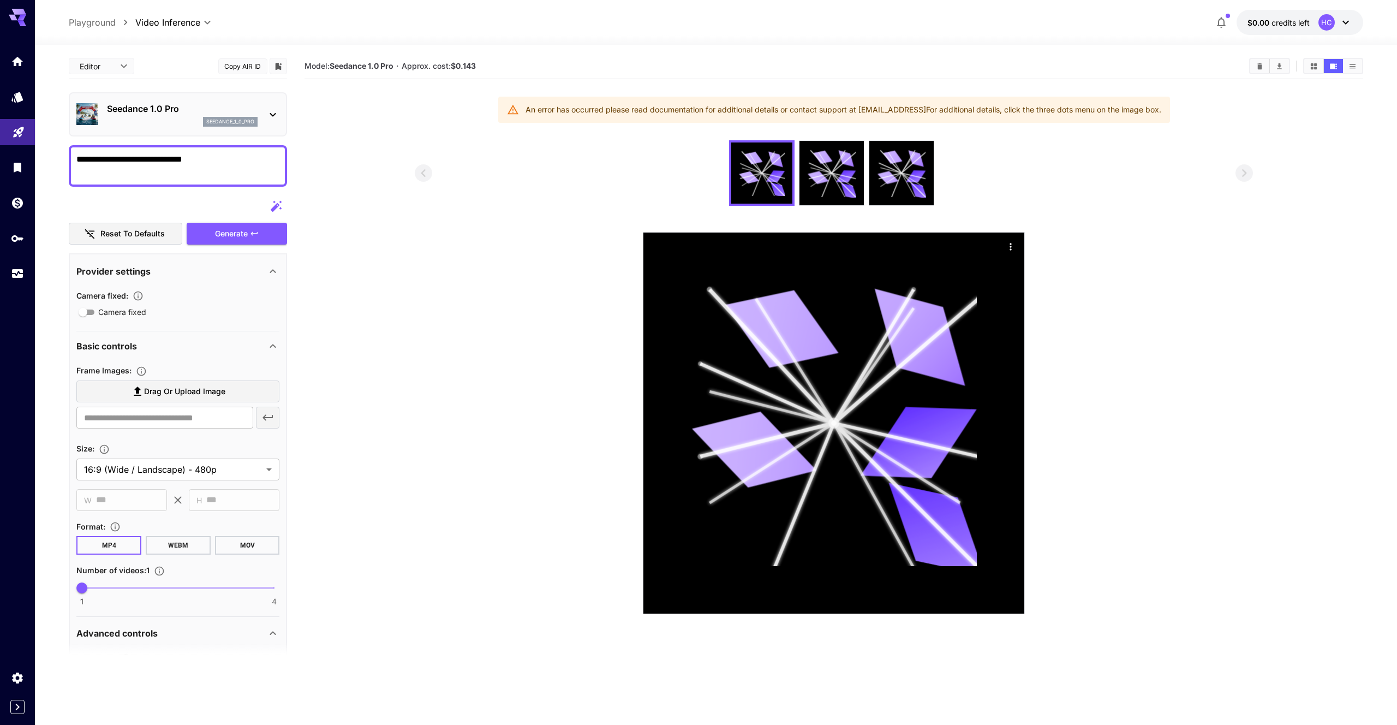
drag, startPoint x: 796, startPoint y: 124, endPoint x: 1083, endPoint y: 124, distance: 287.6
click at [1073, 124] on section "Model: Seedance 1.0 Pro · Approx. cost: $0.143 An error has occurred please rea…" at bounding box center [834, 415] width 1058 height 725
click at [1083, 124] on section "Model: Seedance 1.0 Pro · Approx. cost: $0.143 An error has occurred please rea…" at bounding box center [834, 415] width 1058 height 725
click at [10, 55] on link at bounding box center [17, 61] width 35 height 27
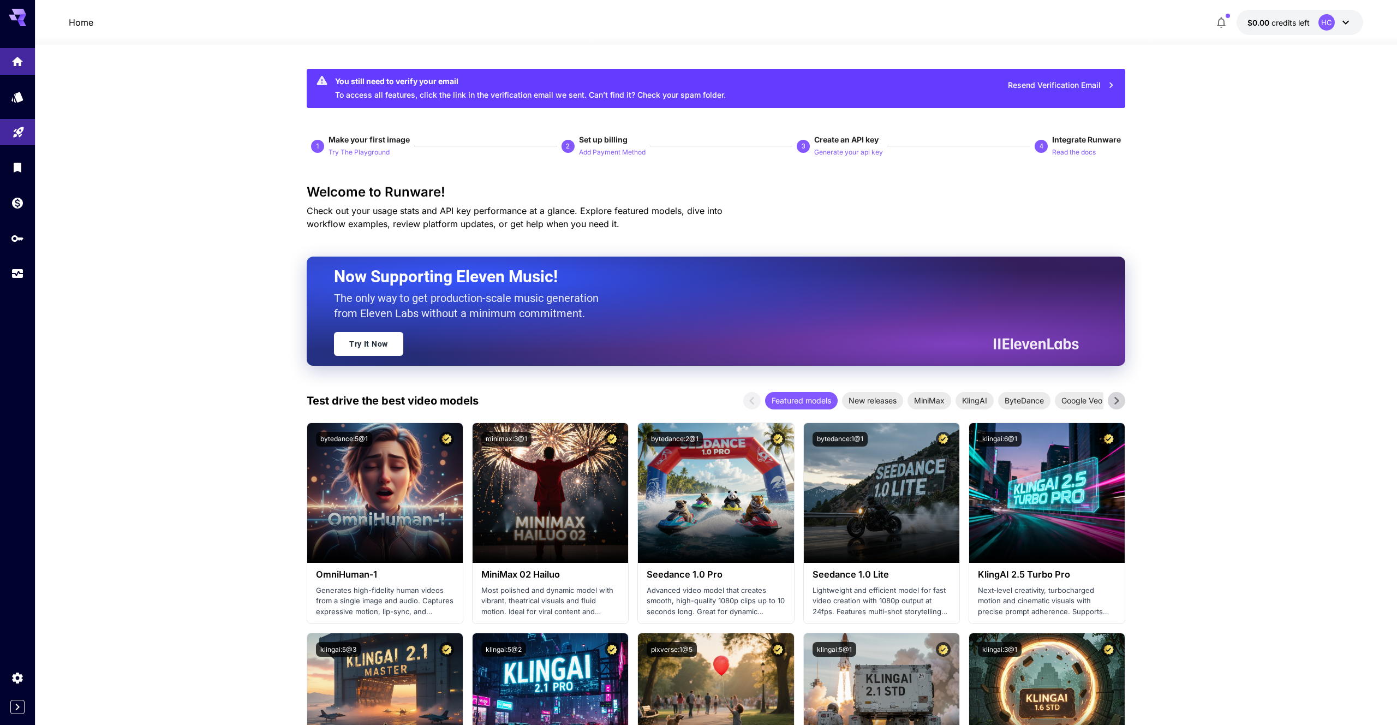
click at [1283, 17] on p "$0.00 credits left" at bounding box center [1279, 22] width 62 height 11
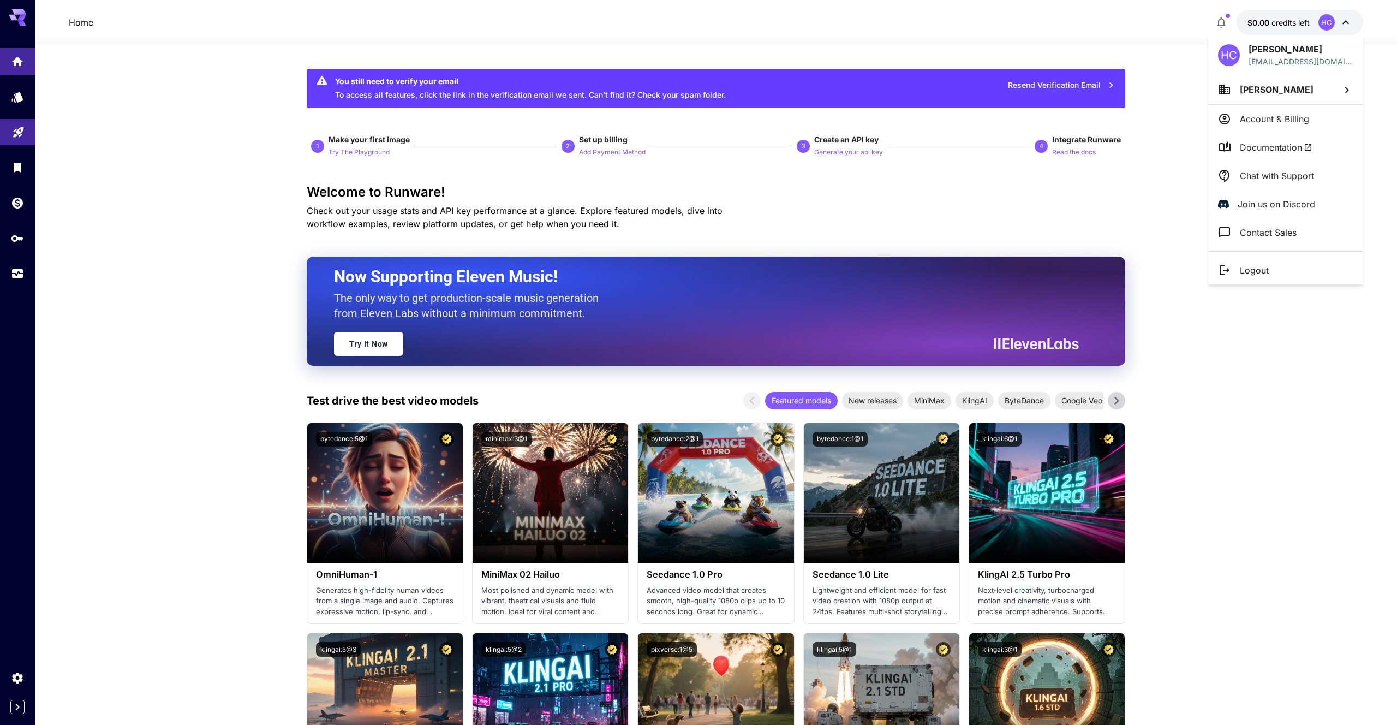
click at [1299, 347] on div at bounding box center [698, 362] width 1397 height 725
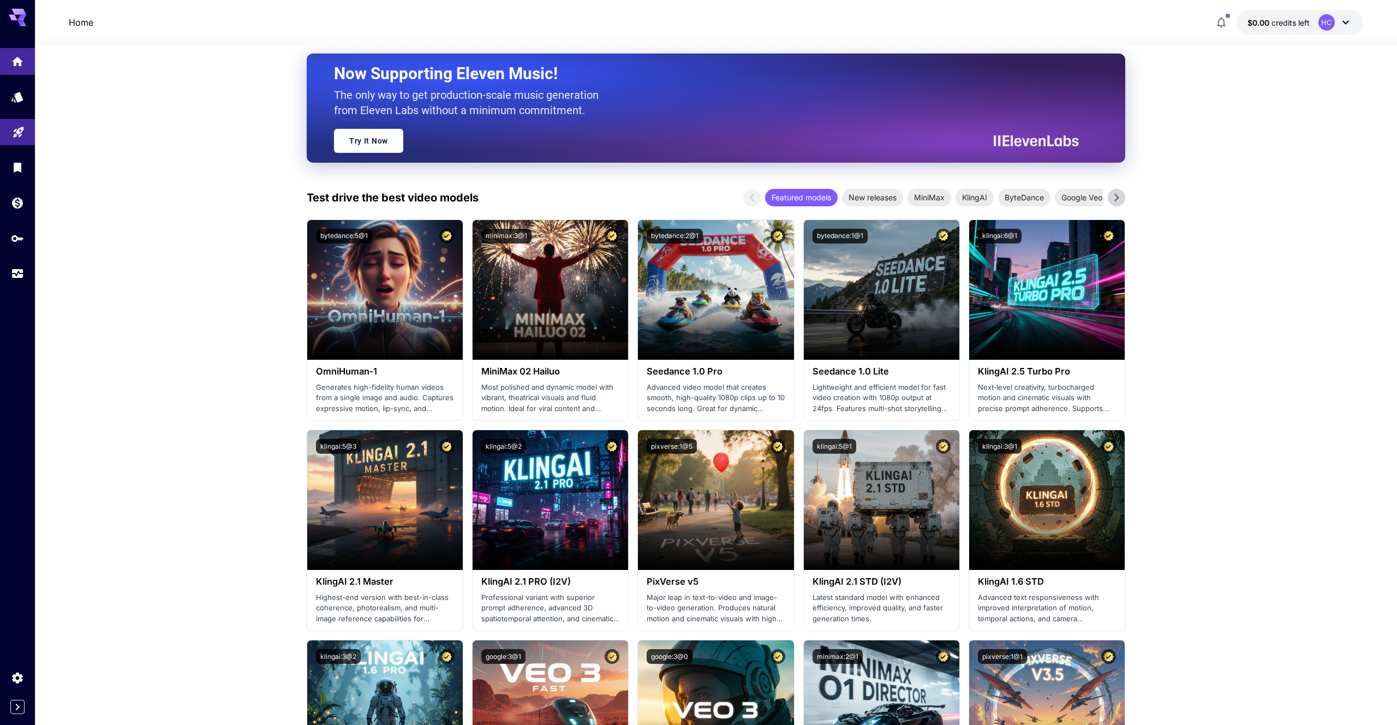
scroll to position [204, 0]
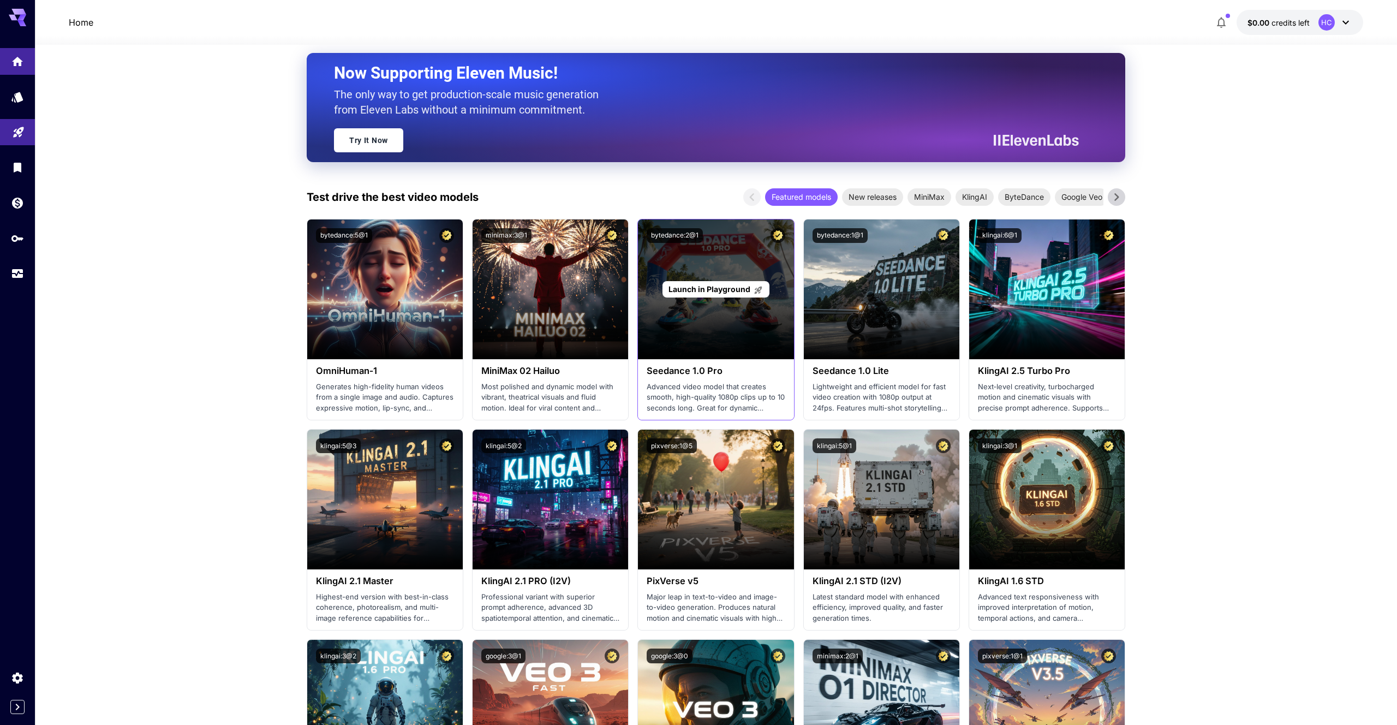
click at [740, 337] on div "Launch in Playground" at bounding box center [716, 289] width 156 height 140
click at [736, 293] on span "Launch in Playground" at bounding box center [710, 288] width 82 height 9
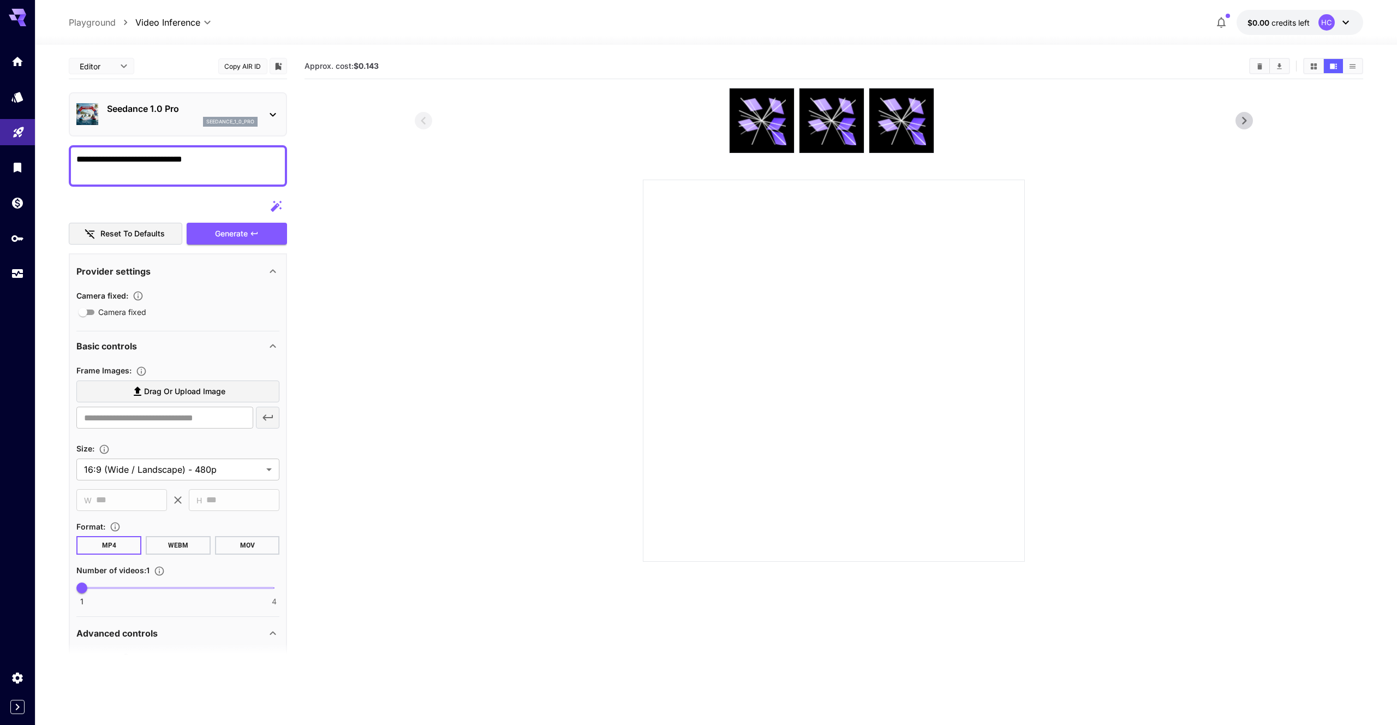
click at [130, 63] on div "Editor **** ​" at bounding box center [101, 66] width 65 height 16
click at [126, 66] on body "**********" at bounding box center [698, 405] width 1397 height 811
click at [392, 103] on div at bounding box center [698, 362] width 1397 height 725
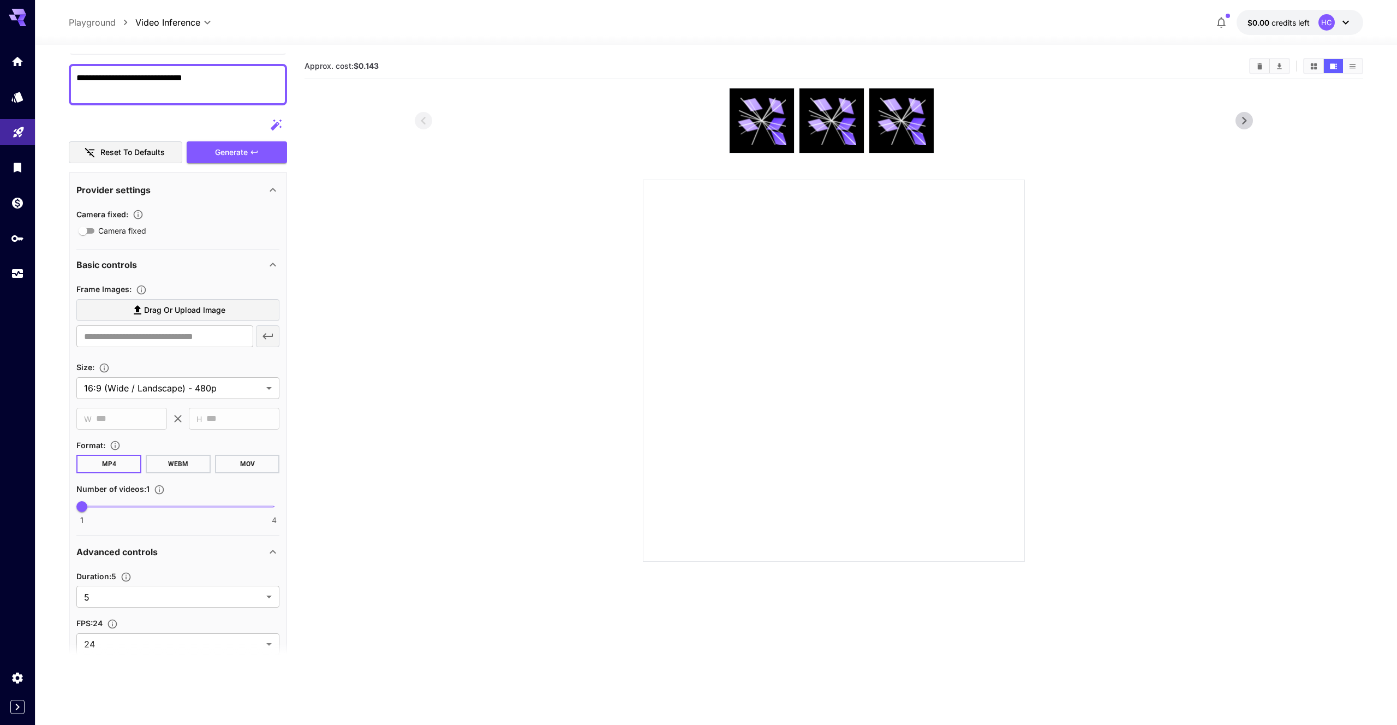
scroll to position [88, 0]
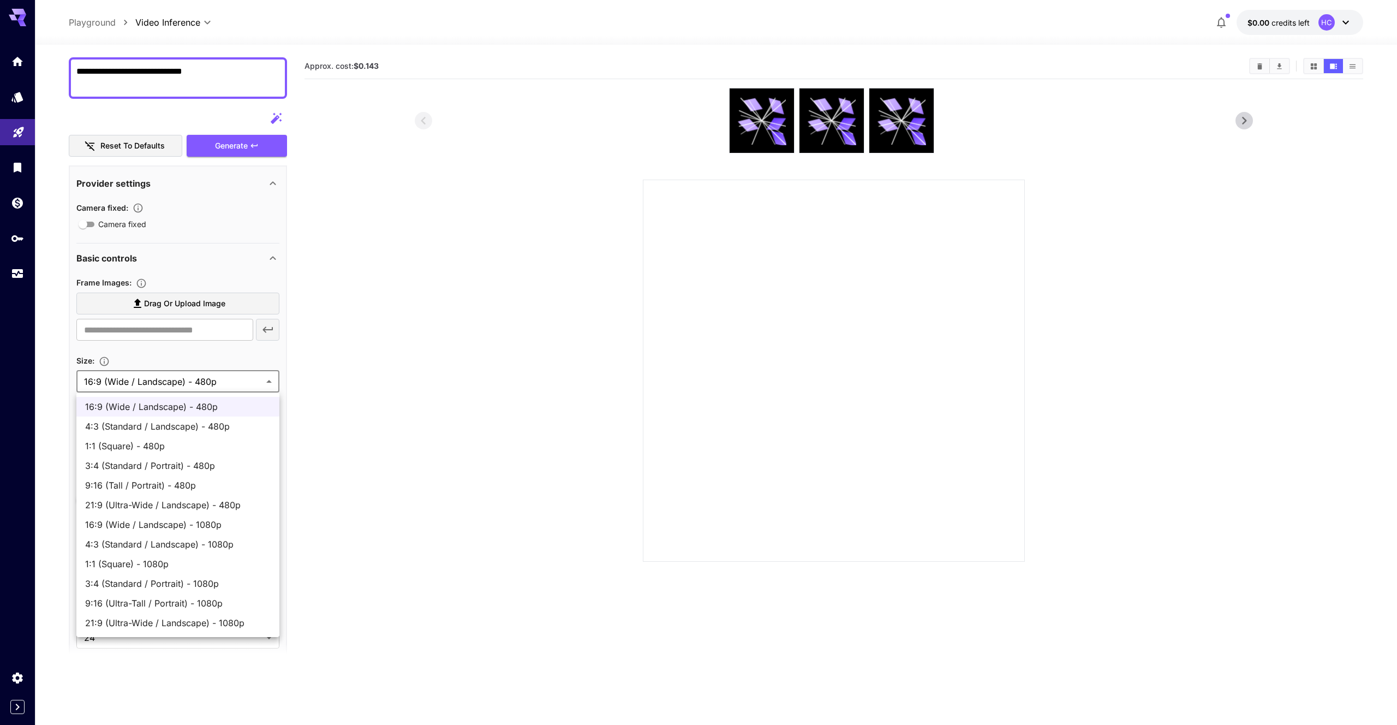
click at [255, 379] on body "**********" at bounding box center [698, 405] width 1397 height 811
click at [255, 380] on div at bounding box center [698, 362] width 1397 height 725
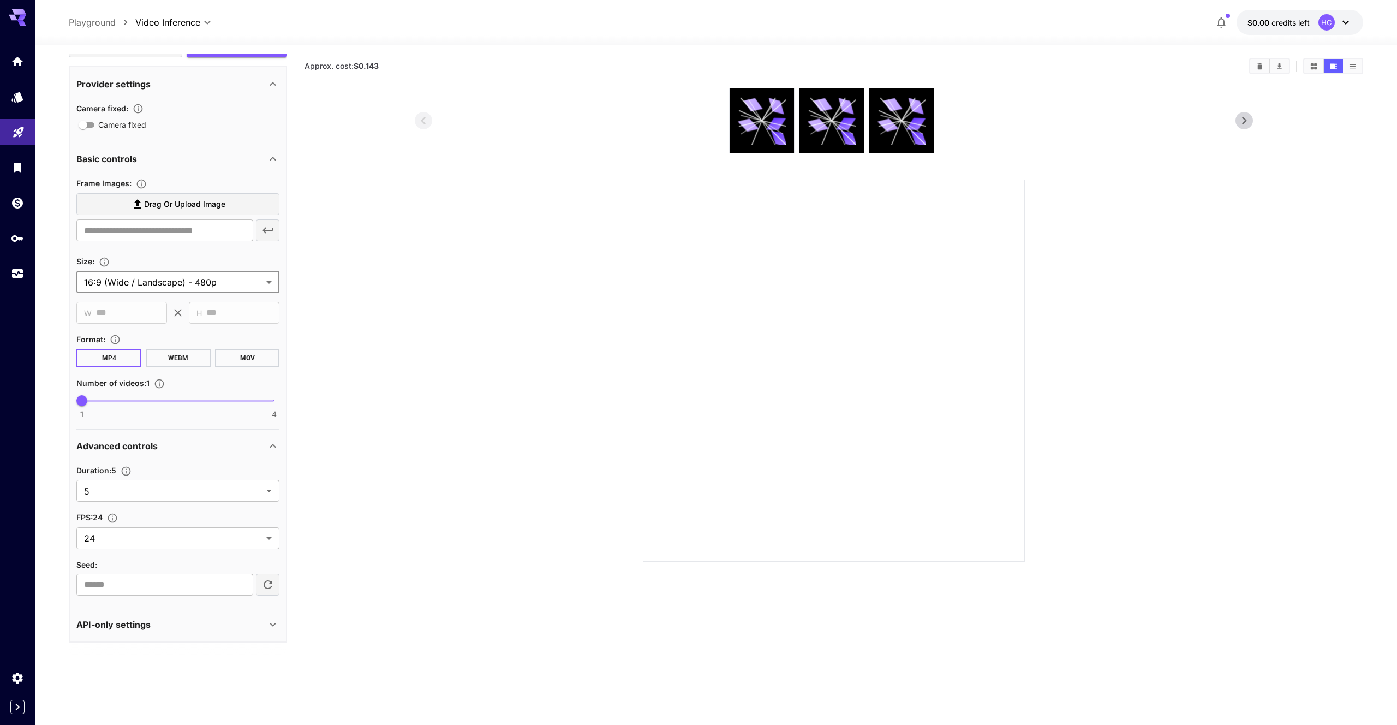
scroll to position [0, 0]
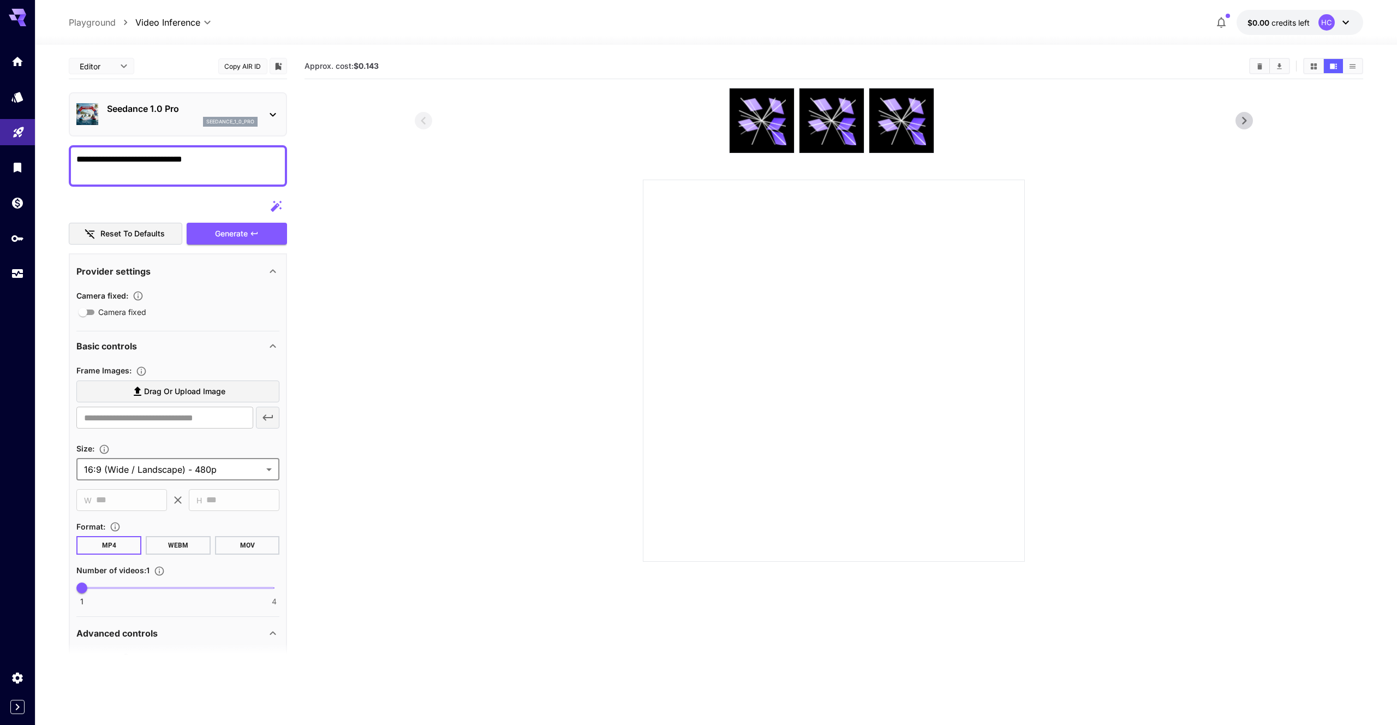
click at [374, 341] on section at bounding box center [834, 325] width 1058 height 474
click at [271, 225] on div "Generate" at bounding box center [237, 234] width 100 height 22
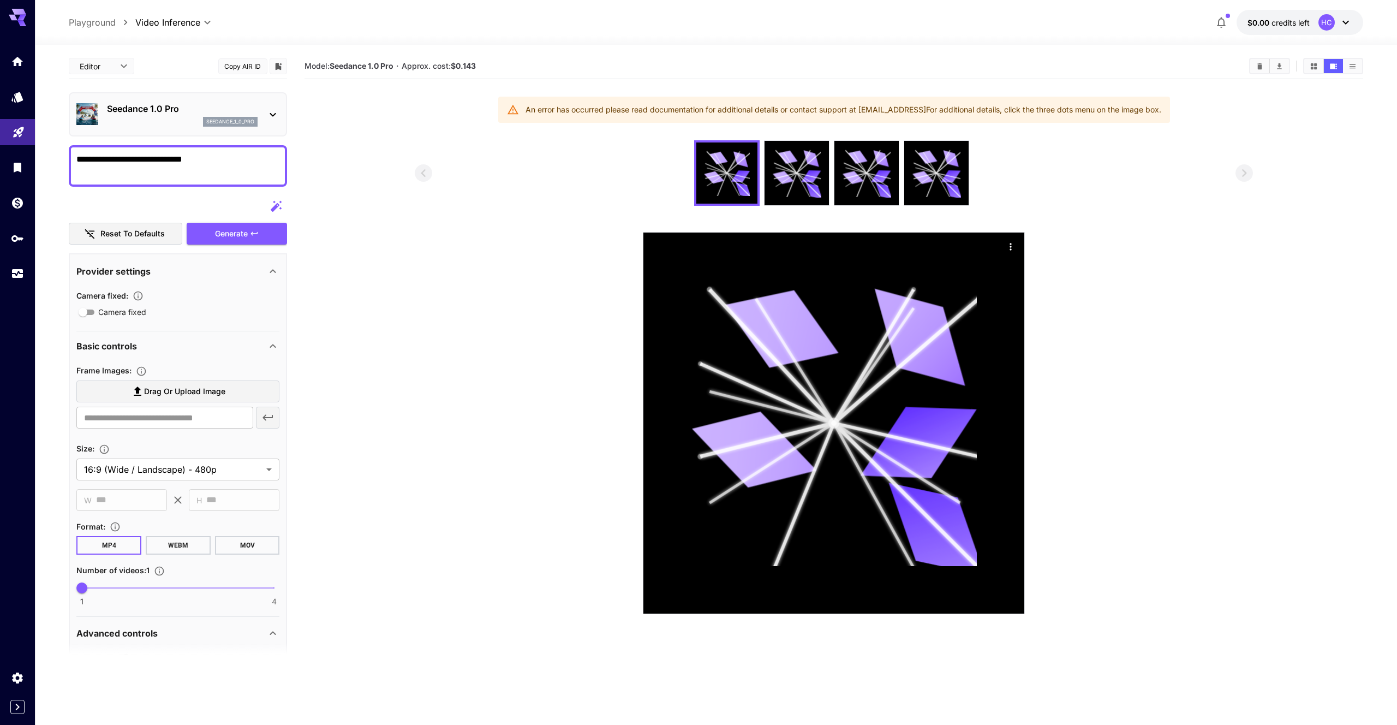
drag, startPoint x: 560, startPoint y: 105, endPoint x: 870, endPoint y: 119, distance: 310.3
click at [868, 119] on div "An error has occurred please read documentation for additional details or conta…" at bounding box center [844, 110] width 636 height 20
click at [870, 119] on div "An error has occurred please read documentation for additional details or conta…" at bounding box center [844, 110] width 636 height 20
click at [507, 107] on icon at bounding box center [513, 110] width 12 height 12
drag, startPoint x: 504, startPoint y: 107, endPoint x: 873, endPoint y: 133, distance: 370.4
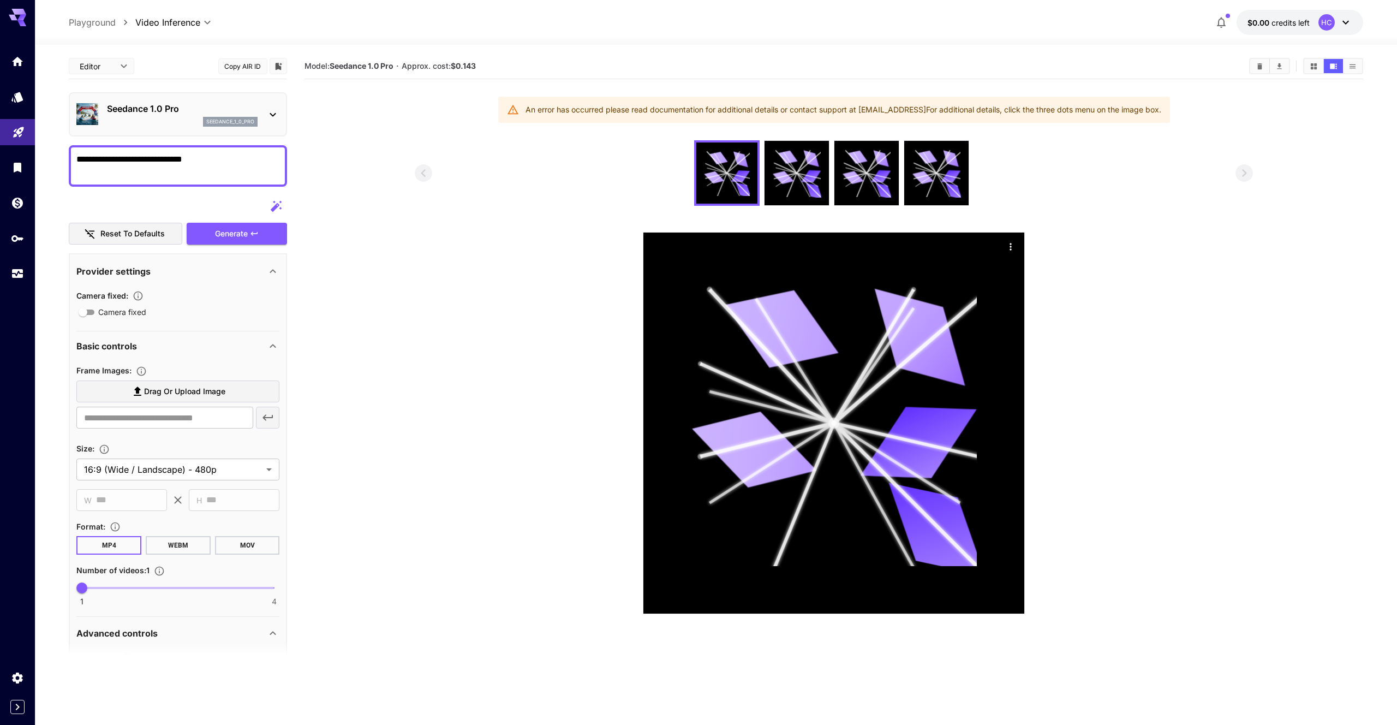
click at [870, 132] on section "Model: Seedance 1.0 Pro · Approx. cost: $0.143 An error has occurred please rea…" at bounding box center [834, 415] width 1058 height 725
click at [873, 133] on section "Model: Seedance 1.0 Pro · Approx. cost: $0.143 An error has occurred please rea…" at bounding box center [834, 415] width 1058 height 725
drag, startPoint x: 438, startPoint y: 64, endPoint x: 593, endPoint y: 79, distance: 156.3
click at [589, 78] on div "Model: Seedance 1.0 Pro · Approx. cost: $0.143" at bounding box center [834, 66] width 1058 height 26
click at [593, 79] on section "Model: Seedance 1.0 Pro · Approx. cost: $0.143 An error has occurred please rea…" at bounding box center [834, 415] width 1058 height 725
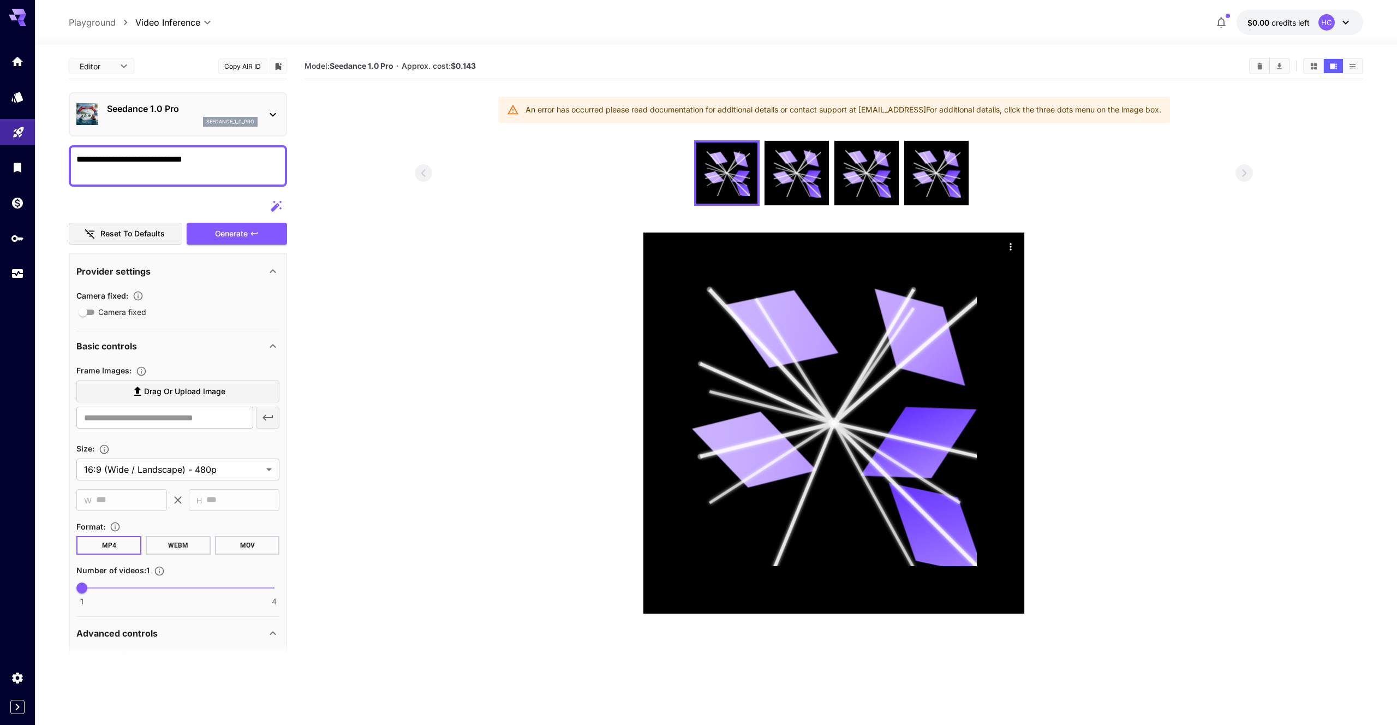
click at [1138, 474] on section at bounding box center [834, 377] width 838 height 474
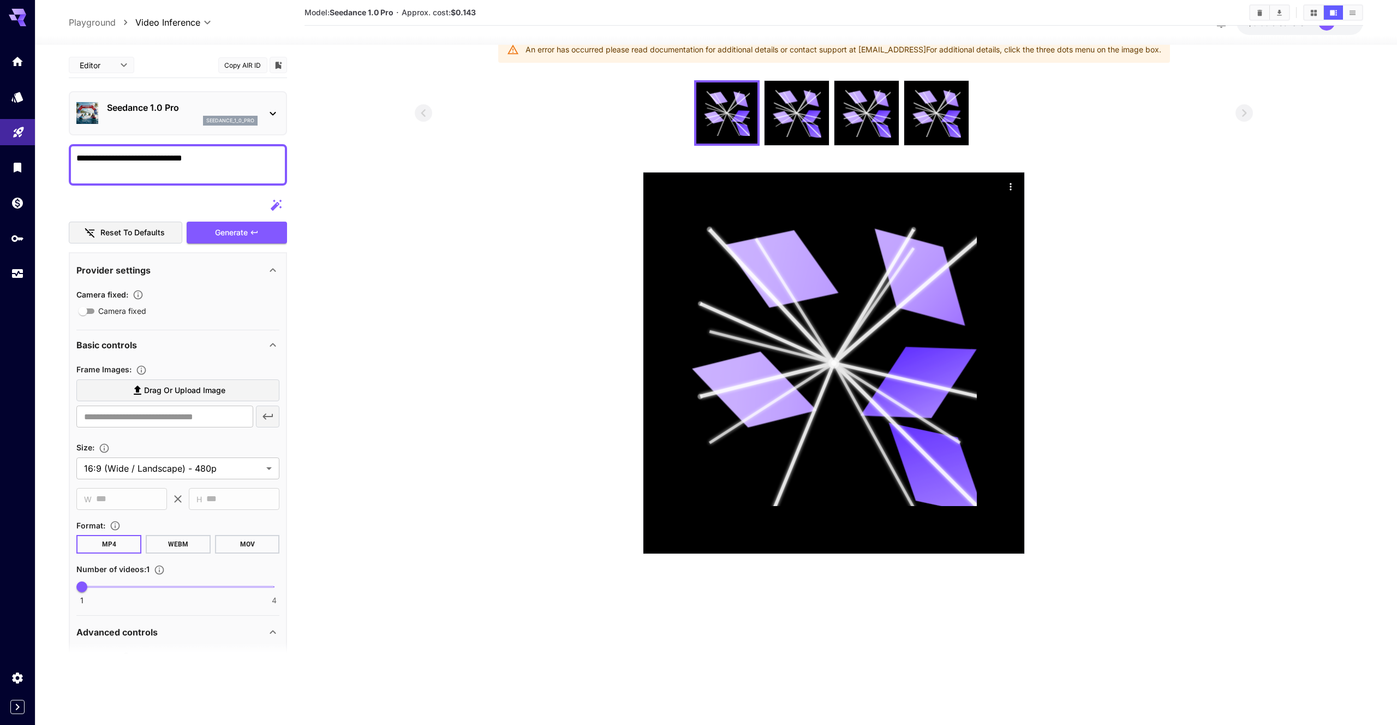
scroll to position [86, 0]
